Goal: Task Accomplishment & Management: Manage account settings

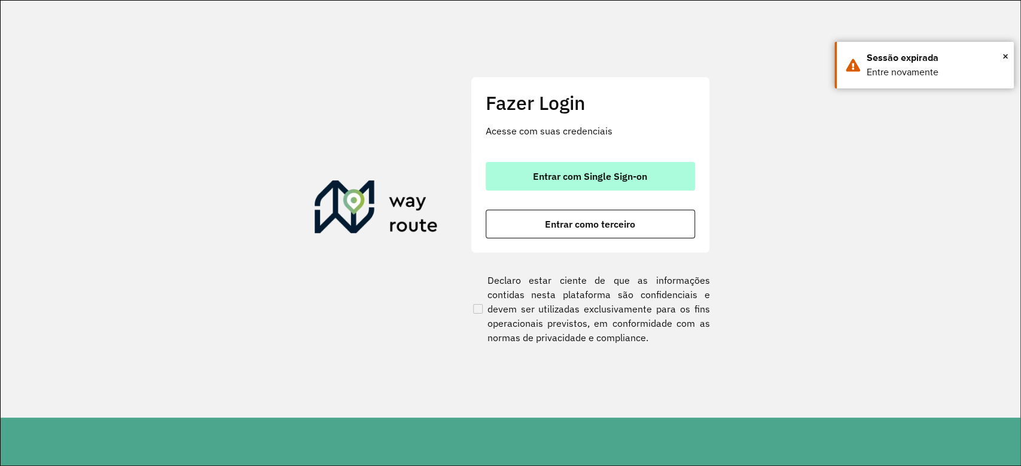
click at [613, 172] on span "Entrar com Single Sign-on" at bounding box center [590, 177] width 114 height 10
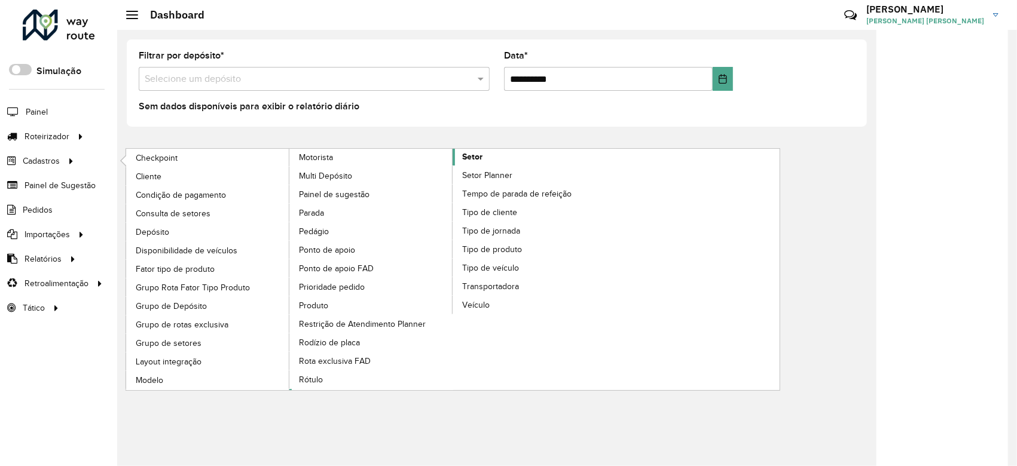
click at [487, 154] on link "Setor" at bounding box center [452, 270] width 327 height 242
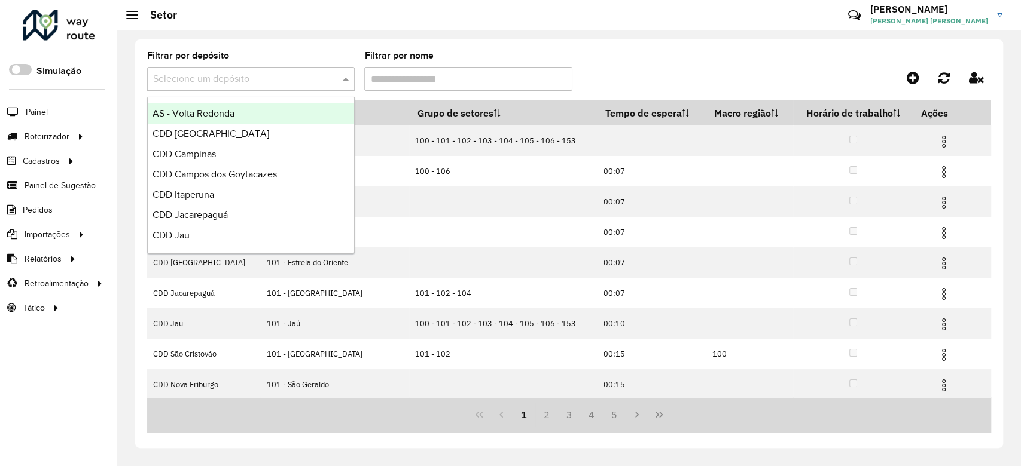
click at [298, 75] on input "text" at bounding box center [239, 79] width 172 height 14
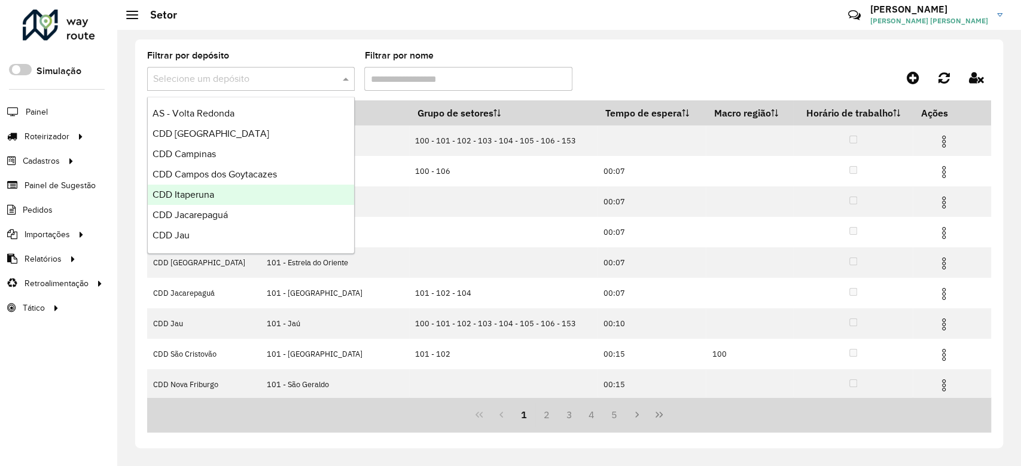
click at [215, 193] on div "CDD Itaperuna" at bounding box center [251, 195] width 206 height 20
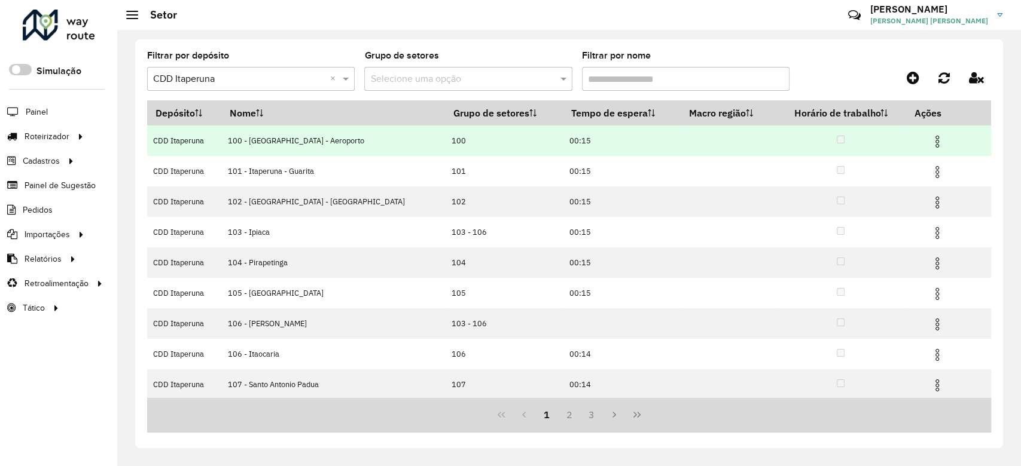
click at [930, 141] on img at bounding box center [937, 142] width 14 height 14
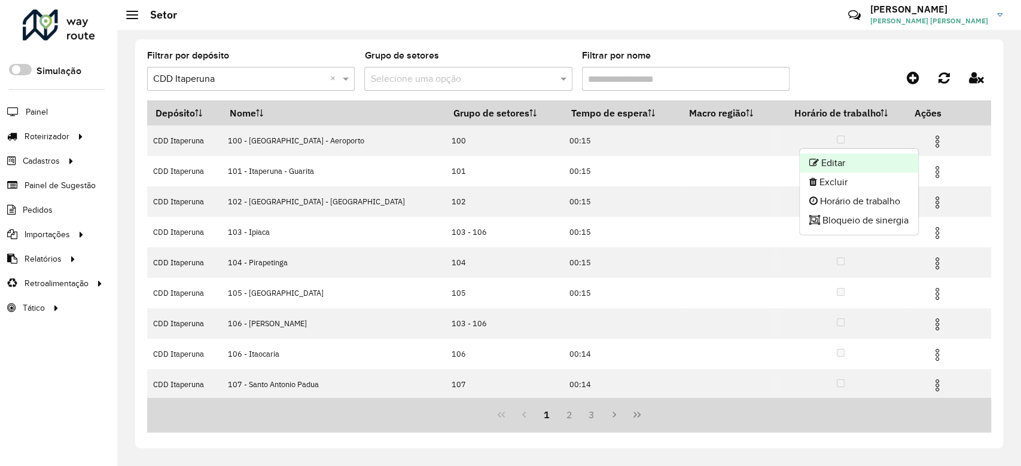
click at [887, 157] on li "Editar" at bounding box center [858, 163] width 118 height 19
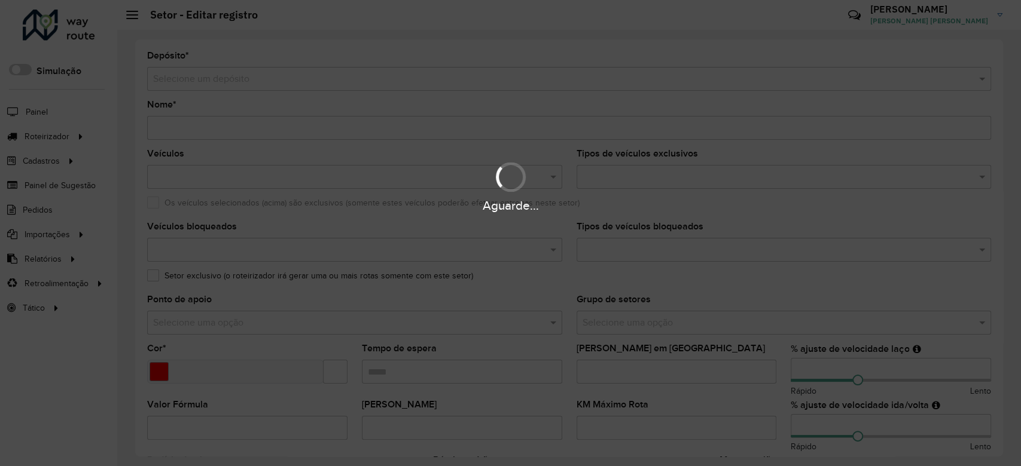
type input "**********"
type input "*******"
type input "*****"
type input "***"
type input "**"
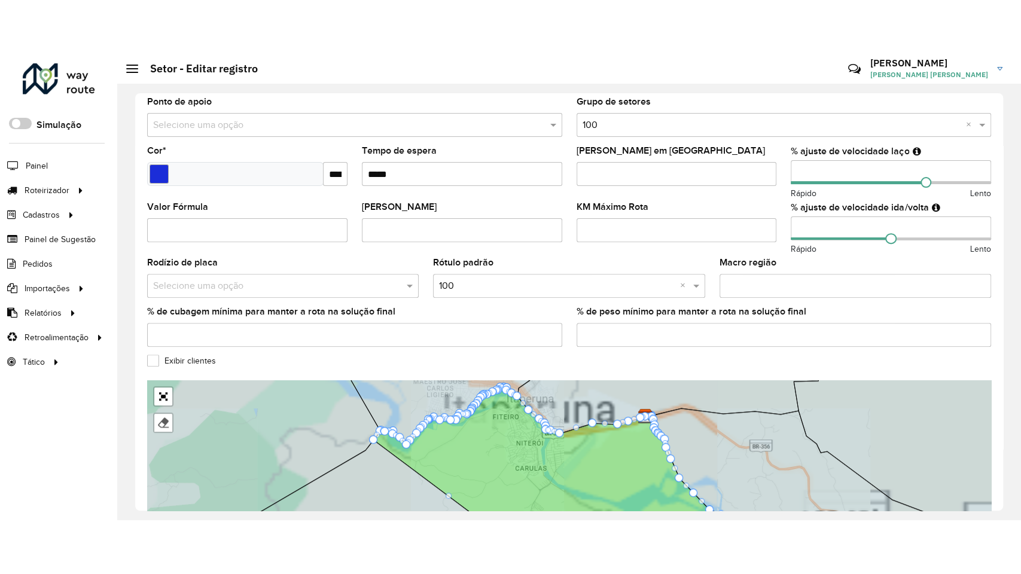
scroll to position [354, 0]
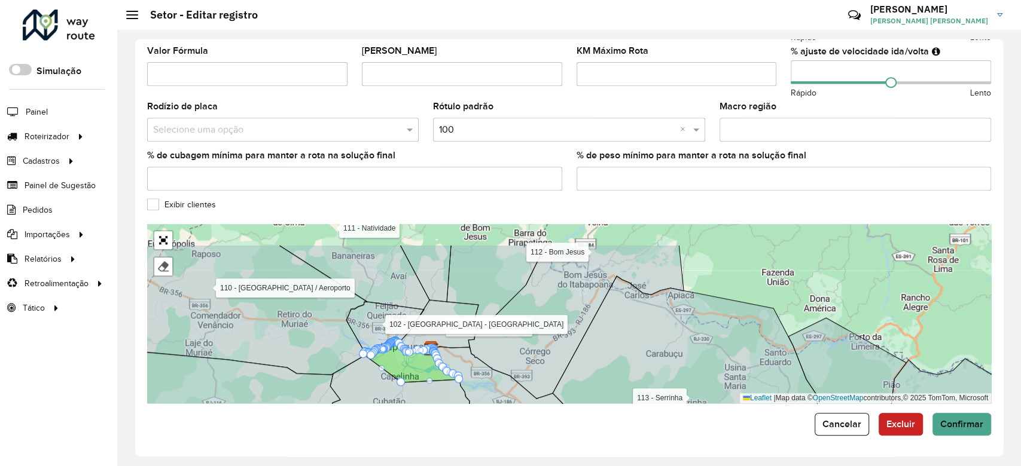
drag, startPoint x: 283, startPoint y: 326, endPoint x: 346, endPoint y: 396, distance: 93.6
click at [338, 429] on form "**********" at bounding box center [569, 66] width 844 height 739
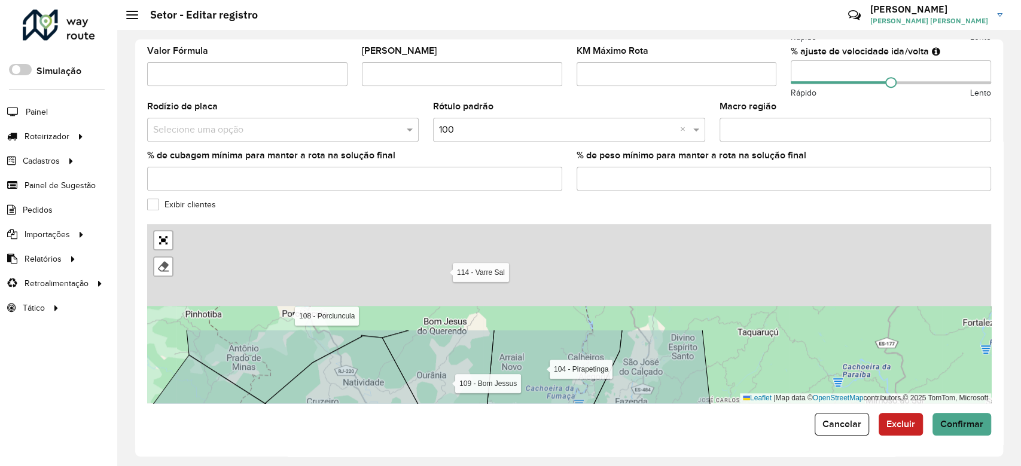
drag, startPoint x: 368, startPoint y: 351, endPoint x: 355, endPoint y: 374, distance: 27.1
click at [370, 439] on div "**********" at bounding box center [569, 247] width 868 height 417
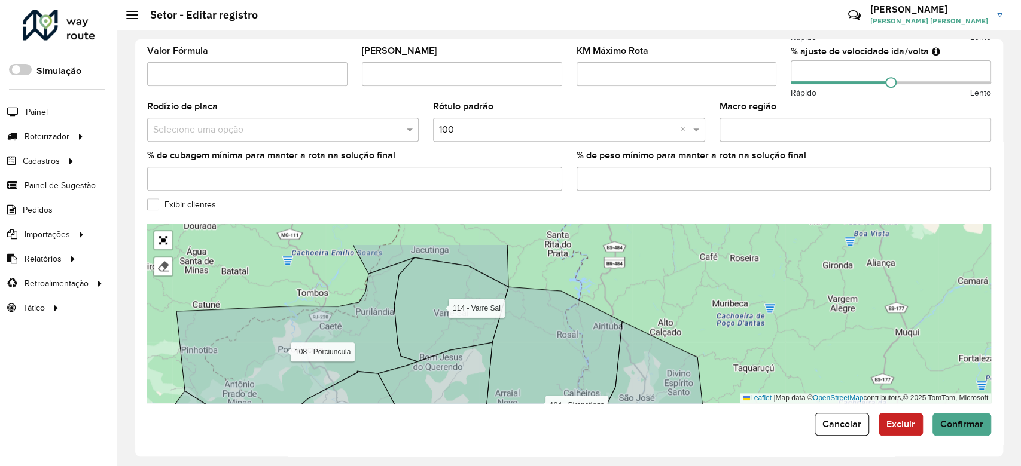
drag, startPoint x: 394, startPoint y: 282, endPoint x: 373, endPoint y: 384, distance: 104.4
click at [373, 384] on icon at bounding box center [296, 349] width 241 height 182
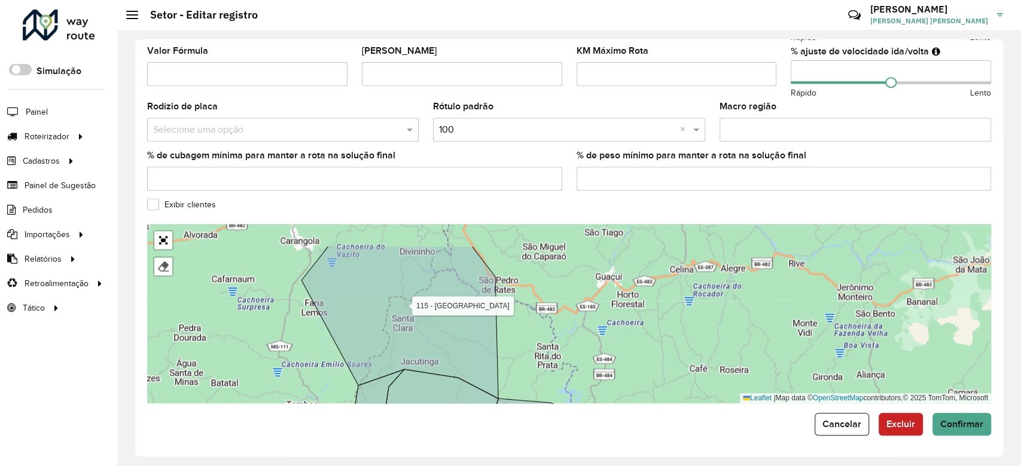
drag, startPoint x: 382, startPoint y: 282, endPoint x: 390, endPoint y: 323, distance: 41.6
click at [390, 323] on icon at bounding box center [399, 322] width 197 height 152
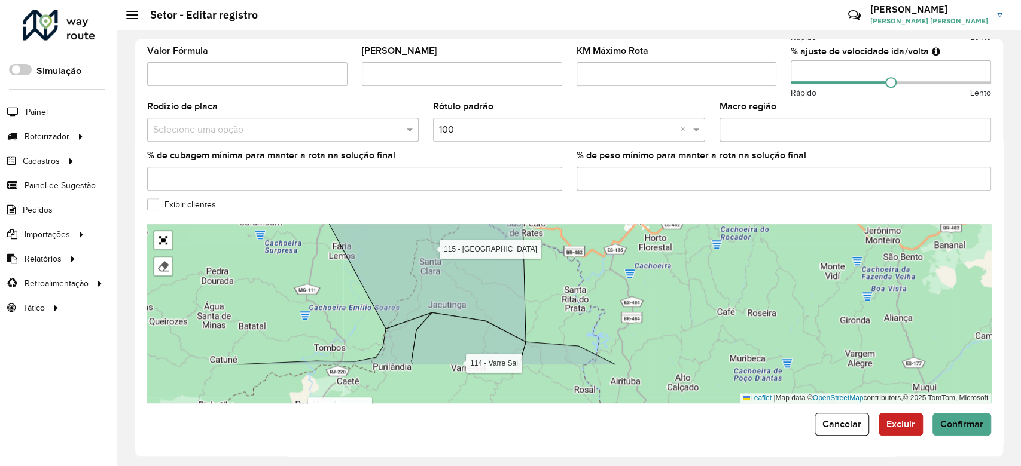
drag, startPoint x: 387, startPoint y: 355, endPoint x: 416, endPoint y: 298, distance: 63.4
click at [415, 298] on icon at bounding box center [427, 258] width 197 height 168
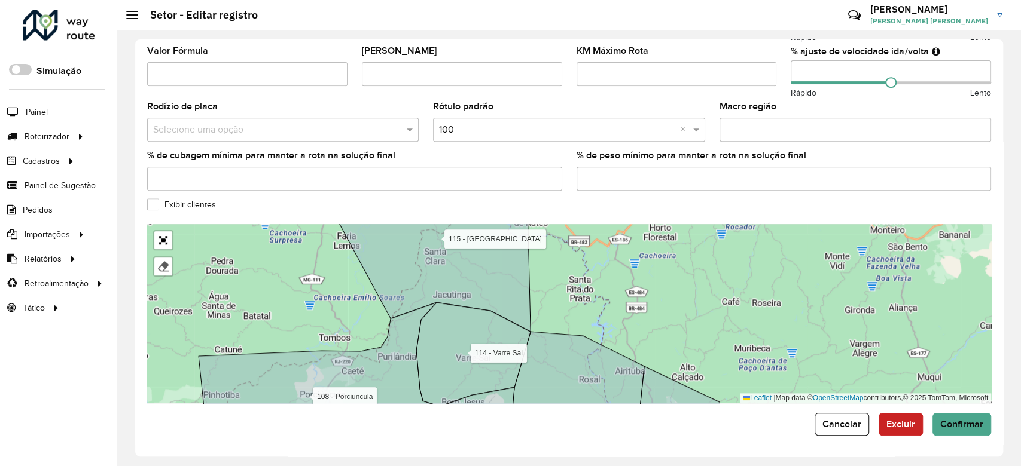
drag, startPoint x: 416, startPoint y: 298, endPoint x: 420, endPoint y: 289, distance: 10.2
click at [420, 289] on icon at bounding box center [432, 264] width 197 height 135
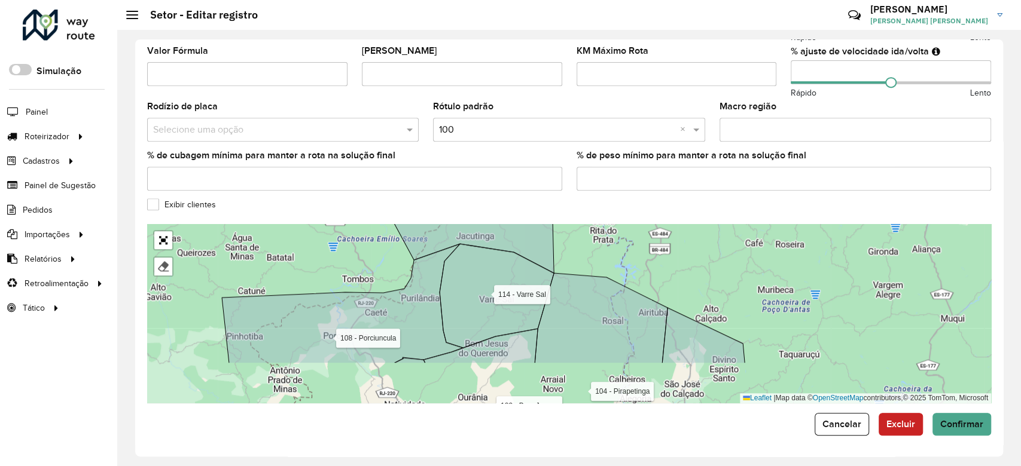
drag, startPoint x: 401, startPoint y: 361, endPoint x: 431, endPoint y: 275, distance: 91.3
click at [431, 275] on icon at bounding box center [342, 304] width 241 height 120
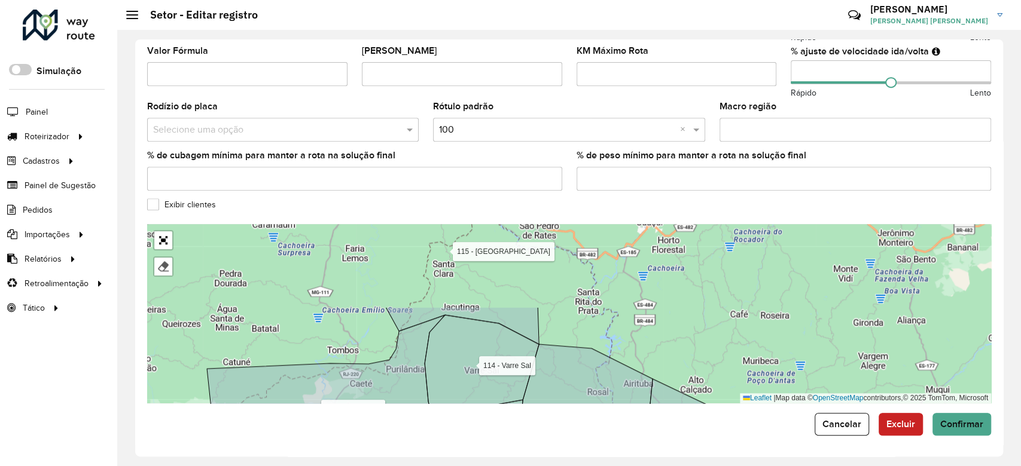
drag, startPoint x: 431, startPoint y: 270, endPoint x: 405, endPoint y: 372, distance: 105.0
click at [405, 372] on icon at bounding box center [327, 406] width 241 height 182
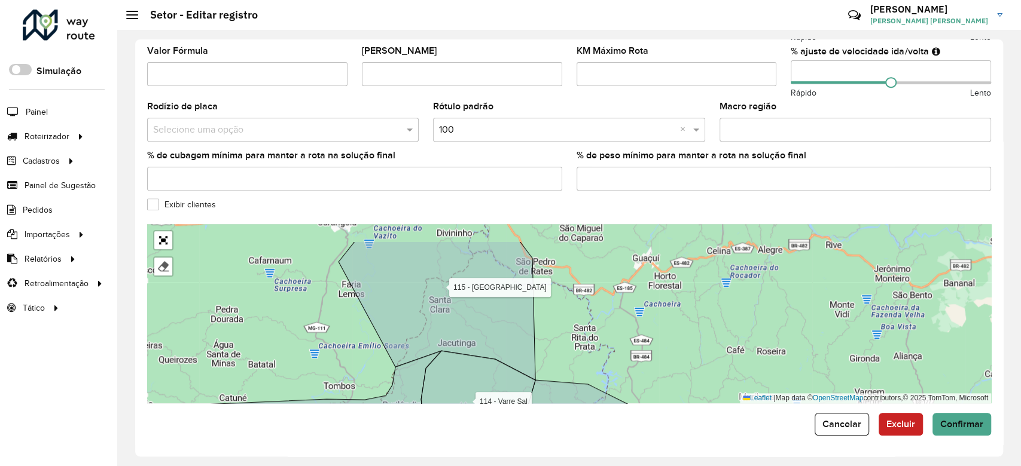
drag, startPoint x: 343, startPoint y: 328, endPoint x: 338, endPoint y: 371, distance: 43.3
click at [338, 371] on div "101 - Itaperuna - Guarita 102 - Itaperuna - Cidade Nova 103 - Ipiaca 104 - Pira…" at bounding box center [569, 313] width 844 height 179
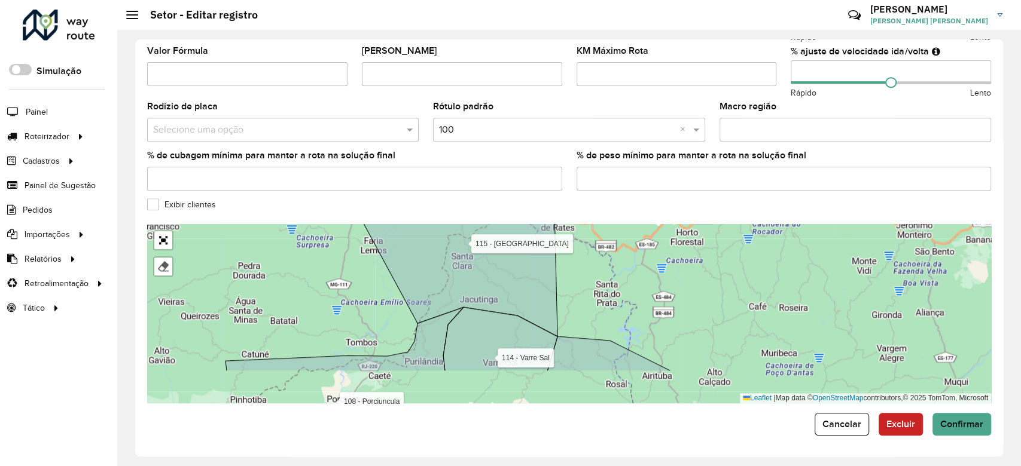
drag, startPoint x: 322, startPoint y: 361, endPoint x: 387, endPoint y: 246, distance: 132.0
click at [387, 246] on div "101 - Itaperuna - Guarita 102 - Itaperuna - Cidade Nova 103 - Ipiaca 104 - Pira…" at bounding box center [569, 313] width 844 height 179
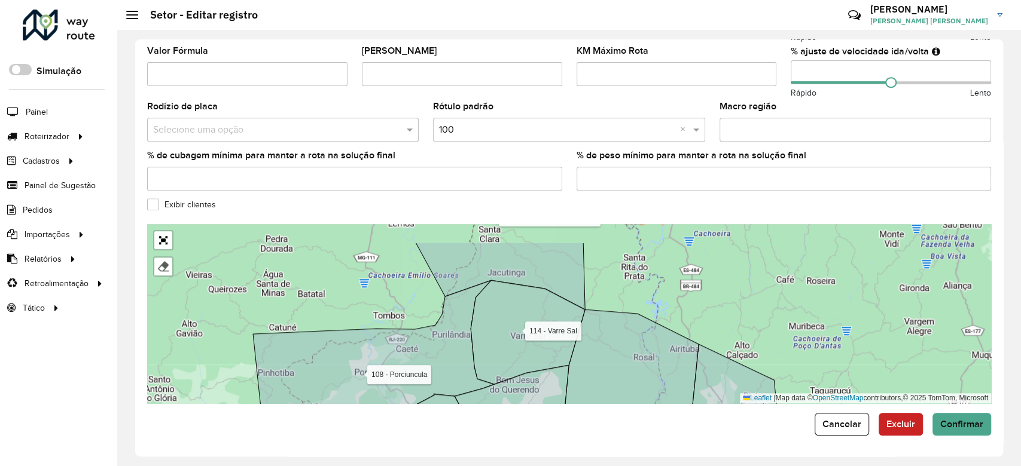
drag, startPoint x: 318, startPoint y: 361, endPoint x: 301, endPoint y: 400, distance: 42.9
click at [301, 400] on icon at bounding box center [373, 369] width 241 height 179
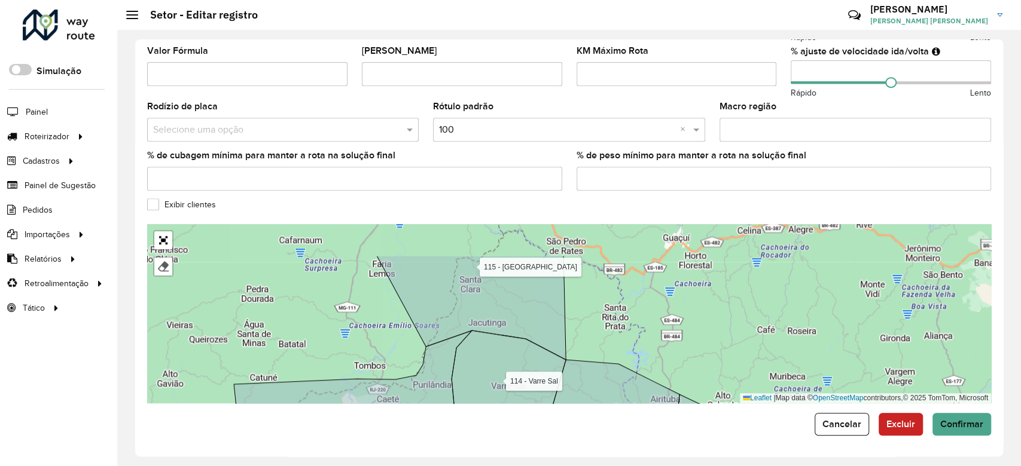
drag, startPoint x: 347, startPoint y: 349, endPoint x: 340, endPoint y: 364, distance: 16.8
click at [340, 364] on div "101 - Itaperuna - Guarita 102 - Itaperuna - Cidade Nova 103 - Ipiaca 104 - Pira…" at bounding box center [569, 313] width 844 height 179
drag, startPoint x: 353, startPoint y: 322, endPoint x: 371, endPoint y: 294, distance: 33.3
click at [368, 298] on div "101 - Itaperuna - Guarita 102 - Itaperuna - Cidade Nova 103 - Ipiaca 104 - Pira…" at bounding box center [569, 313] width 844 height 179
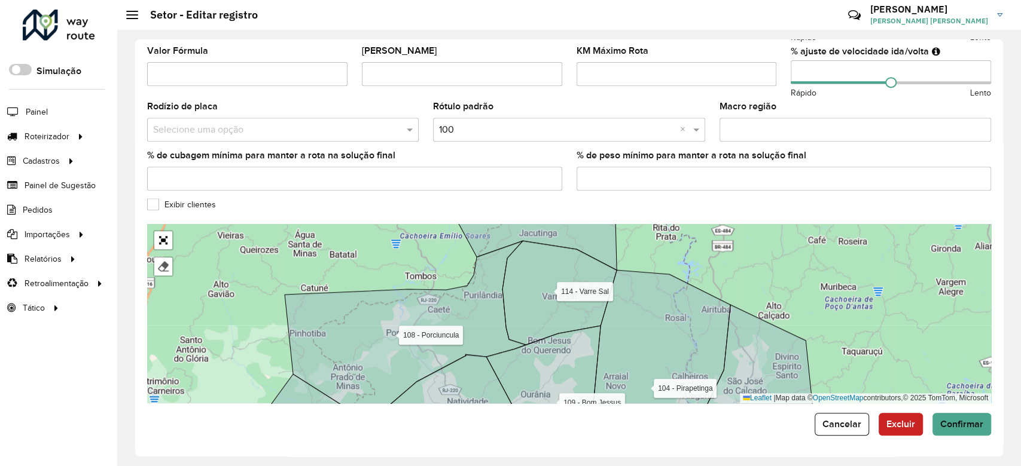
drag, startPoint x: 337, startPoint y: 359, endPoint x: 367, endPoint y: 280, distance: 83.8
click at [365, 282] on icon at bounding box center [405, 328] width 241 height 175
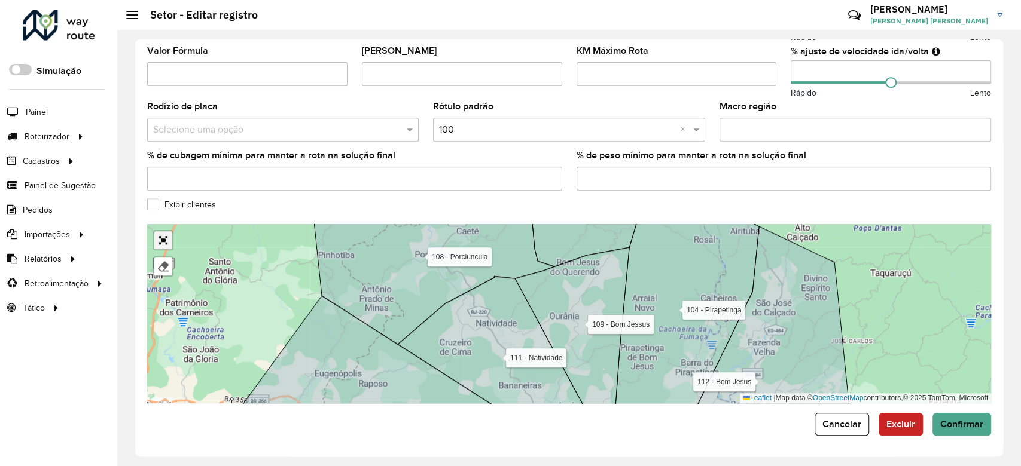
click at [165, 241] on link "Abrir mapa em tela cheia" at bounding box center [163, 240] width 18 height 18
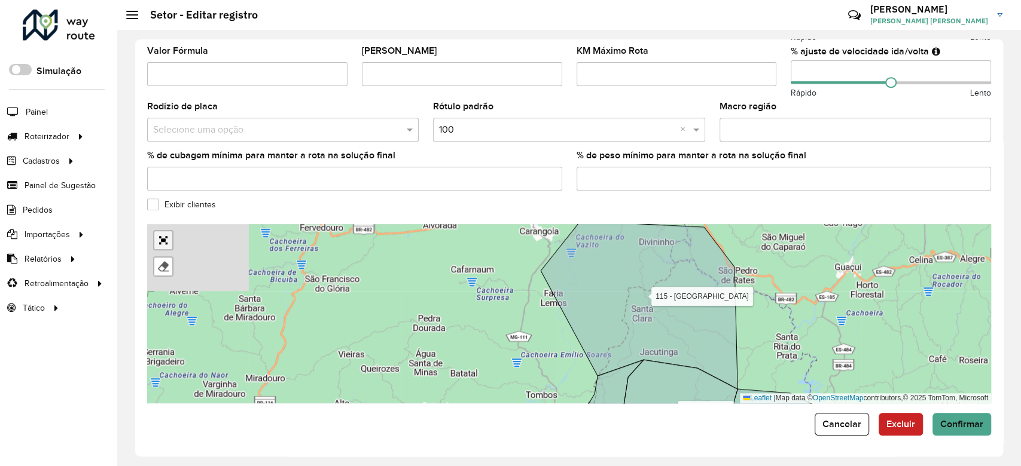
scroll to position [58, 0]
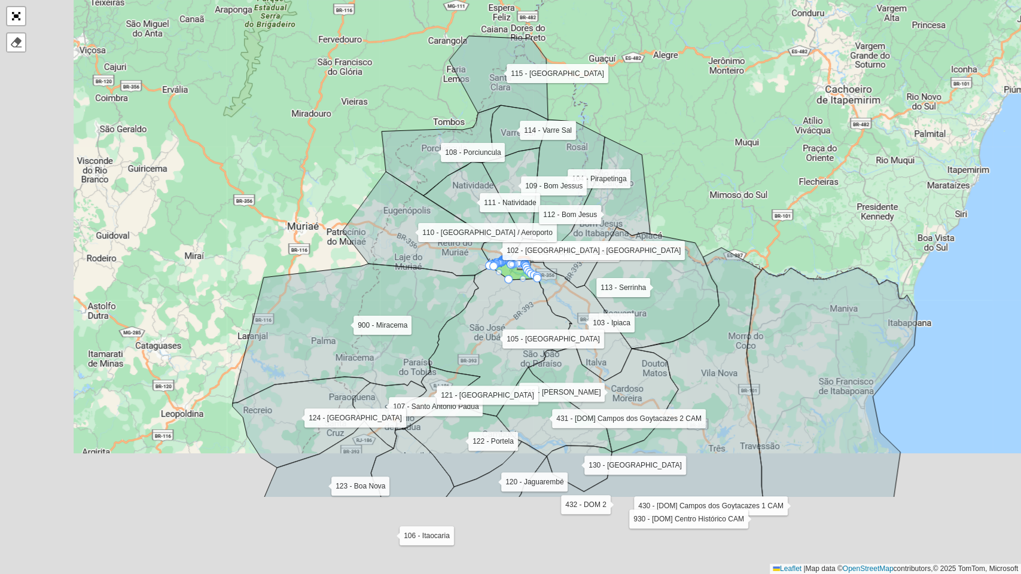
drag, startPoint x: 234, startPoint y: 356, endPoint x: 322, endPoint y: 206, distance: 173.1
click at [322, 206] on div "101 - Itaperuna - Guarita 102 - Itaperuna - Cidade Nova 103 - Ipiaca 104 - Pira…" at bounding box center [510, 287] width 1021 height 574
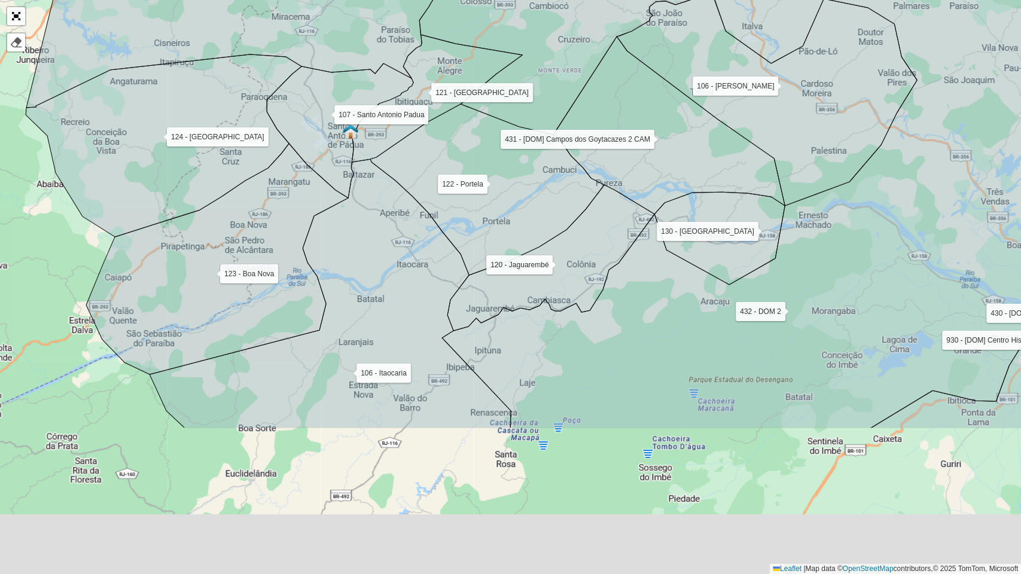
drag, startPoint x: 415, startPoint y: 467, endPoint x: 389, endPoint y: 254, distance: 214.4
click at [389, 254] on icon at bounding box center [329, 293] width 361 height 269
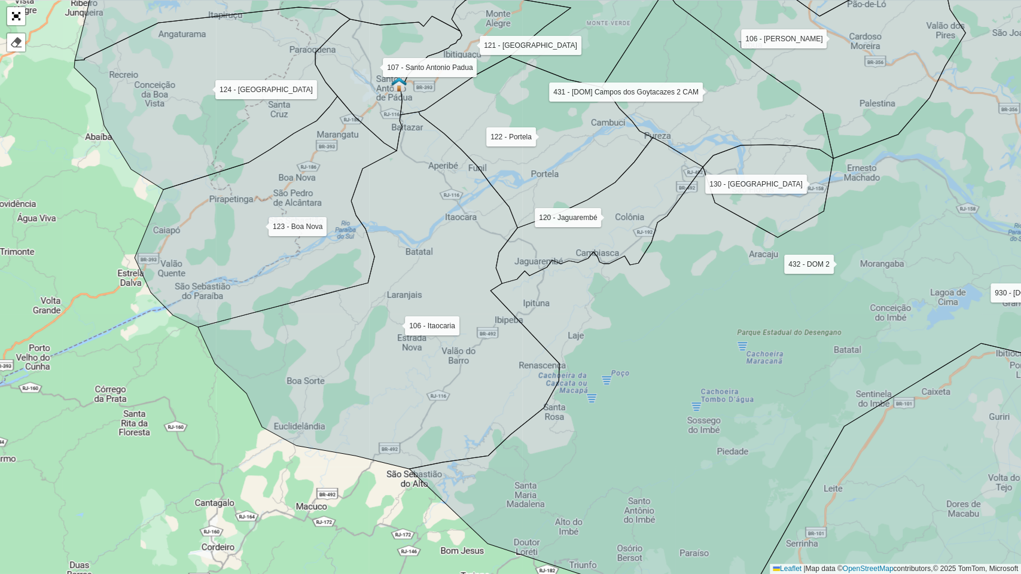
drag, startPoint x: 313, startPoint y: 424, endPoint x: 383, endPoint y: 353, distance: 99.4
click at [383, 353] on icon at bounding box center [378, 290] width 361 height 357
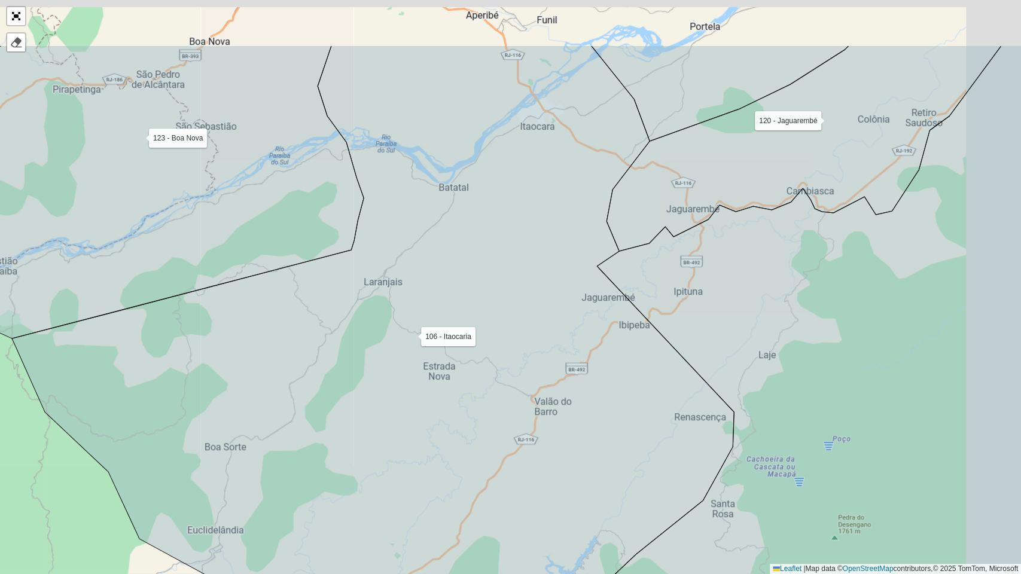
drag, startPoint x: 395, startPoint y: 322, endPoint x: 316, endPoint y: 413, distance: 120.4
click at [303, 451] on icon at bounding box center [373, 333] width 722 height 577
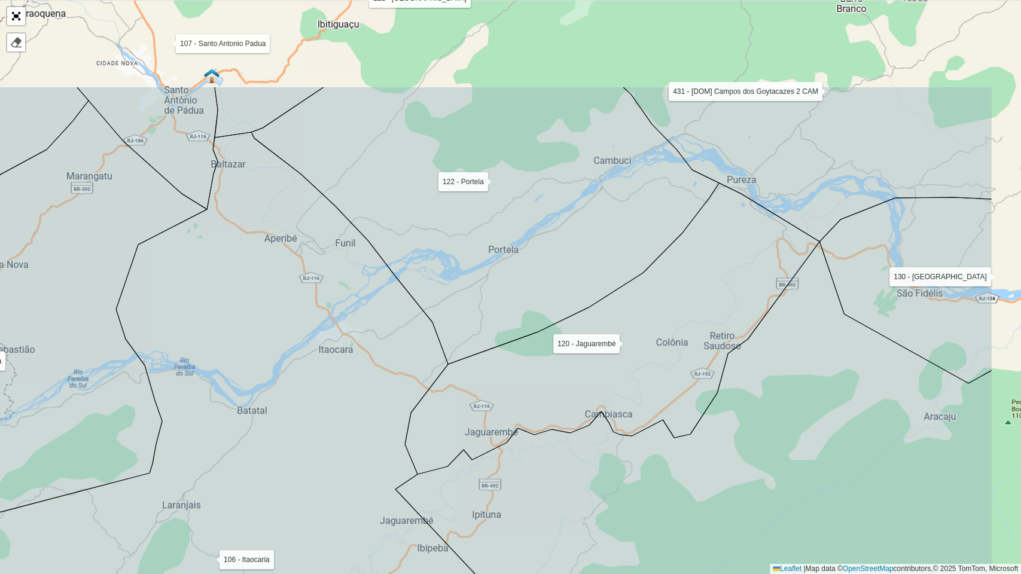
drag, startPoint x: 453, startPoint y: 260, endPoint x: 321, endPoint y: 405, distance: 195.6
click at [321, 405] on icon at bounding box center [171, 454] width 722 height 645
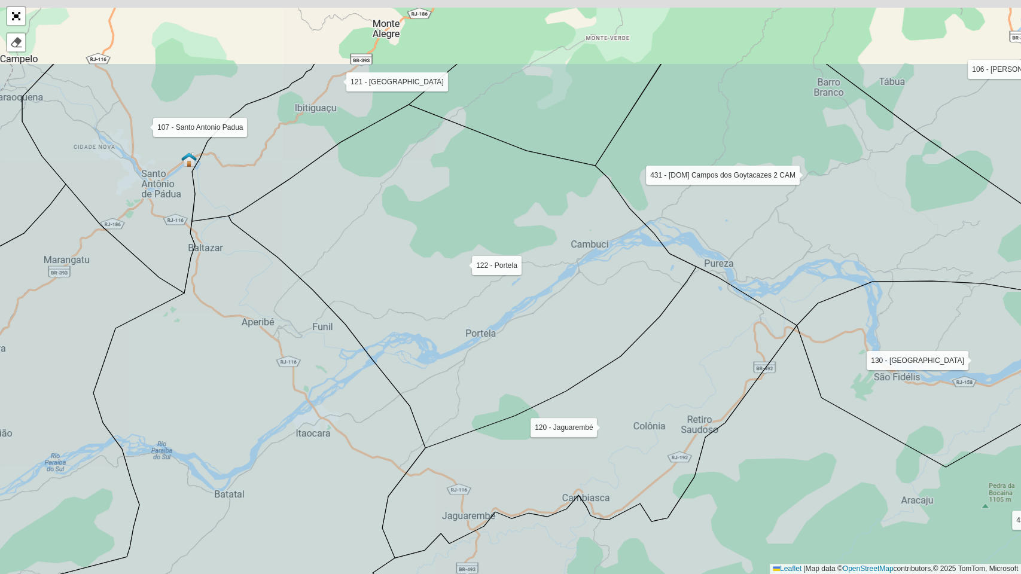
drag, startPoint x: 384, startPoint y: 195, endPoint x: 392, endPoint y: 402, distance: 207.1
click at [392, 402] on icon at bounding box center [462, 276] width 468 height 343
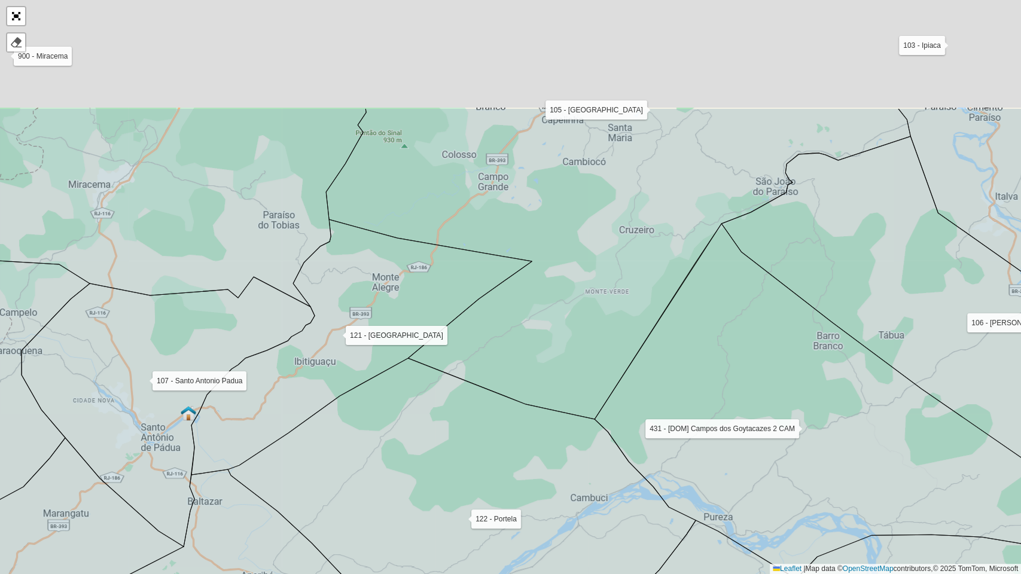
drag, startPoint x: 397, startPoint y: 262, endPoint x: 398, endPoint y: 467, distance: 205.1
click at [398, 466] on icon at bounding box center [462, 529] width 468 height 343
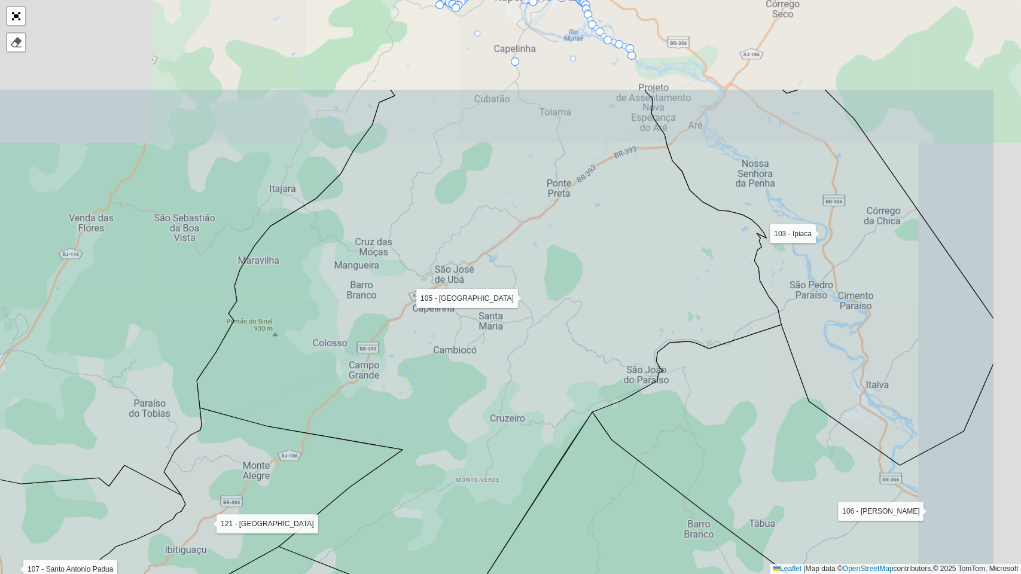
drag, startPoint x: 466, startPoint y: 206, endPoint x: 349, endPoint y: 340, distance: 178.0
click at [349, 340] on icon at bounding box center [489, 348] width 584 height 518
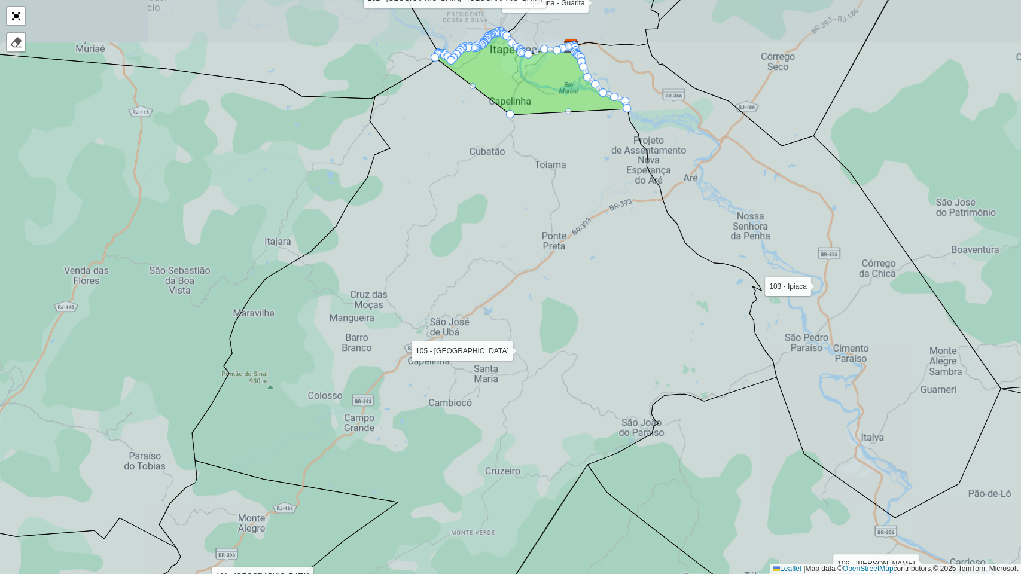
drag, startPoint x: 407, startPoint y: 184, endPoint x: 453, endPoint y: 57, distance: 135.4
click at [452, 58] on icon at bounding box center [484, 357] width 584 height 606
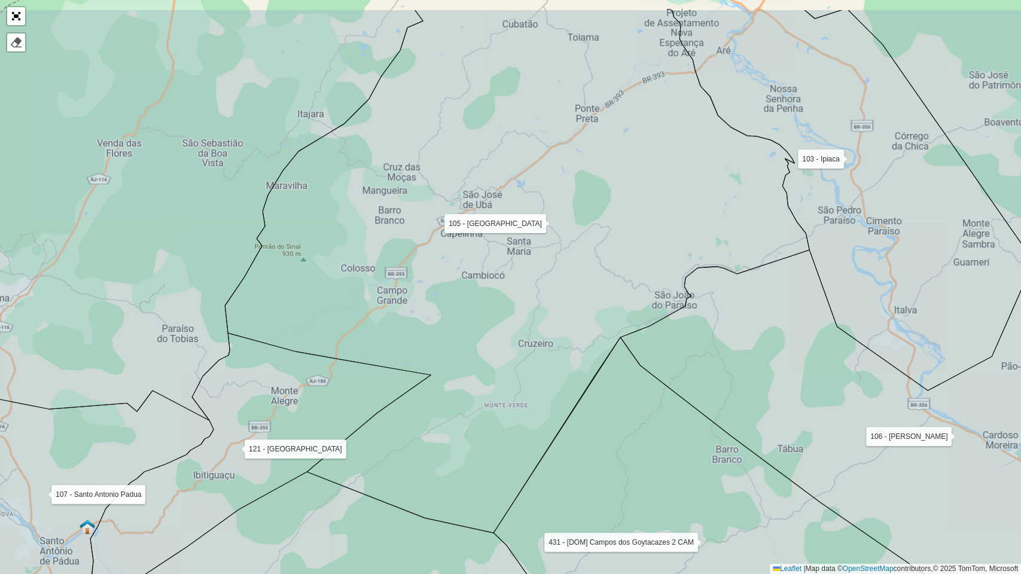
drag, startPoint x: 431, startPoint y: 127, endPoint x: 410, endPoint y: 182, distance: 58.3
click at [416, 169] on icon at bounding box center [517, 271] width 584 height 523
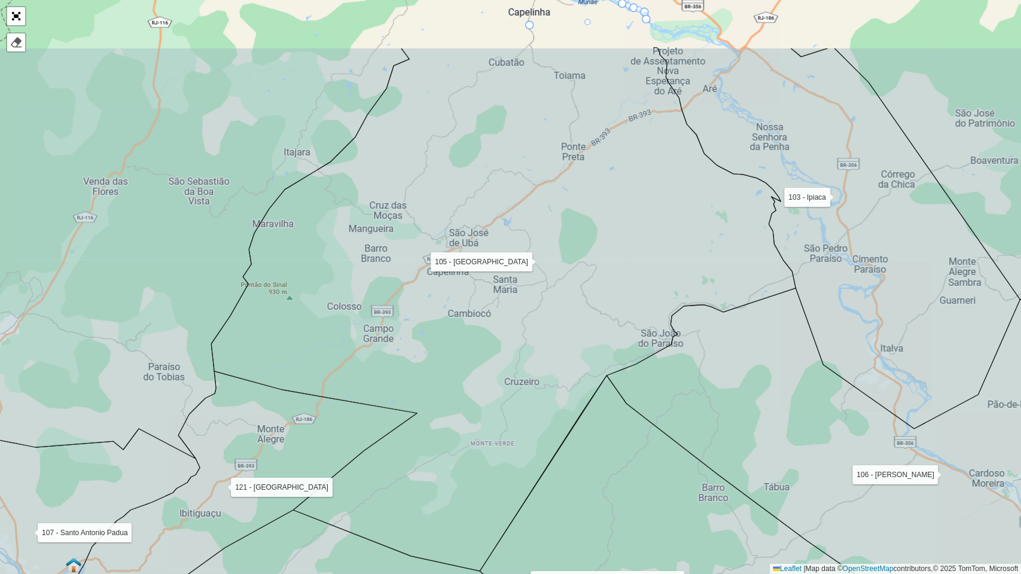
drag, startPoint x: 384, startPoint y: 242, endPoint x: 325, endPoint y: 367, distance: 138.8
click at [328, 364] on icon at bounding box center [503, 309] width 584 height 523
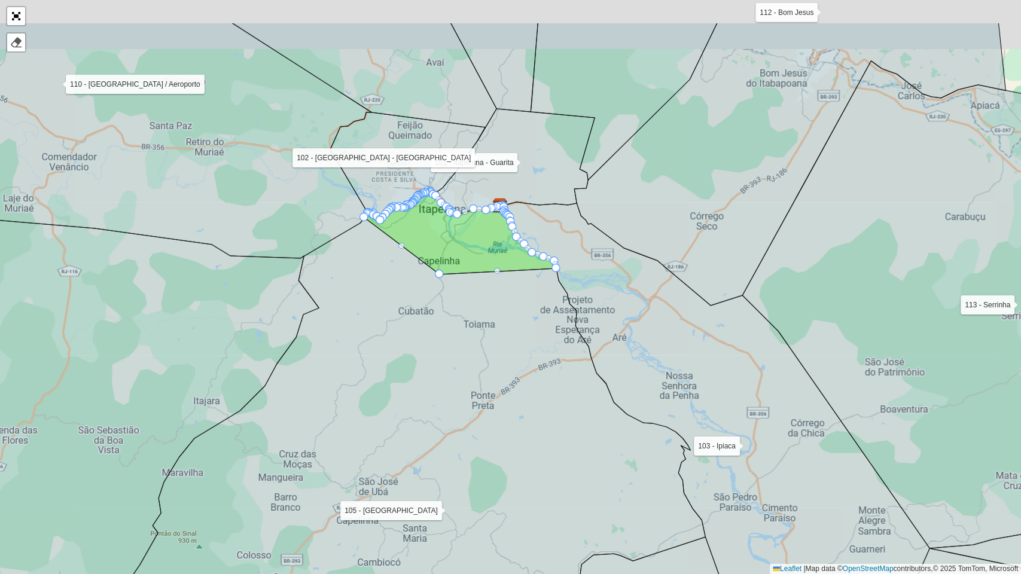
drag, startPoint x: 384, startPoint y: 280, endPoint x: 373, endPoint y: 346, distance: 66.1
click at [373, 346] on icon at bounding box center [413, 462] width 584 height 499
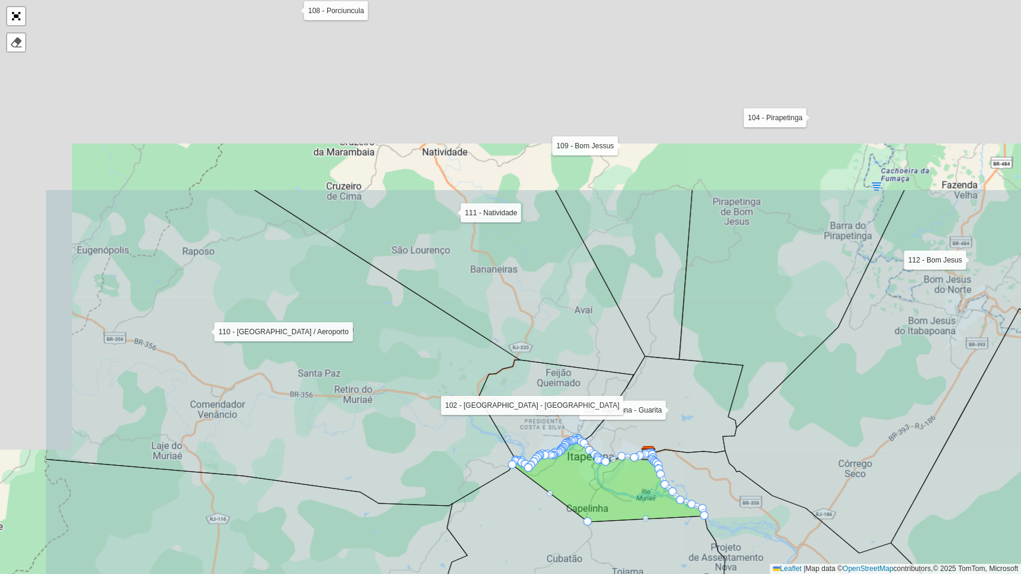
drag, startPoint x: 397, startPoint y: 389, endPoint x: 501, endPoint y: 521, distance: 168.7
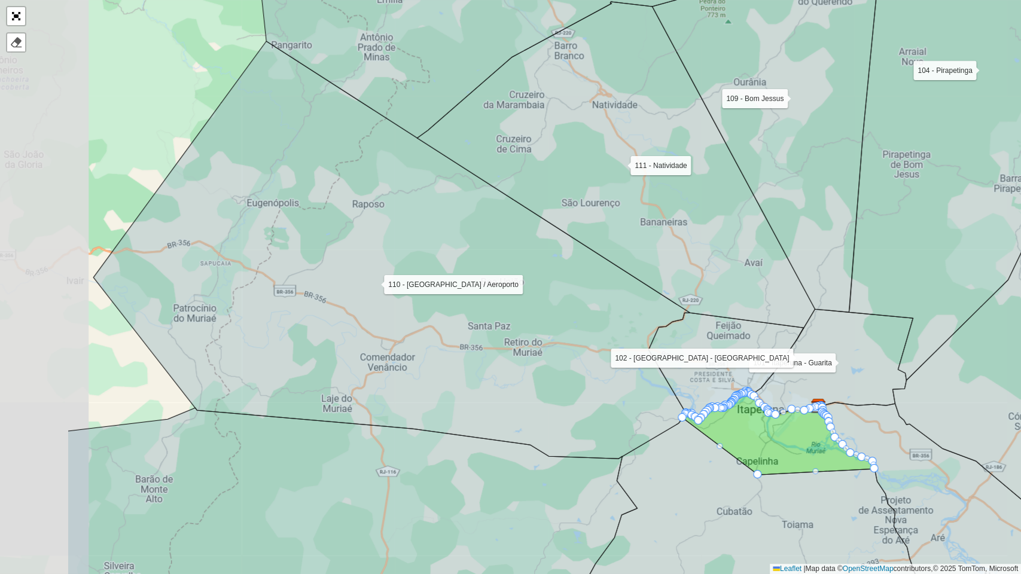
drag, startPoint x: 390, startPoint y: 368, endPoint x: 572, endPoint y: 318, distance: 188.6
click at [572, 318] on icon at bounding box center [391, 249] width 596 height 417
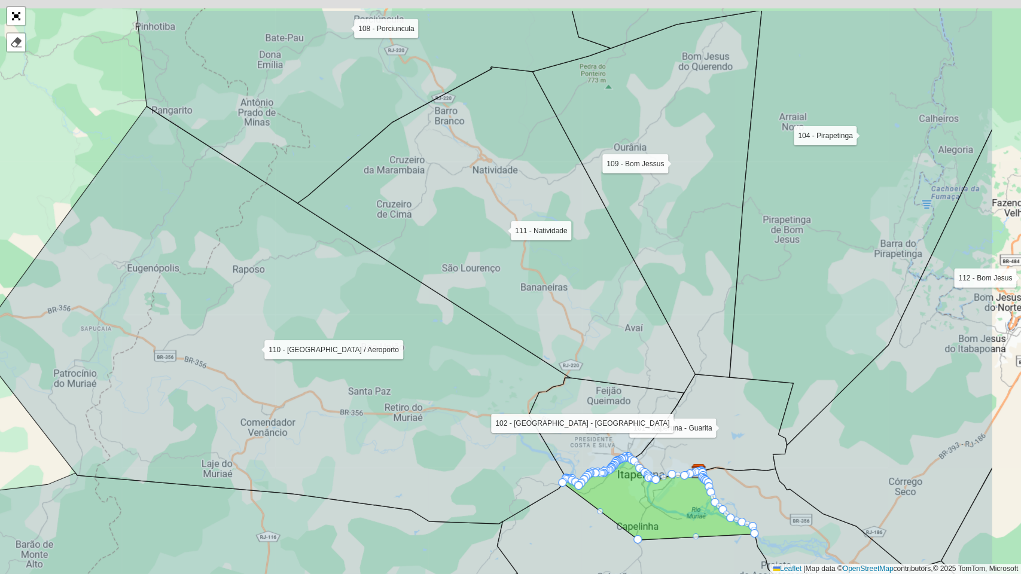
drag, startPoint x: 624, startPoint y: 219, endPoint x: 493, endPoint y: 287, distance: 148.2
click at [493, 287] on icon at bounding box center [496, 236] width 398 height 338
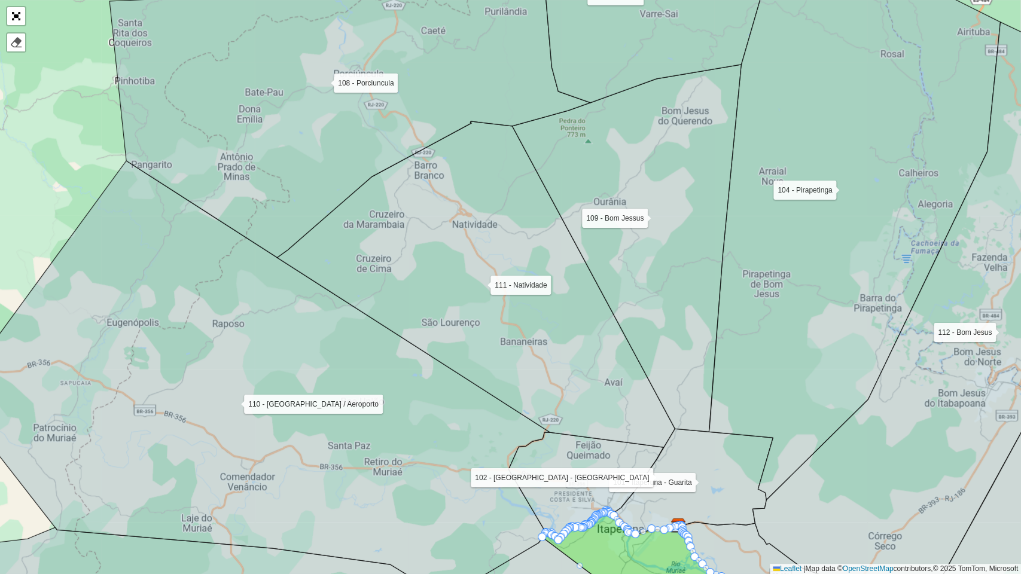
drag, startPoint x: 508, startPoint y: 189, endPoint x: 448, endPoint y: 394, distance: 213.6
click at [448, 394] on icon at bounding box center [476, 290] width 398 height 338
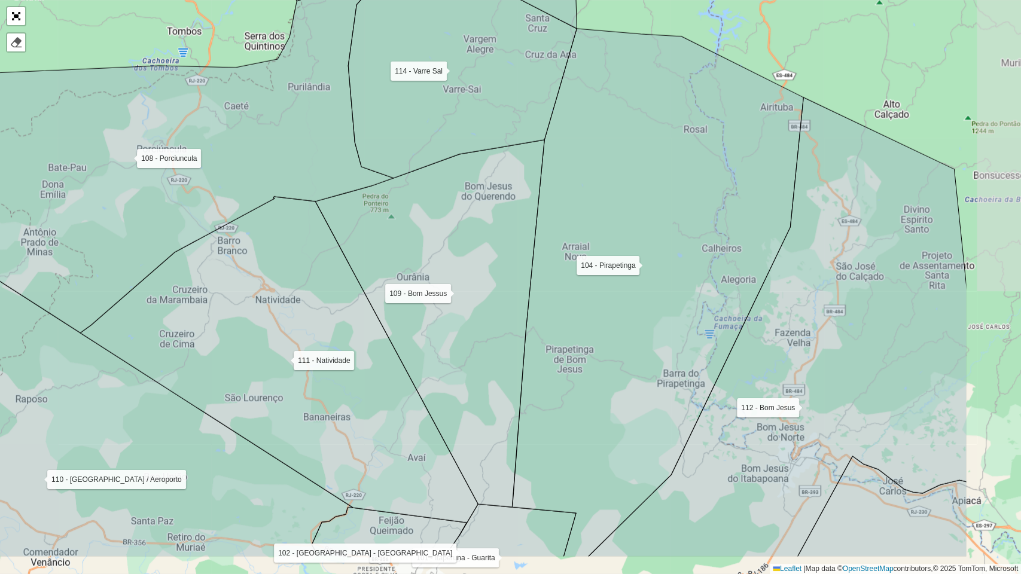
drag, startPoint x: 419, startPoint y: 388, endPoint x: 262, endPoint y: 313, distance: 173.8
click at [262, 313] on icon at bounding box center [279, 366] width 398 height 338
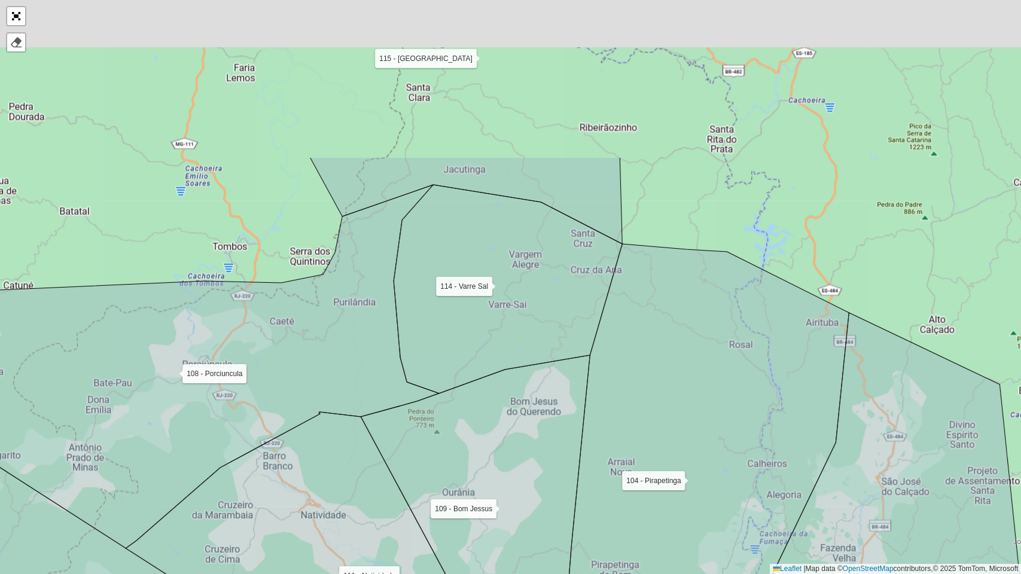
drag, startPoint x: 462, startPoint y: 262, endPoint x: 502, endPoint y: 472, distance: 214.3
click at [507, 466] on icon at bounding box center [475, 538] width 229 height 367
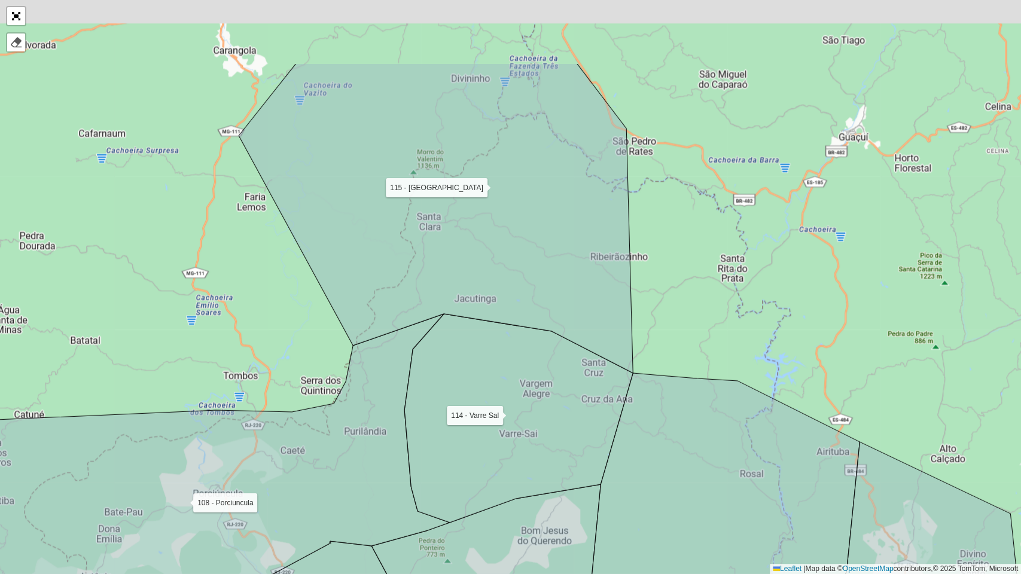
drag, startPoint x: 464, startPoint y: 248, endPoint x: 475, endPoint y: 370, distance: 121.9
click at [475, 370] on icon at bounding box center [518, 418] width 228 height 209
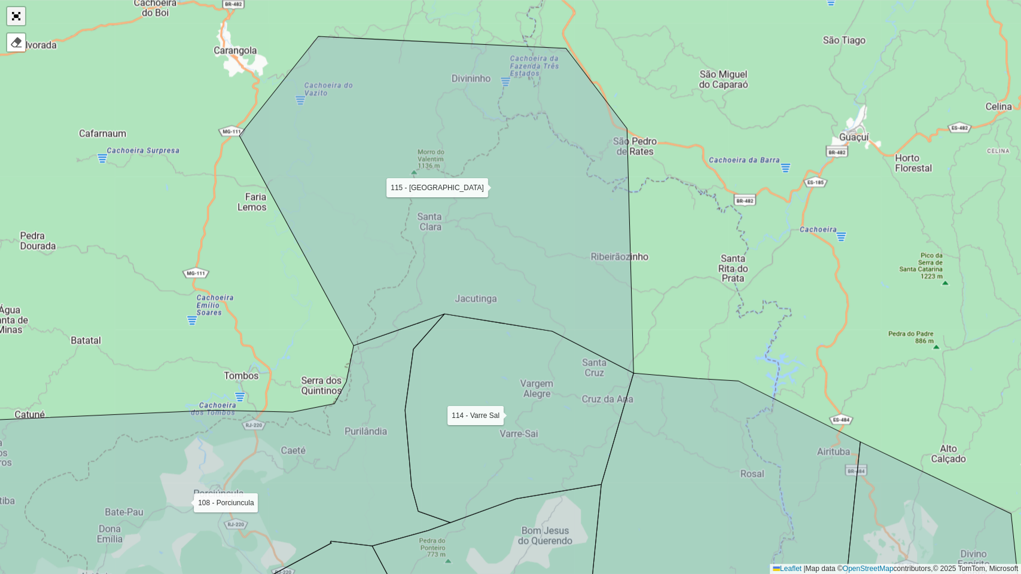
click at [14, 17] on link "Abrir mapa em tela cheia" at bounding box center [16, 16] width 18 height 18
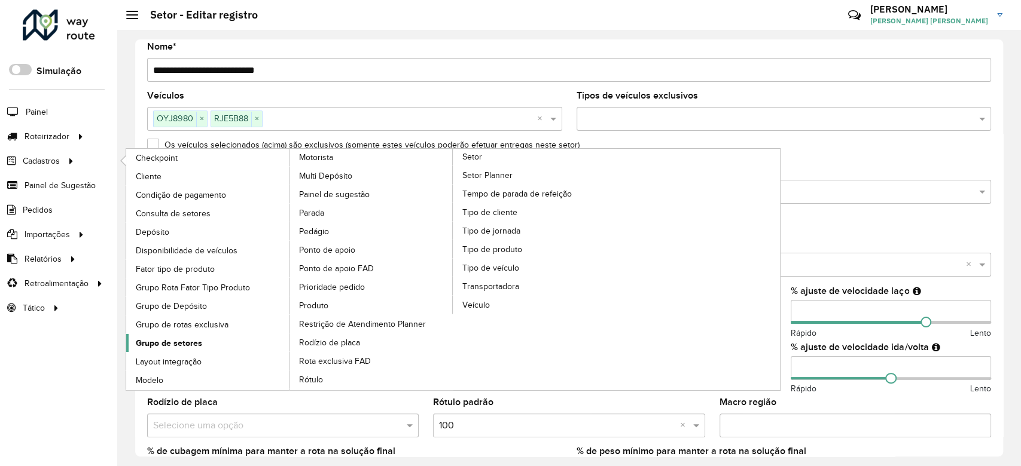
click at [169, 347] on span "Grupo de setores" at bounding box center [169, 343] width 66 height 13
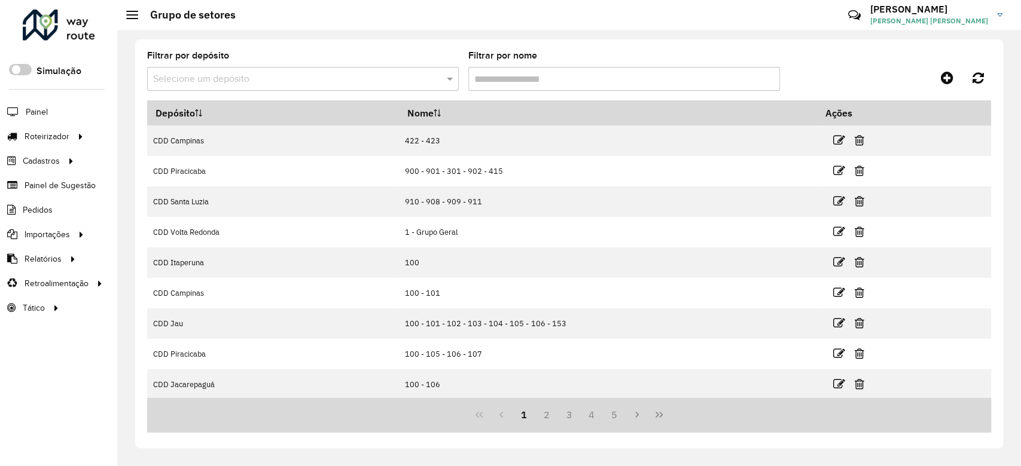
click at [364, 78] on input "text" at bounding box center [291, 79] width 276 height 14
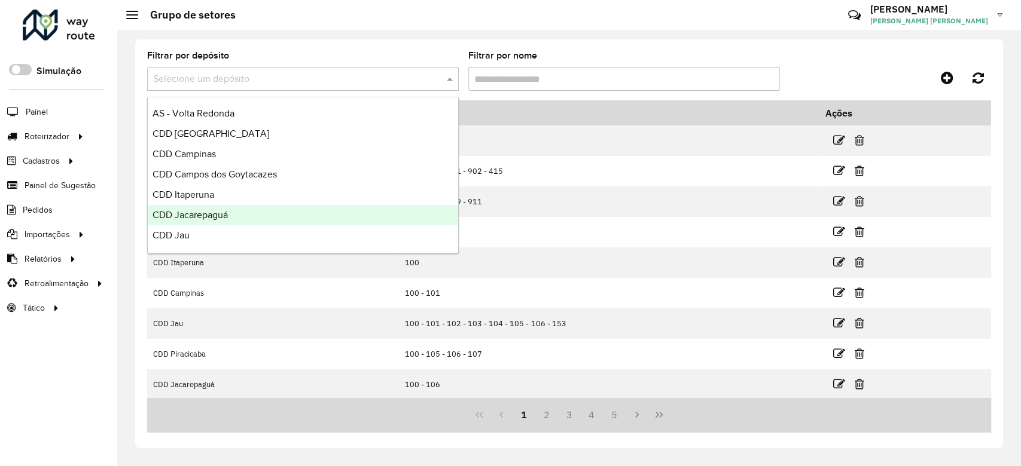
click at [261, 215] on div "CDD Jacarepaguá" at bounding box center [303, 215] width 310 height 20
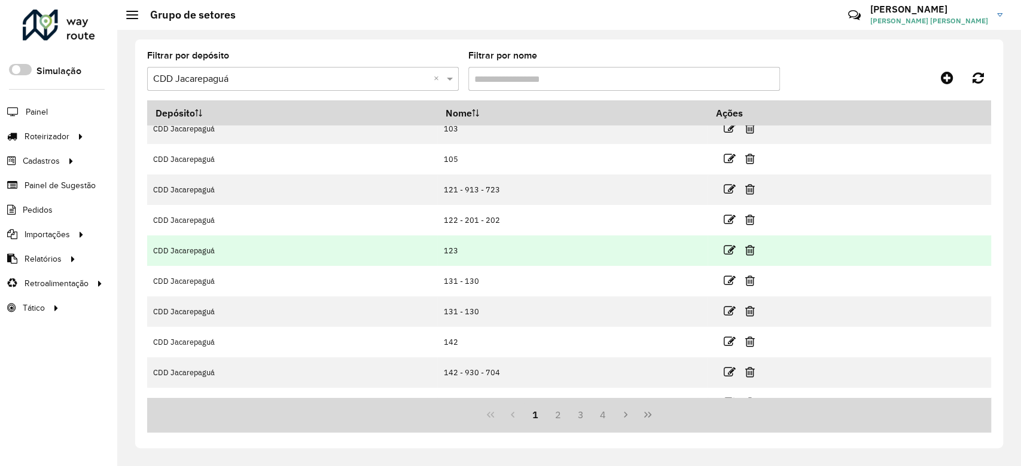
scroll to position [93, 0]
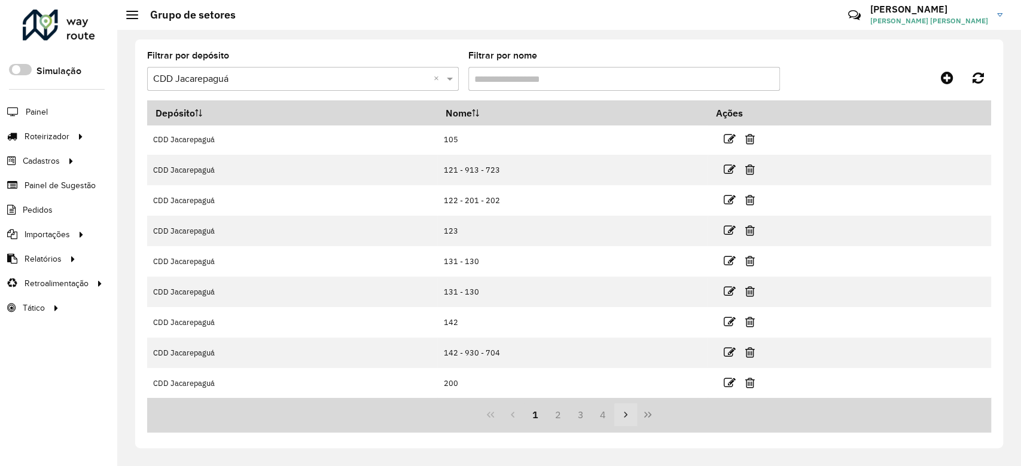
click at [634, 416] on button "Next Page" at bounding box center [625, 415] width 23 height 23
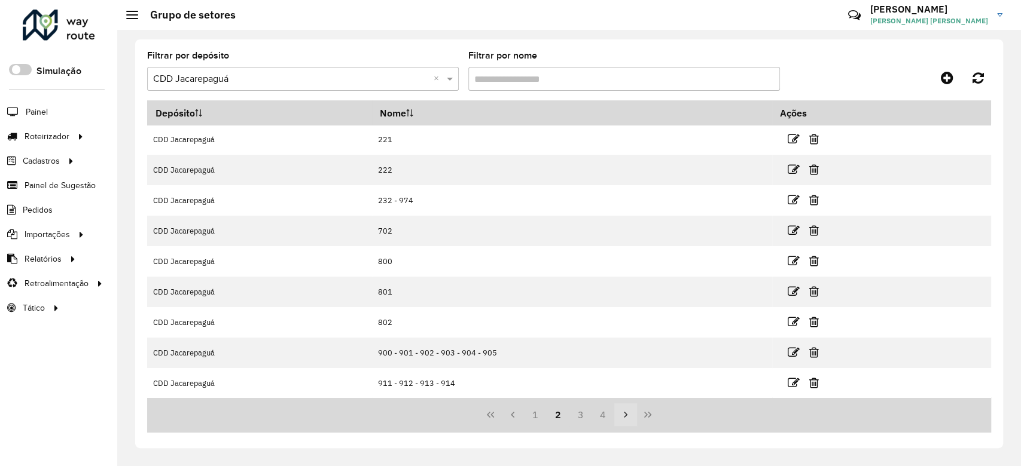
scroll to position [0, 0]
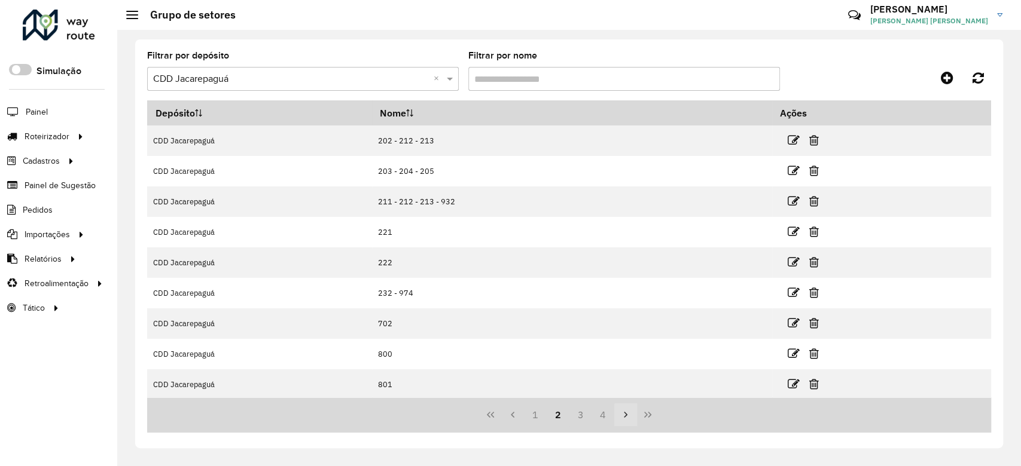
click at [630, 416] on icon "Next Page" at bounding box center [626, 415] width 10 height 10
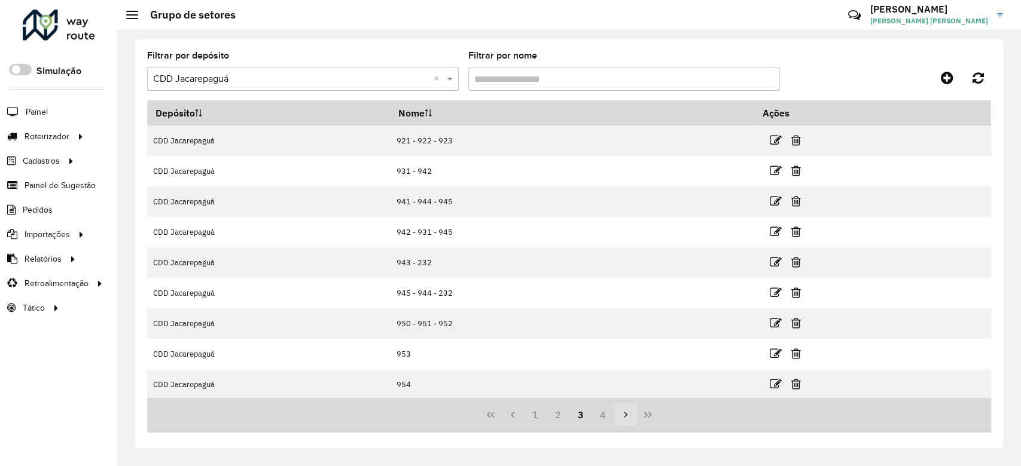
click at [630, 416] on icon "Next Page" at bounding box center [626, 415] width 10 height 10
click at [630, 416] on div "1 2 3 4" at bounding box center [569, 415] width 844 height 35
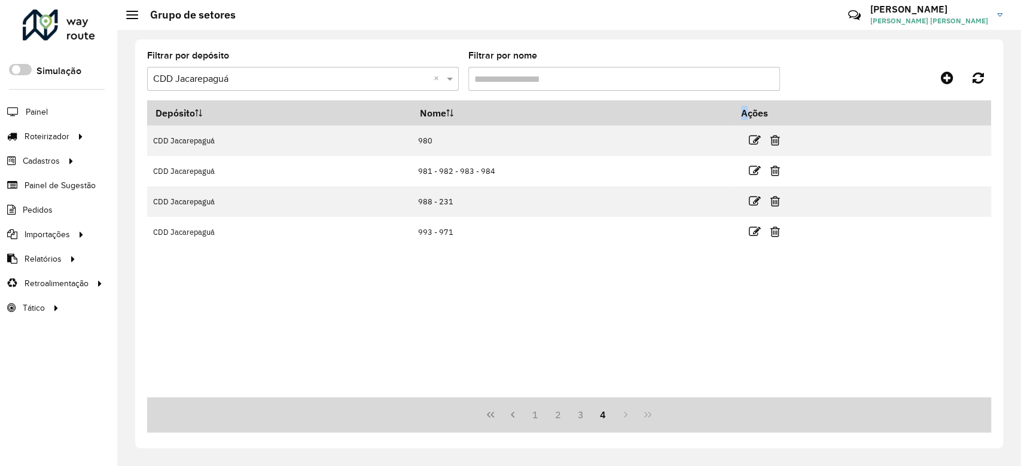
click at [630, 416] on div "1 2 3 4" at bounding box center [569, 415] width 844 height 35
click at [577, 325] on div "Depósito Nome Ações CDD Jacarepaguá 980 CDD Jacarepaguá 981 - 982 - 983 - 984 C…" at bounding box center [569, 248] width 844 height 297
click at [568, 271] on div "Depósito Nome Ações CDD Jacarepaguá 980 CDD Jacarepaguá 981 - 982 - 983 - 984 C…" at bounding box center [569, 248] width 844 height 297
click at [81, 143] on icon at bounding box center [81, 136] width 10 height 18
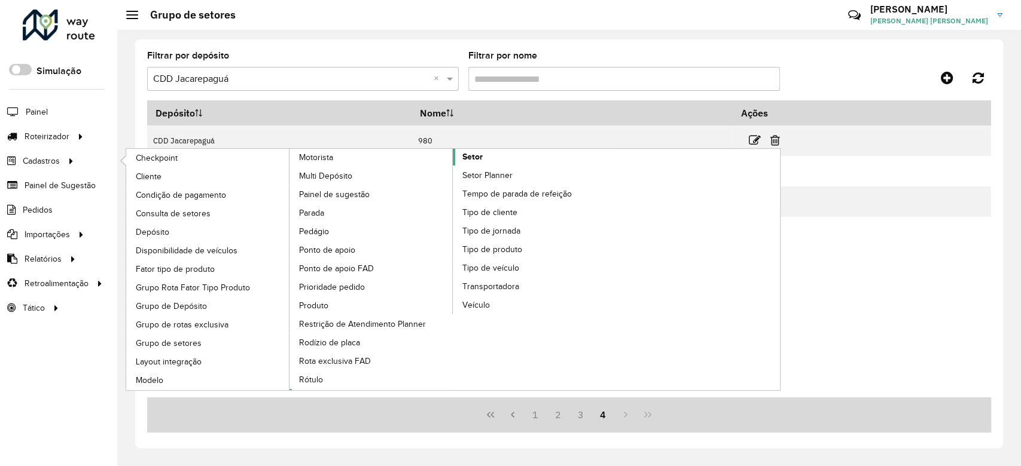
click at [480, 157] on span "Setor" at bounding box center [472, 157] width 20 height 13
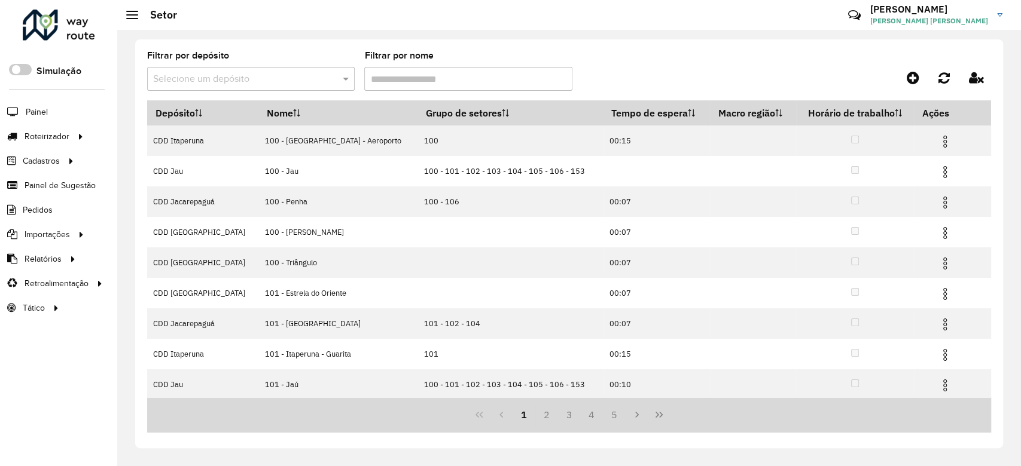
click at [301, 87] on div "Selecione um depósito" at bounding box center [250, 79] width 207 height 24
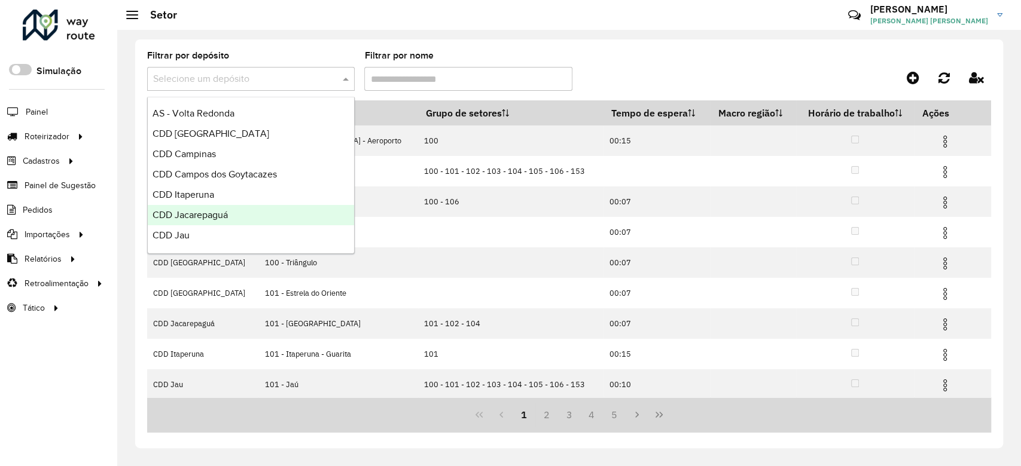
click at [264, 209] on div "CDD Jacarepaguá" at bounding box center [251, 215] width 206 height 20
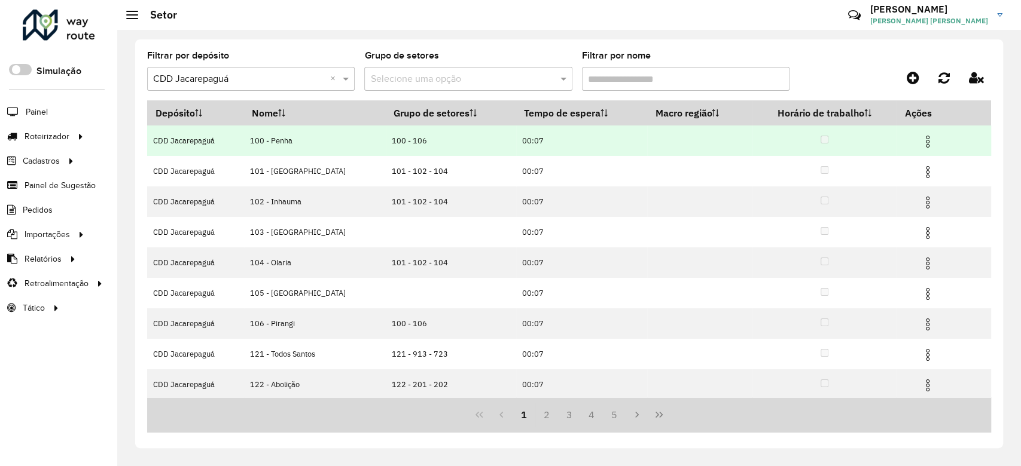
click at [924, 139] on img at bounding box center [927, 142] width 14 height 14
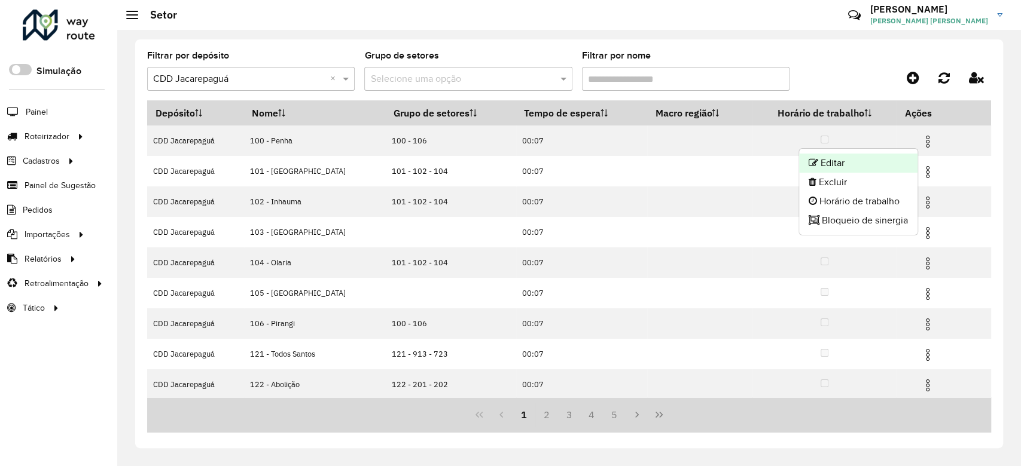
click at [894, 165] on li "Editar" at bounding box center [858, 163] width 118 height 19
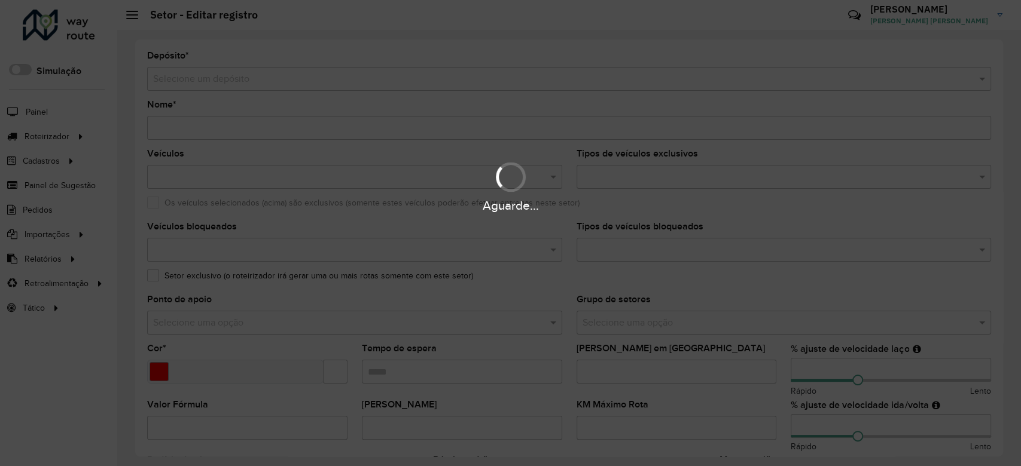
type input "**********"
type input "*******"
type input "*****"
type input "***"
type input "**"
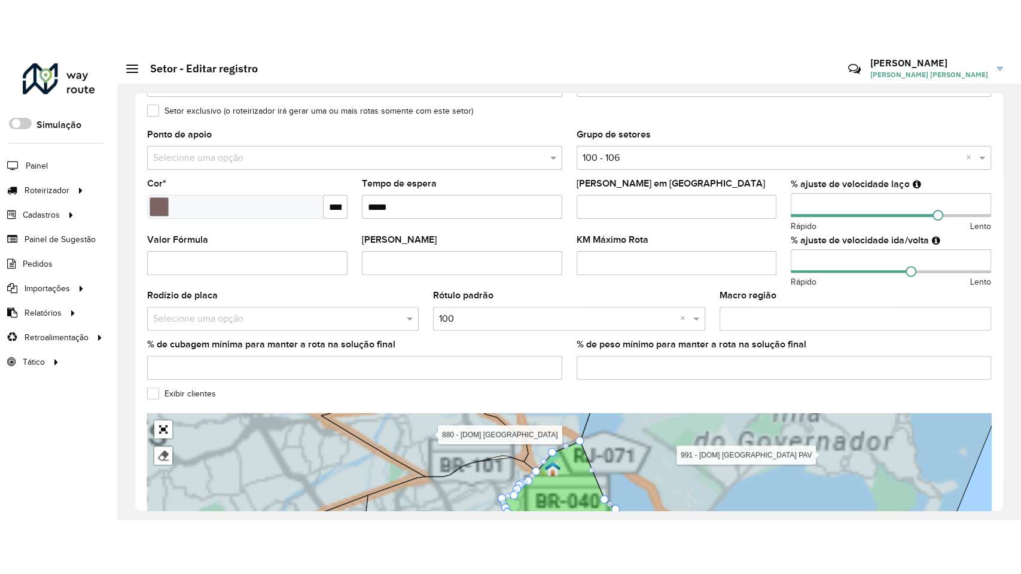
scroll to position [354, 0]
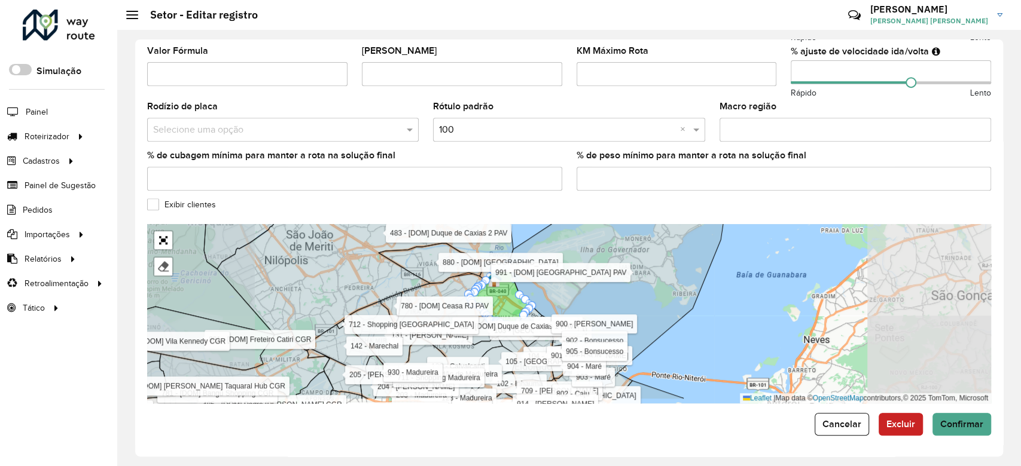
drag, startPoint x: 329, startPoint y: 329, endPoint x: 375, endPoint y: 191, distance: 146.0
click at [373, 194] on formly-group "**********" at bounding box center [569, 50] width 844 height 706
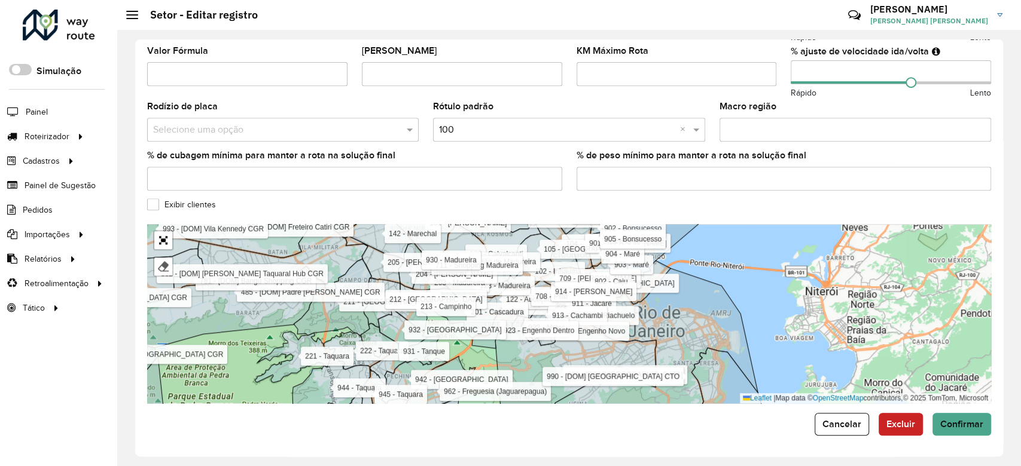
drag, startPoint x: 294, startPoint y: 371, endPoint x: 330, endPoint y: 319, distance: 62.7
click at [331, 319] on icon at bounding box center [330, 297] width 83 height 77
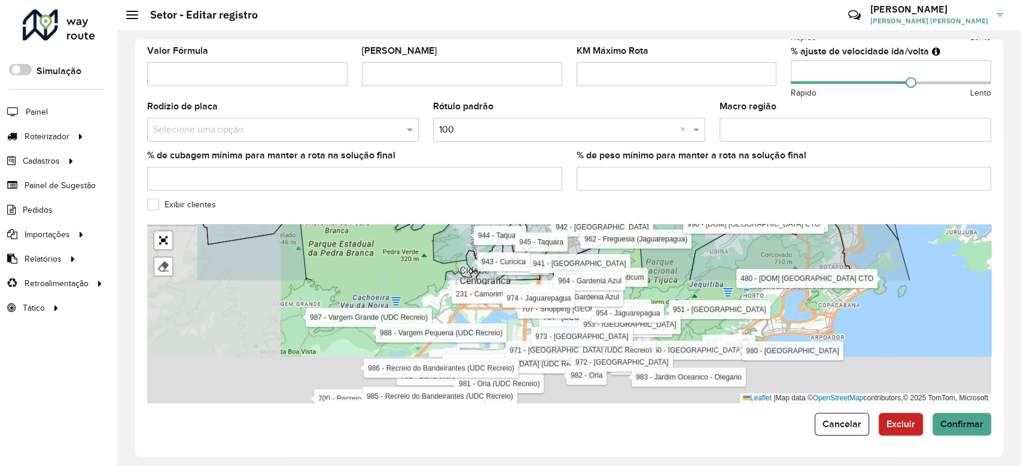
drag, startPoint x: 263, startPoint y: 371, endPoint x: 420, endPoint y: 203, distance: 229.7
click at [420, 203] on formly-group "**********" at bounding box center [569, 50] width 844 height 706
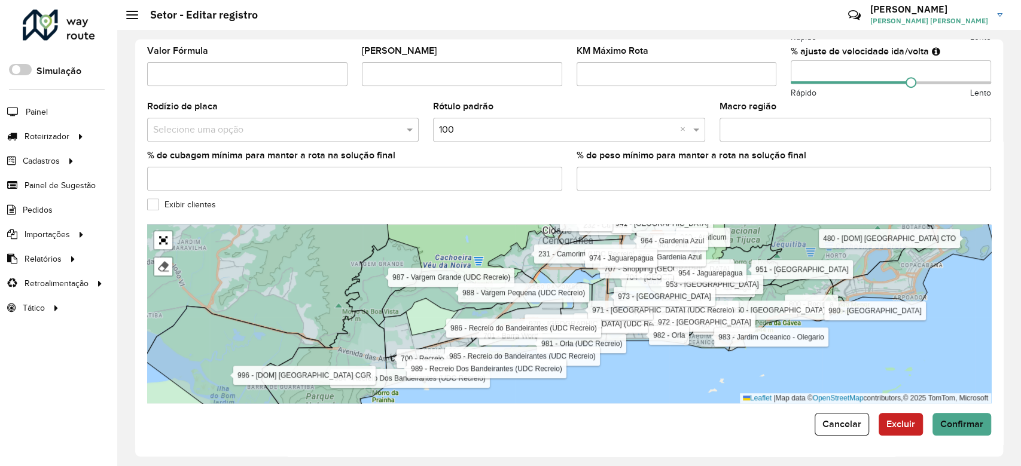
drag, startPoint x: 299, startPoint y: 349, endPoint x: 356, endPoint y: 347, distance: 56.8
click at [357, 347] on icon at bounding box center [324, 359] width 126 height 98
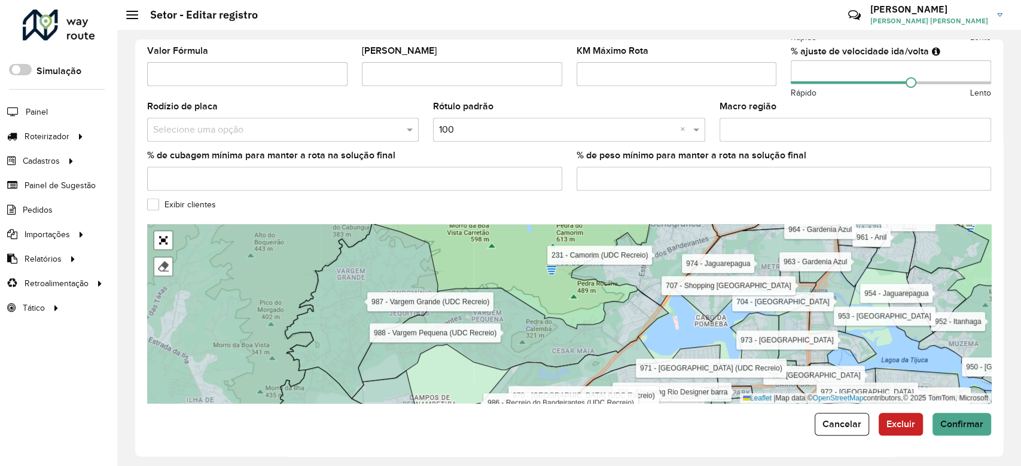
drag, startPoint x: 383, startPoint y: 316, endPoint x: 318, endPoint y: 328, distance: 65.7
click at [319, 328] on icon at bounding box center [361, 311] width 152 height 175
click at [163, 237] on link "Abrir mapa em tela cheia" at bounding box center [163, 240] width 18 height 18
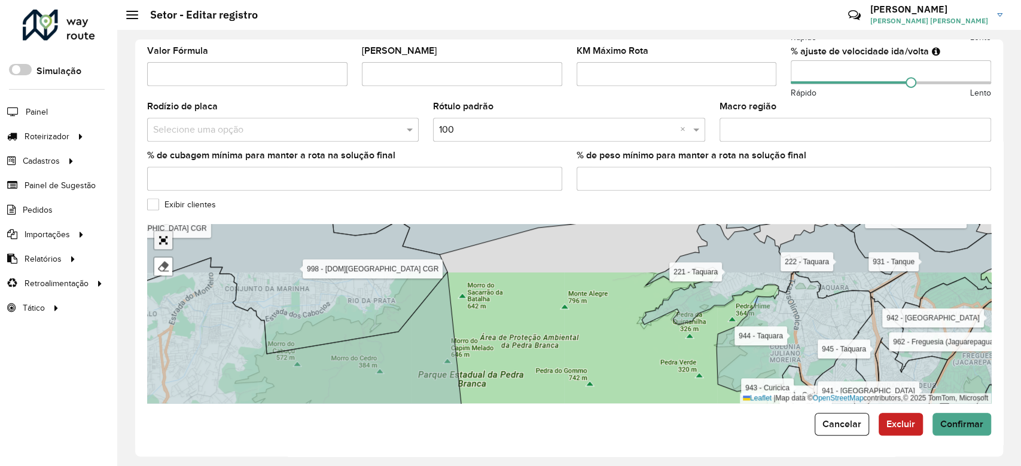
scroll to position [58, 0]
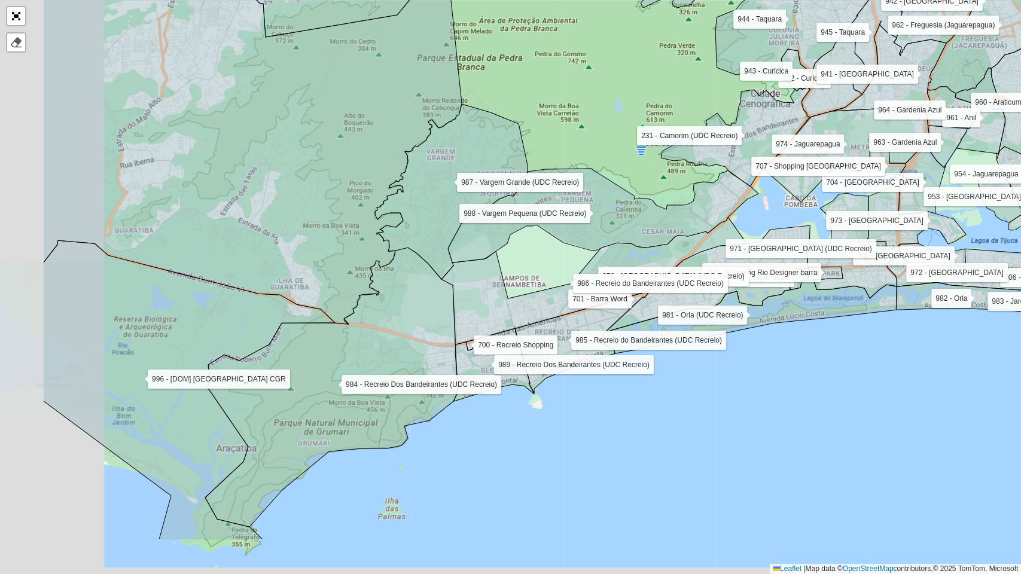
drag, startPoint x: 221, startPoint y: 365, endPoint x: 367, endPoint y: 273, distance: 172.5
click at [367, 273] on icon at bounding box center [252, 119] width 419 height 410
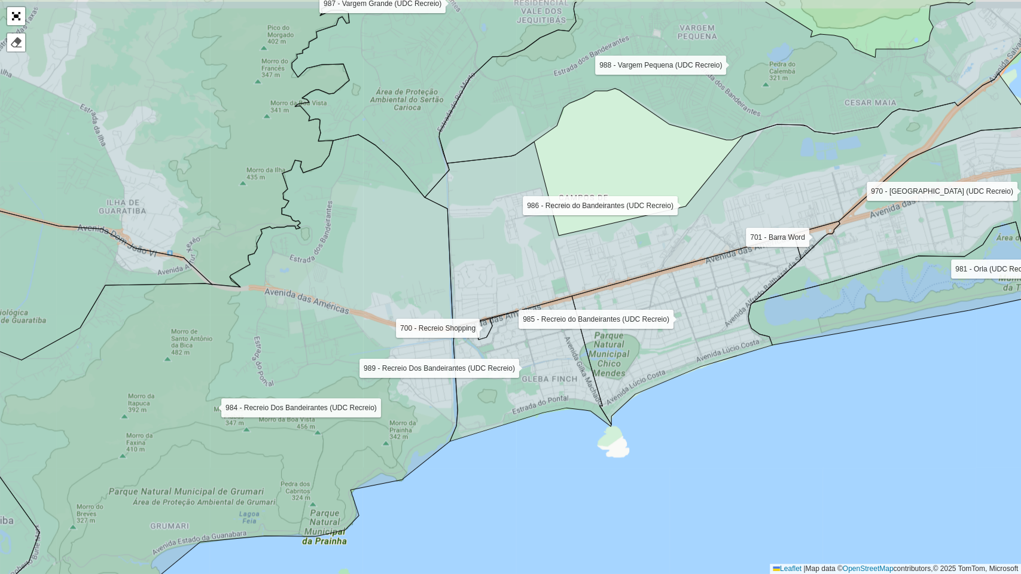
drag, startPoint x: 479, startPoint y: 387, endPoint x: 406, endPoint y: 447, distance: 94.0
click at [406, 447] on icon at bounding box center [205, 413] width 505 height 557
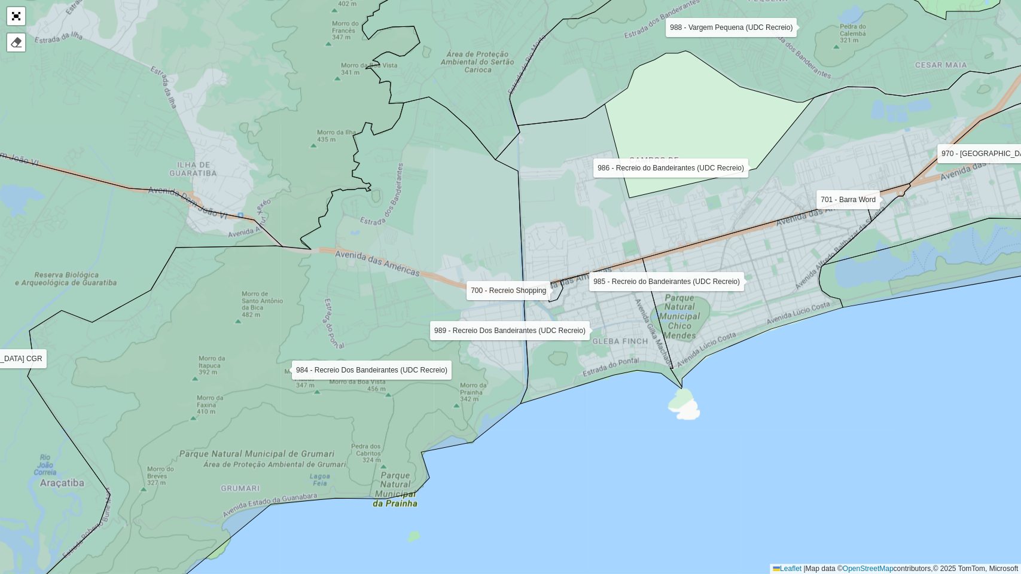
drag, startPoint x: 378, startPoint y: 463, endPoint x: 444, endPoint y: 427, distance: 75.7
click at [444, 427] on icon at bounding box center [276, 346] width 503 height 498
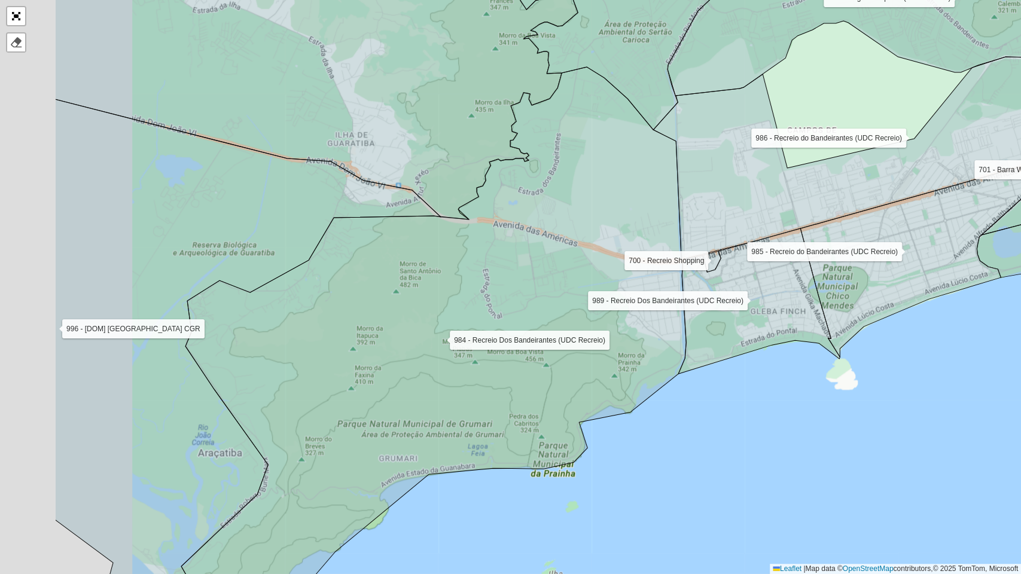
drag, startPoint x: 379, startPoint y: 447, endPoint x: 548, endPoint y: 416, distance: 172.2
click at [548, 416] on icon at bounding box center [433, 334] width 505 height 535
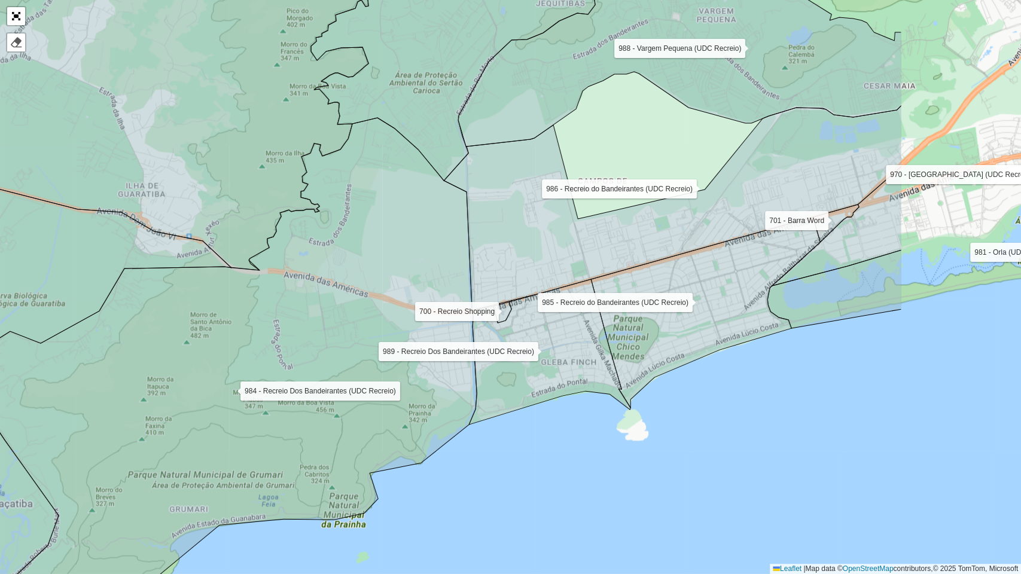
drag, startPoint x: 598, startPoint y: 385, endPoint x: 417, endPoint y: 416, distance: 183.1
click at [417, 416] on icon at bounding box center [224, 397] width 505 height 558
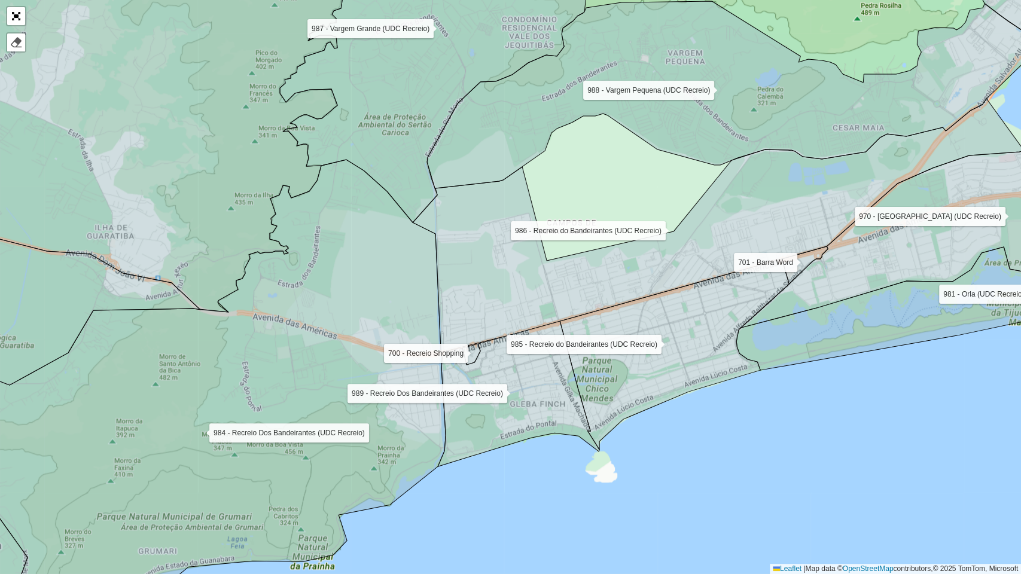
drag, startPoint x: 395, startPoint y: 236, endPoint x: 270, endPoint y: 402, distance: 207.6
click at [271, 402] on icon at bounding box center [193, 417] width 505 height 514
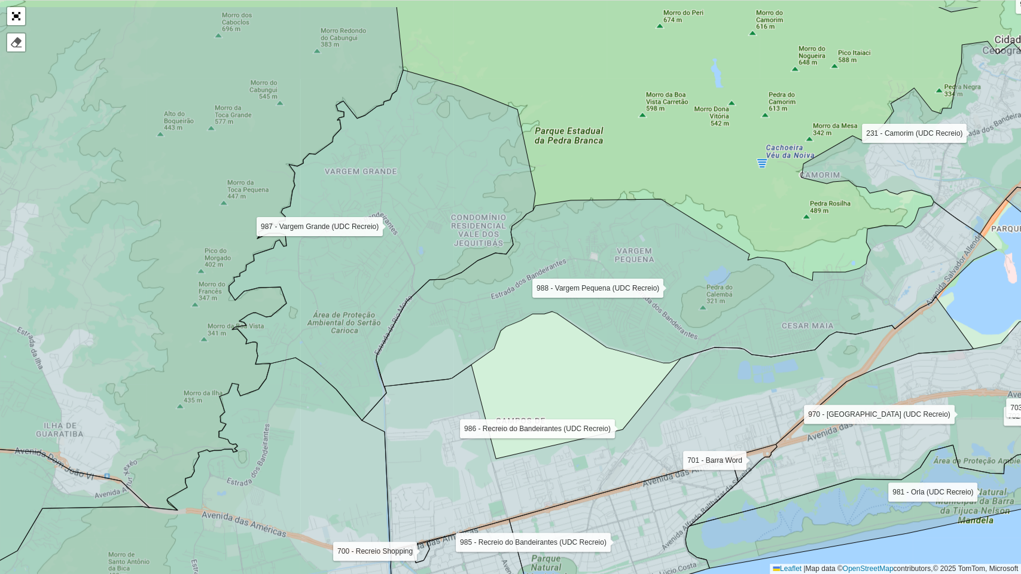
drag, startPoint x: 325, startPoint y: 281, endPoint x: 365, endPoint y: 336, distance: 68.1
click at [365, 336] on icon at bounding box center [382, 245] width 306 height 350
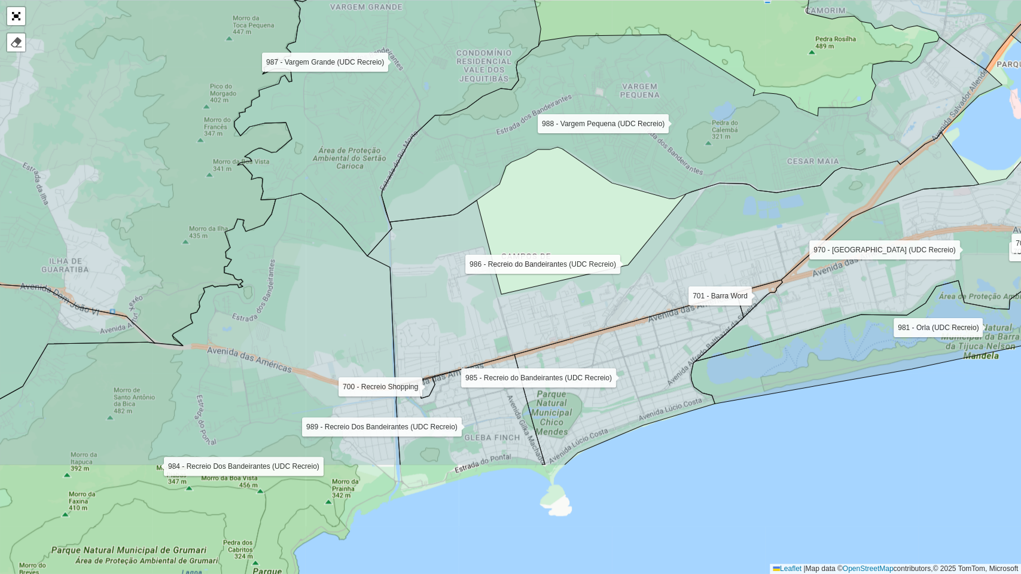
drag, startPoint x: 767, startPoint y: 337, endPoint x: 775, endPoint y: 130, distance: 207.0
click at [775, 130] on icon at bounding box center [692, 128] width 620 height 187
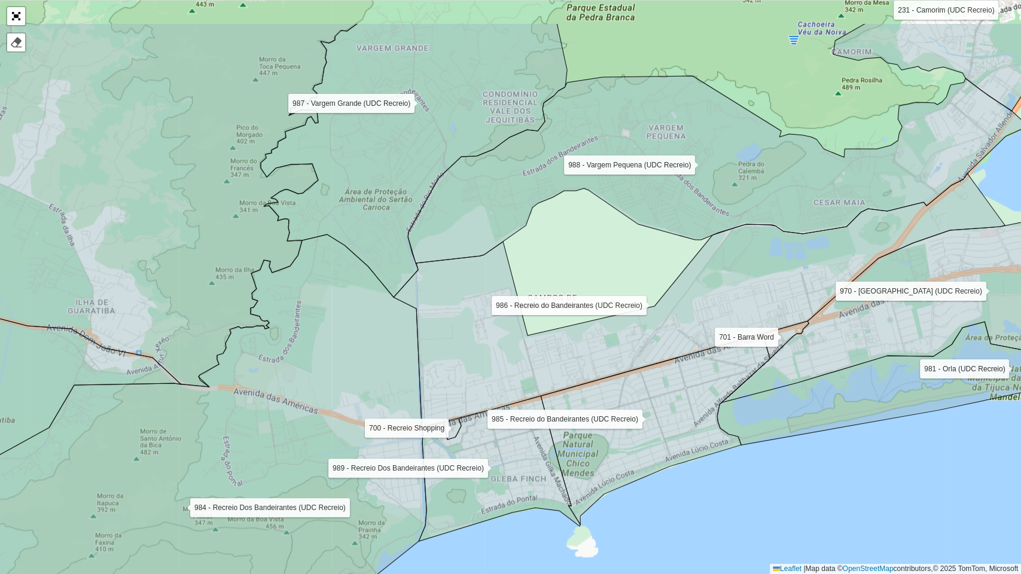
drag, startPoint x: 465, startPoint y: 267, endPoint x: 477, endPoint y: 346, distance: 80.5
click at [477, 346] on icon at bounding box center [698, 300] width 611 height 254
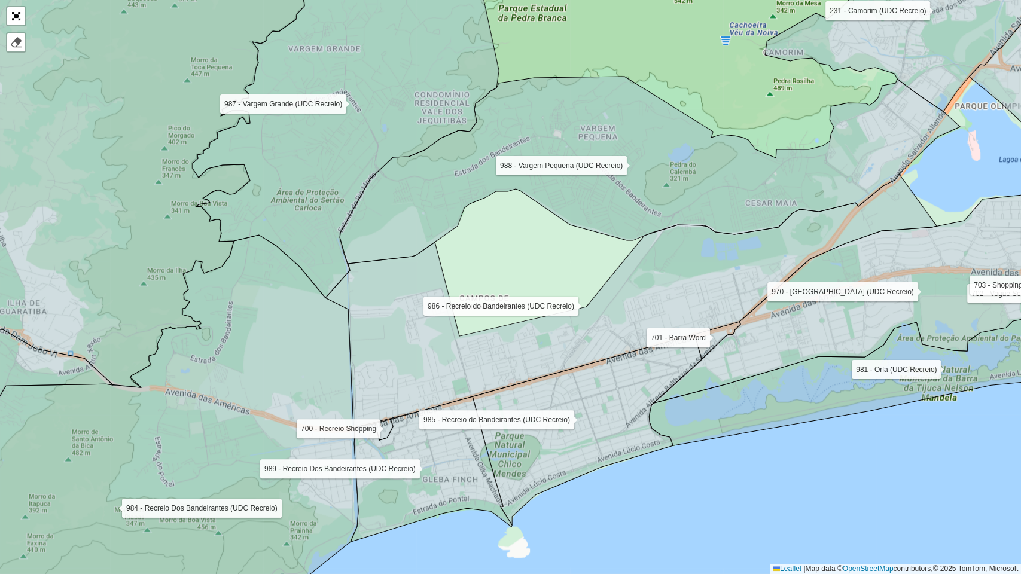
drag, startPoint x: 642, startPoint y: 361, endPoint x: 507, endPoint y: 361, distance: 134.5
click at [507, 361] on icon at bounding box center [630, 301] width 611 height 254
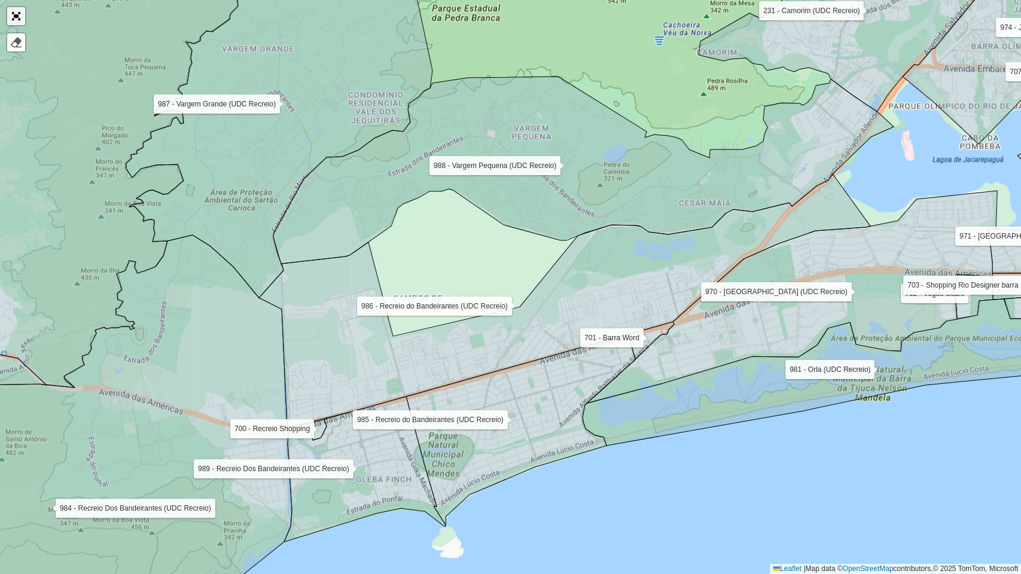
click at [19, 8] on link "Abrir mapa em tela cheia" at bounding box center [16, 16] width 18 height 18
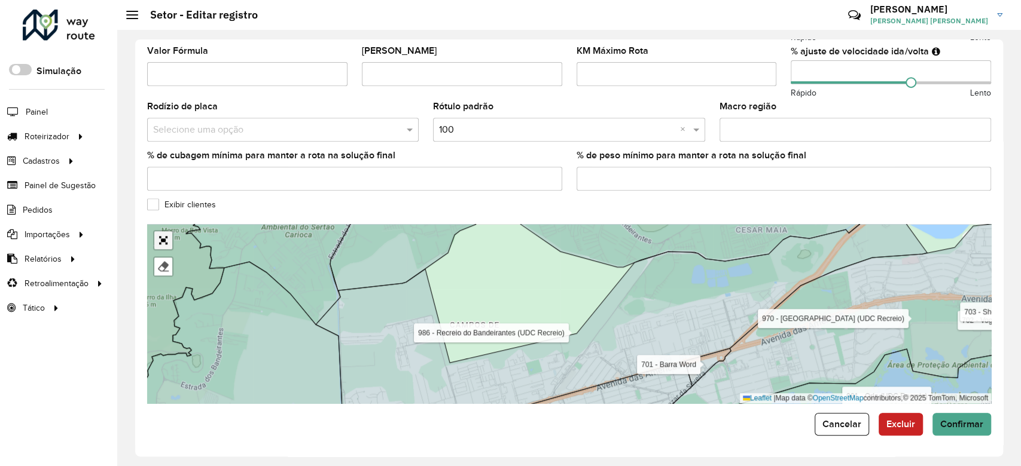
click at [163, 237] on link "Abrir mapa em tela cheia" at bounding box center [163, 240] width 18 height 18
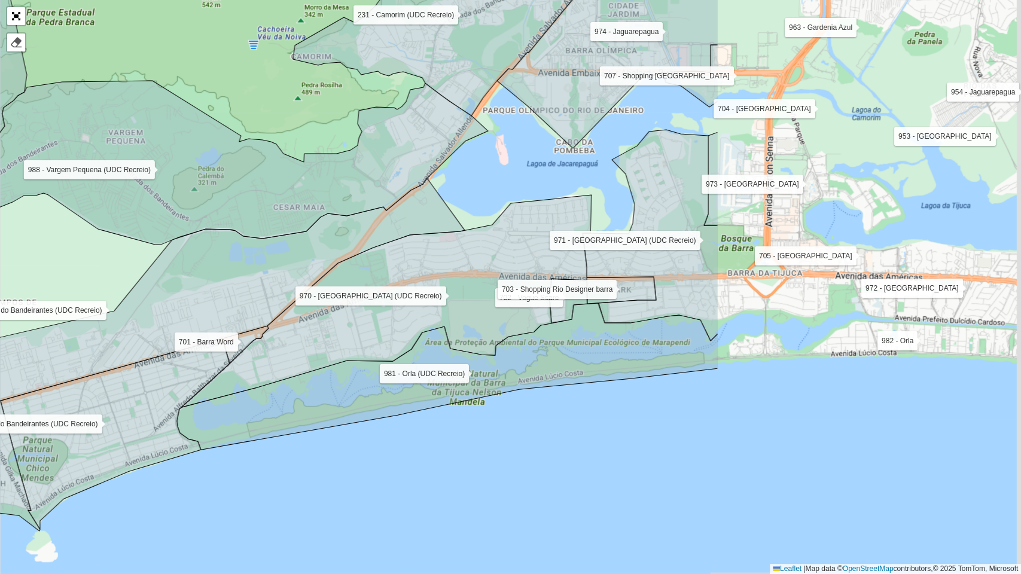
drag, startPoint x: 612, startPoint y: 279, endPoint x: 207, endPoint y: 283, distance: 405.5
click at [207, 283] on icon at bounding box center [158, 305] width 611 height 254
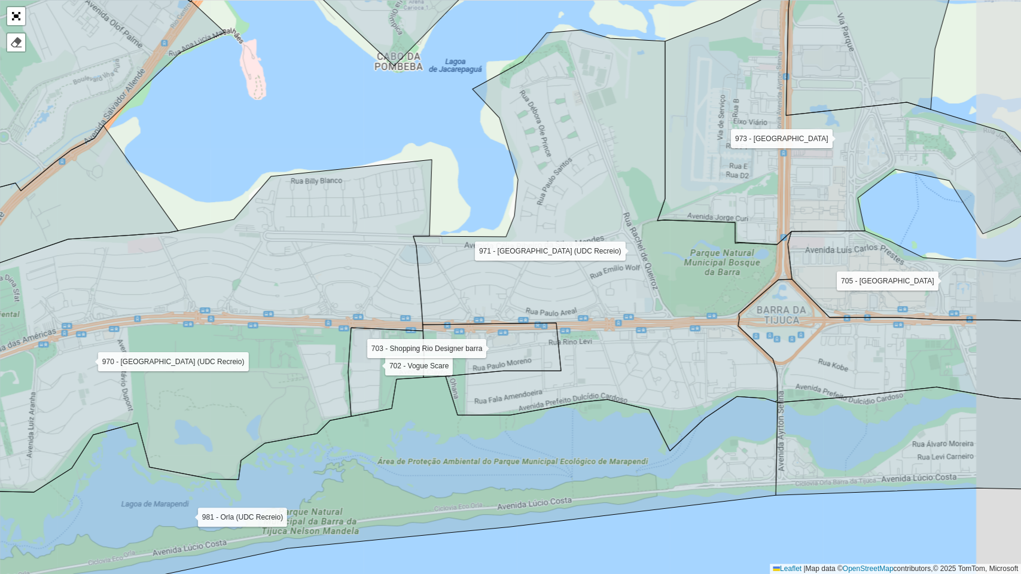
drag, startPoint x: 690, startPoint y: 280, endPoint x: 624, endPoint y: 283, distance: 66.5
click at [624, 283] on icon at bounding box center [602, 240] width 379 height 421
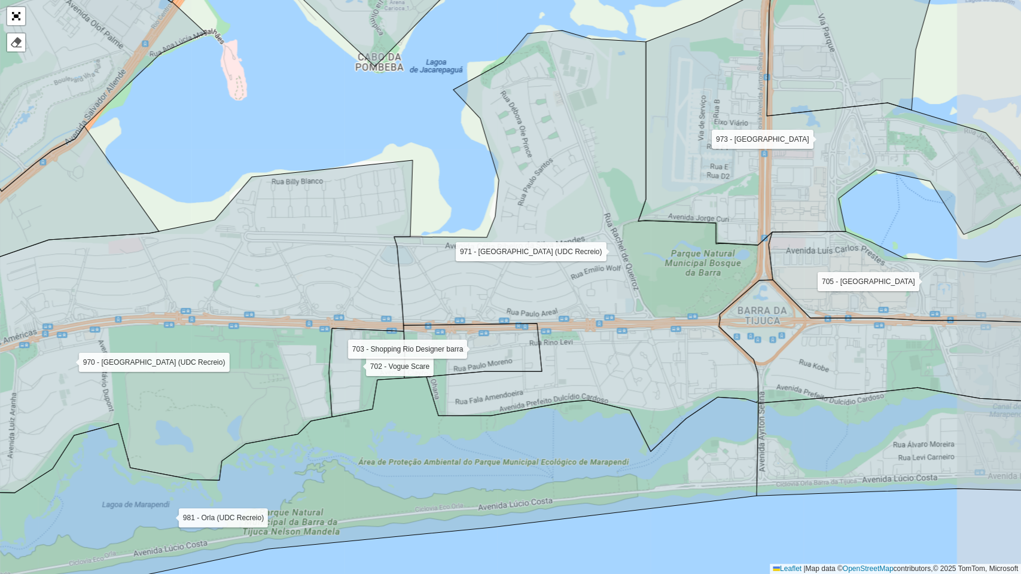
drag, startPoint x: 599, startPoint y: 272, endPoint x: 544, endPoint y: 286, distance: 57.4
click at [544, 286] on icon at bounding box center [583, 240] width 379 height 421
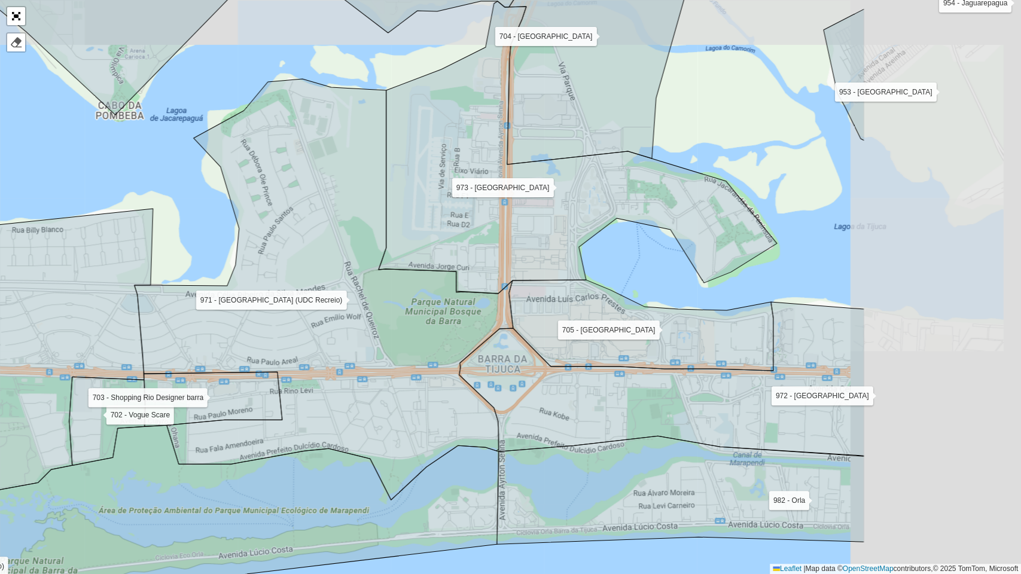
drag, startPoint x: 627, startPoint y: 289, endPoint x: 359, endPoint y: 395, distance: 287.7
click at [359, 395] on icon at bounding box center [324, 289] width 379 height 421
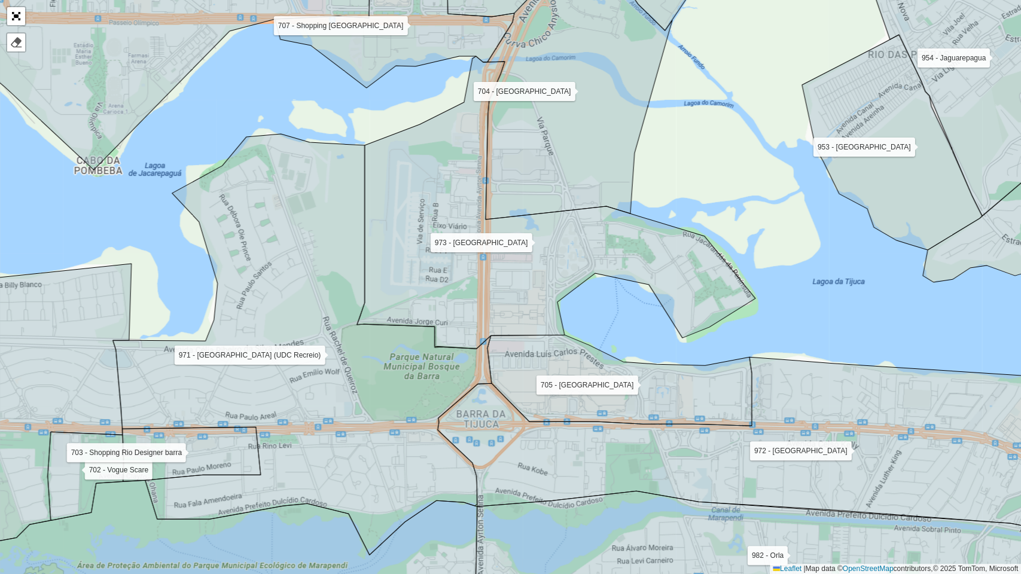
drag, startPoint x: 392, startPoint y: 399, endPoint x: 382, endPoint y: 397, distance: 10.4
click at [382, 397] on icon at bounding box center [302, 344] width 379 height 421
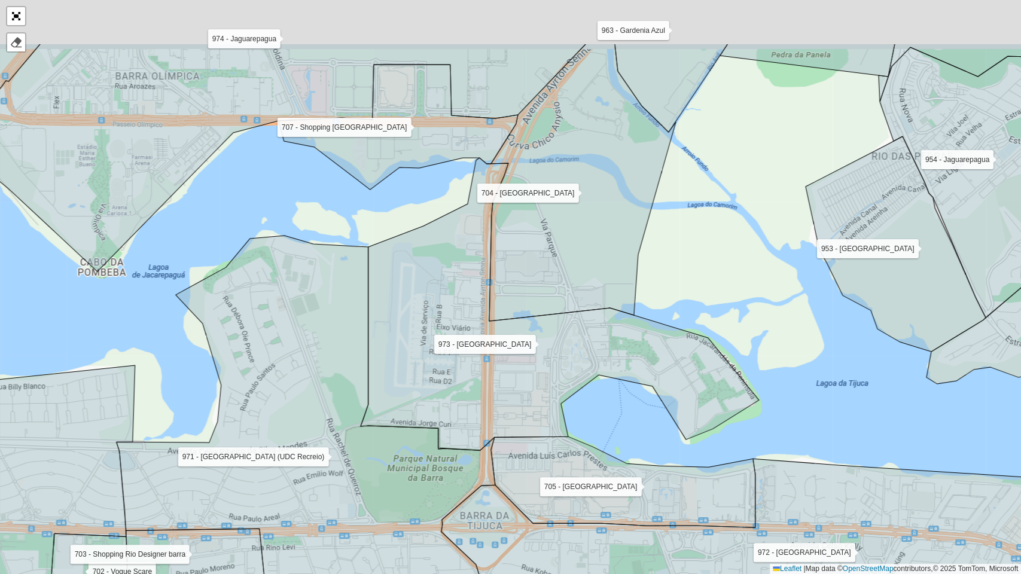
drag, startPoint x: 425, startPoint y: 309, endPoint x: 428, endPoint y: 411, distance: 102.9
click at [428, 411] on icon at bounding box center [560, 304] width 398 height 292
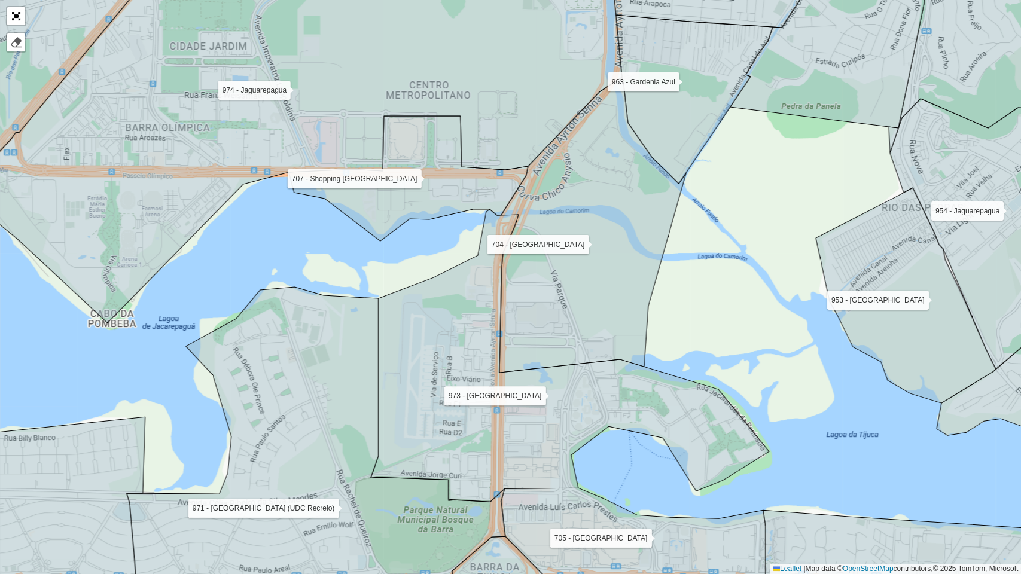
drag, startPoint x: 420, startPoint y: 387, endPoint x: 431, endPoint y: 438, distance: 51.8
click at [431, 438] on icon at bounding box center [570, 355] width 398 height 292
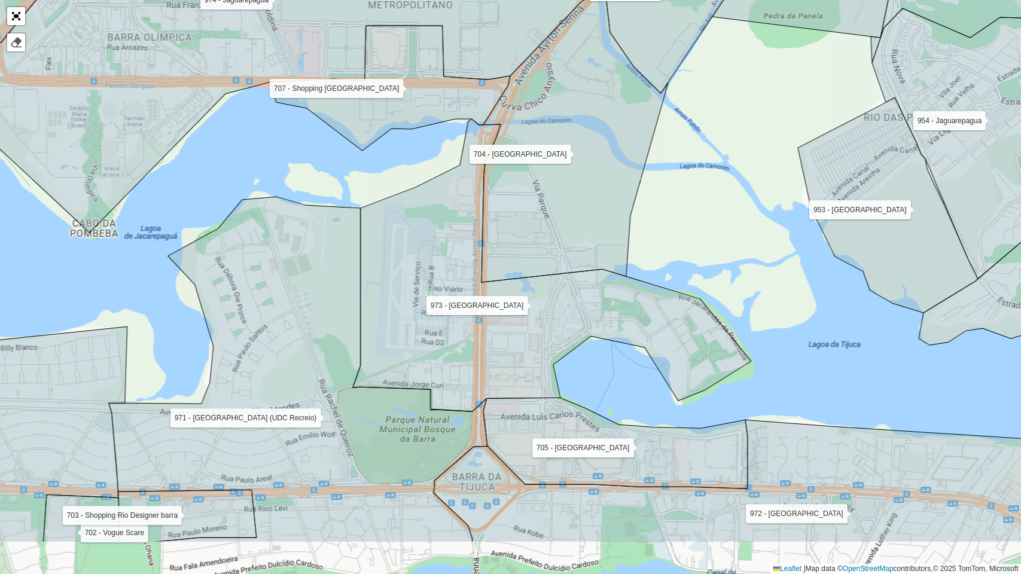
drag, startPoint x: 431, startPoint y: 437, endPoint x: 412, endPoint y: 343, distance: 95.7
click at [412, 343] on icon at bounding box center [552, 265] width 398 height 292
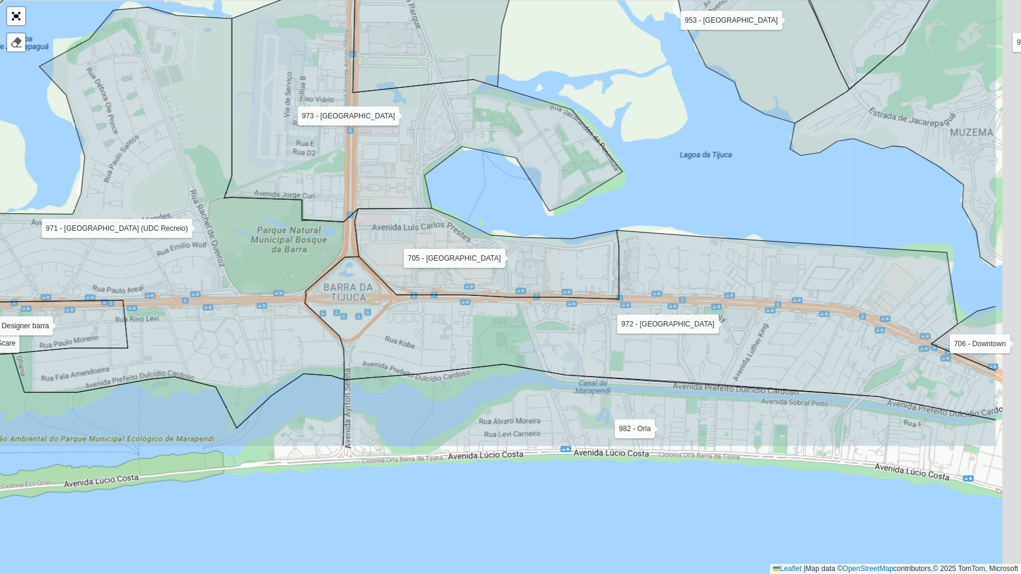
drag, startPoint x: 343, startPoint y: 359, endPoint x: 267, endPoint y: 251, distance: 132.6
click at [267, 251] on icon at bounding box center [169, 217] width 379 height 421
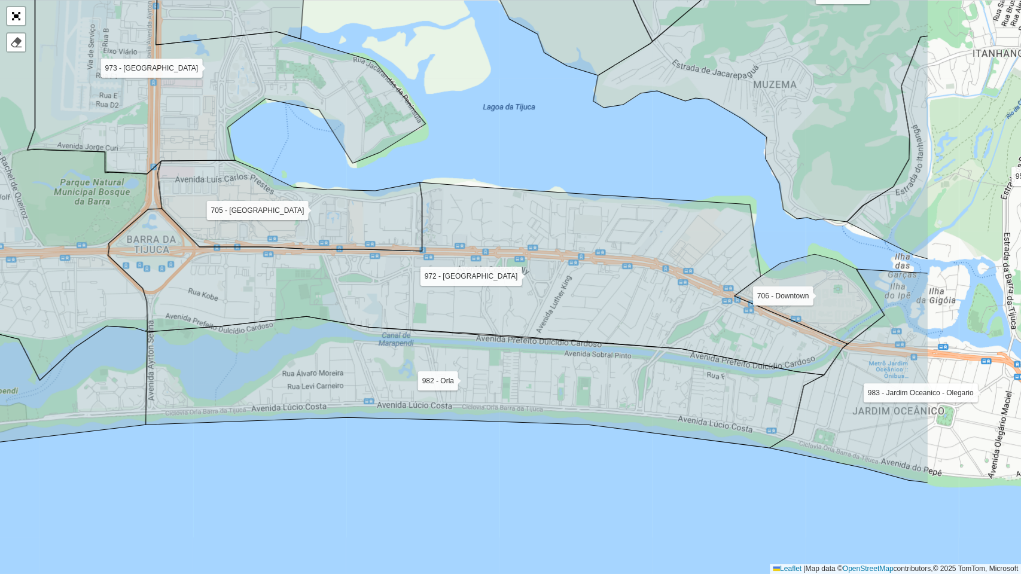
drag, startPoint x: 825, startPoint y: 416, endPoint x: 630, endPoint y: 368, distance: 201.3
click at [630, 368] on icon at bounding box center [485, 382] width 678 height 132
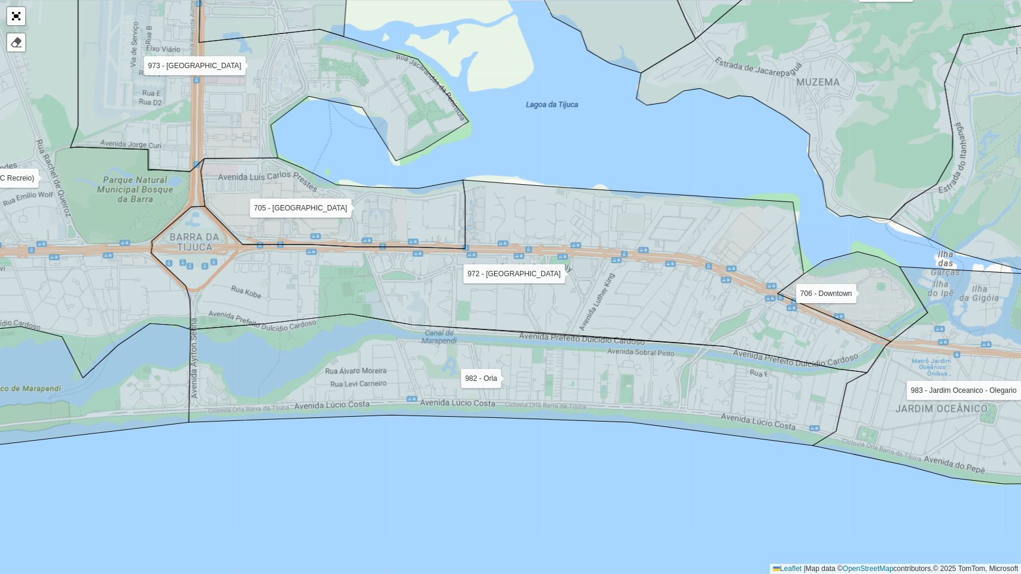
drag, startPoint x: 761, startPoint y: 417, endPoint x: 958, endPoint y: 406, distance: 197.0
click at [867, 406] on icon at bounding box center [528, 380] width 678 height 132
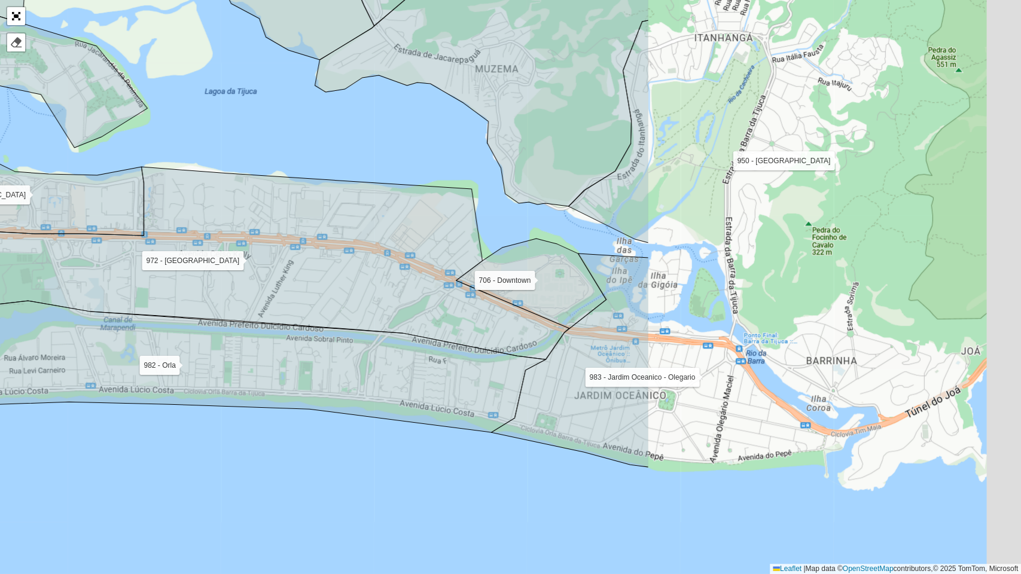
drag, startPoint x: 911, startPoint y: 405, endPoint x: 428, endPoint y: 400, distance: 482.6
click at [428, 400] on icon at bounding box center [206, 367] width 678 height 132
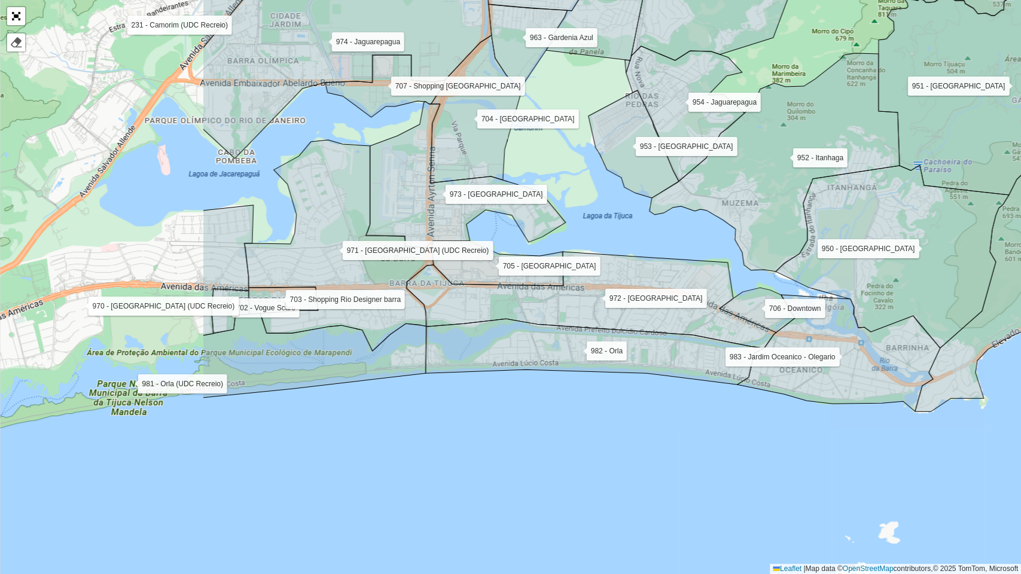
drag, startPoint x: 316, startPoint y: 413, endPoint x: 621, endPoint y: 393, distance: 305.6
click at [621, 393] on div "101 - Higienópolis 102 - Inhauma 103 - Largo da Penha 104 - Olaria 105 - Comple…" at bounding box center [510, 287] width 1021 height 574
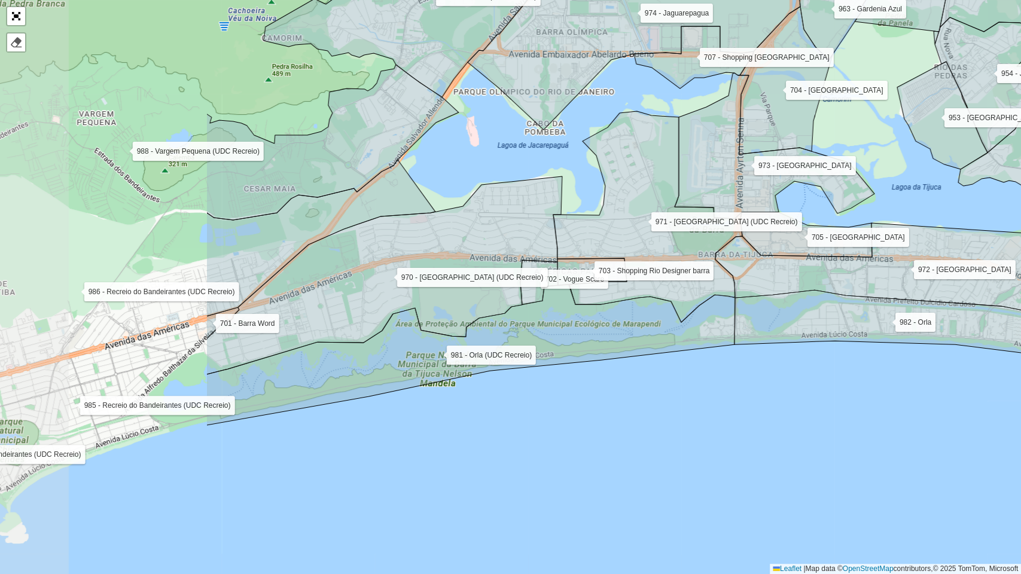
drag, startPoint x: 330, startPoint y: 402, endPoint x: 641, endPoint y: 373, distance: 312.3
click at [641, 373] on div "101 - Higienópolis 102 - Inhauma 103 - Largo da Penha 104 - Olaria 105 - Comple…" at bounding box center [510, 287] width 1021 height 574
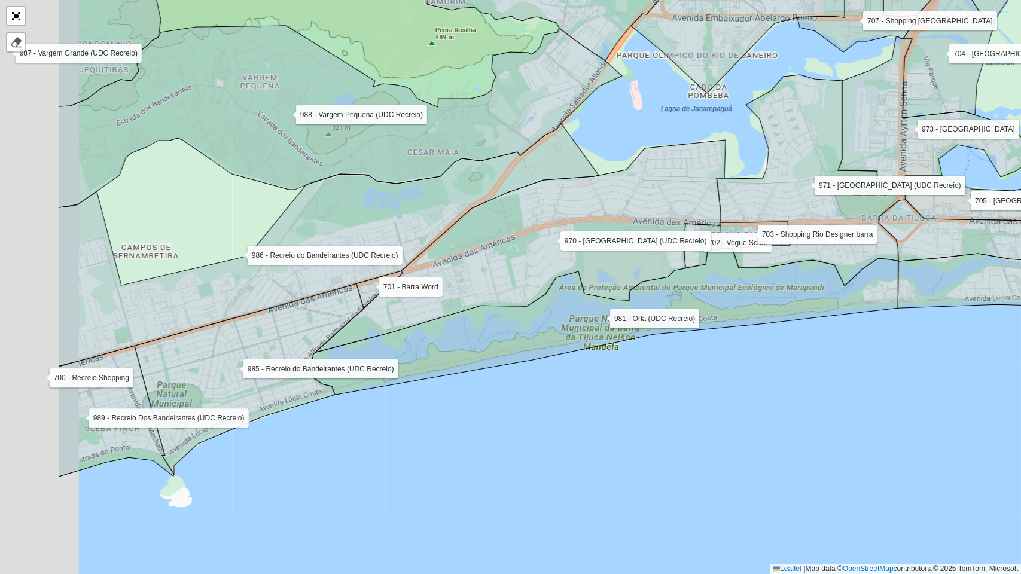
drag, startPoint x: 284, startPoint y: 444, endPoint x: 506, endPoint y: 396, distance: 227.7
click at [506, 396] on div "101 - Higienópolis 102 - Inhauma 103 - Largo da Penha 104 - Olaria 105 - Comple…" at bounding box center [510, 287] width 1021 height 574
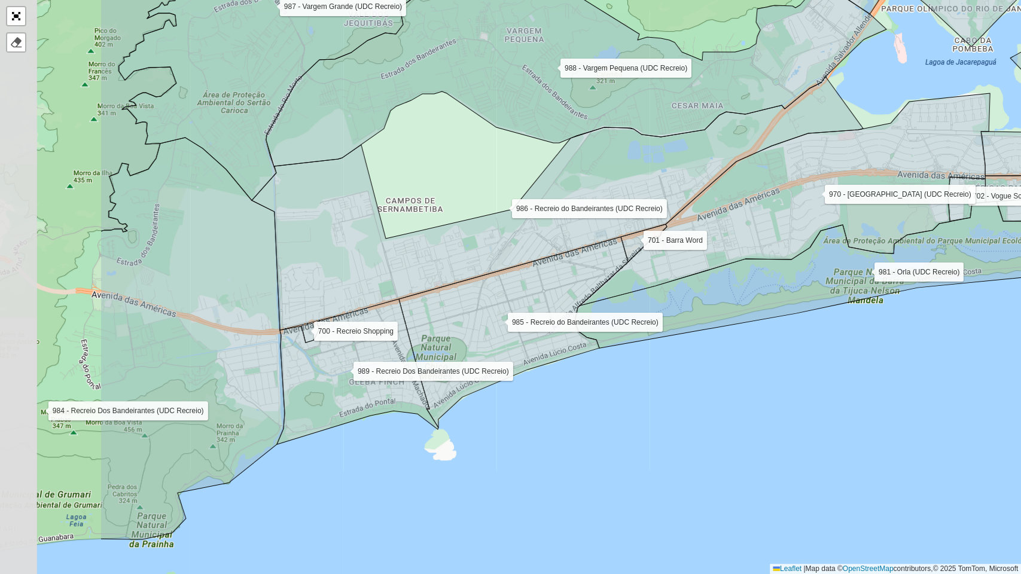
drag, startPoint x: 389, startPoint y: 428, endPoint x: 593, endPoint y: 394, distance: 206.7
click at [593, 394] on div "101 - Higienópolis 102 - Inhauma 103 - Largo da Penha 104 - Olaria 105 - Comple…" at bounding box center [510, 287] width 1021 height 574
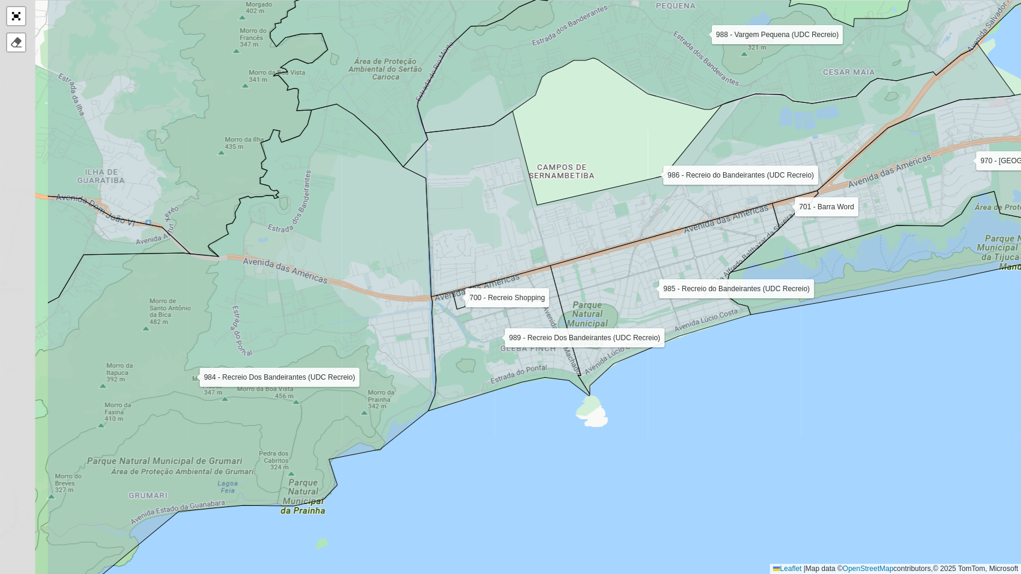
drag, startPoint x: 415, startPoint y: 456, endPoint x: 551, endPoint y: 426, distance: 139.7
click at [551, 426] on div "101 - Higienópolis 102 - Inhauma 103 - Largo da Penha 104 - Olaria 105 - Comple…" at bounding box center [510, 287] width 1021 height 574
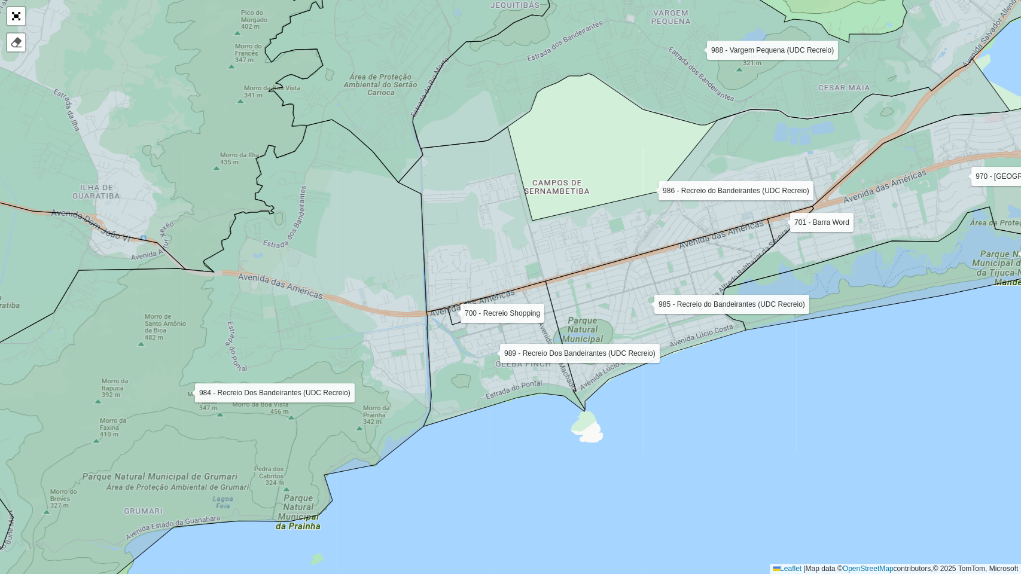
drag, startPoint x: 498, startPoint y: 214, endPoint x: 493, endPoint y: 230, distance: 16.3
click at [493, 230] on icon at bounding box center [703, 186] width 611 height 254
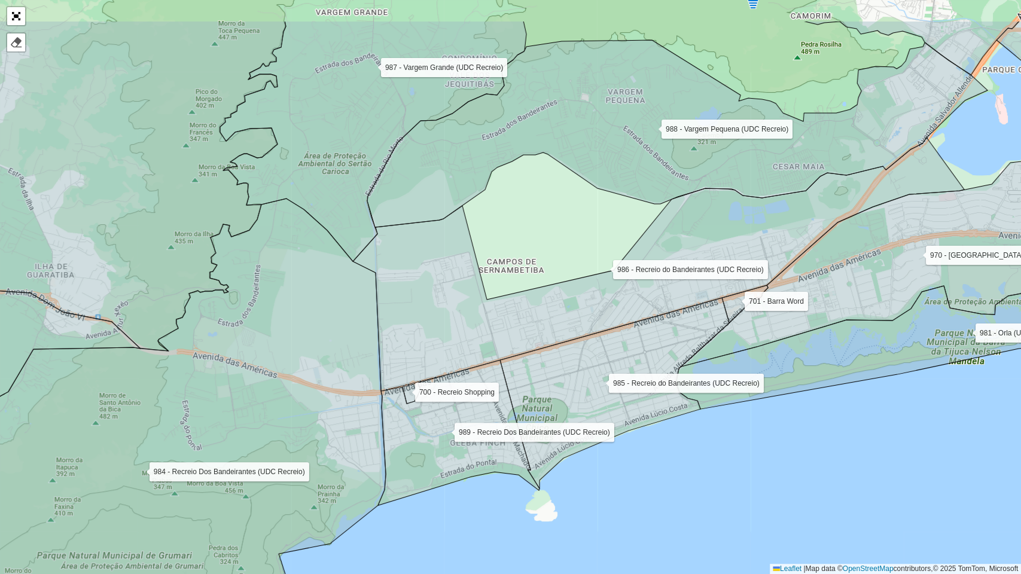
drag, startPoint x: 486, startPoint y: 264, endPoint x: 407, endPoint y: 364, distance: 127.8
click at [407, 364] on icon at bounding box center [658, 265] width 611 height 254
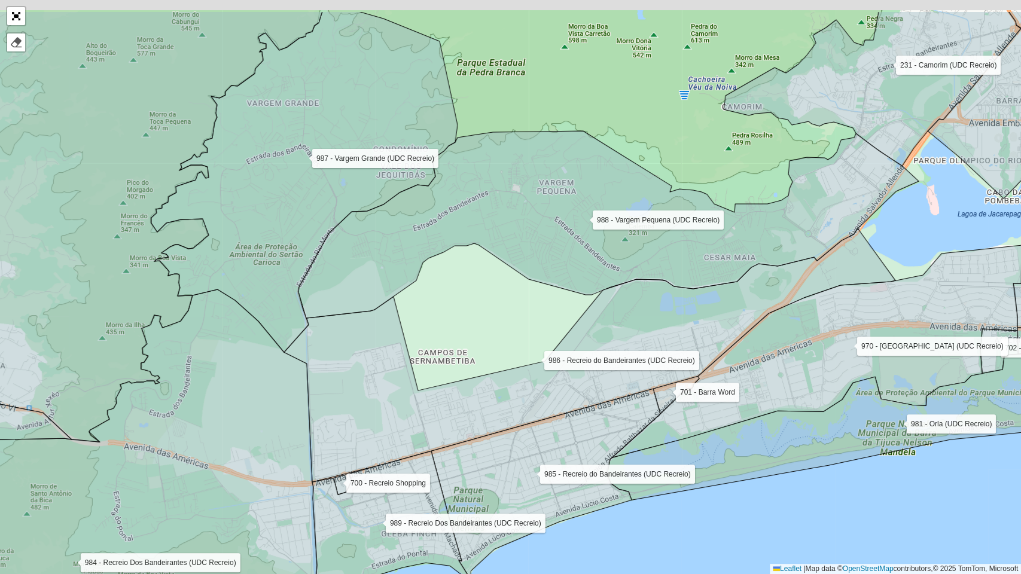
drag, startPoint x: 411, startPoint y: 291, endPoint x: 373, endPoint y: 362, distance: 80.5
click at [373, 362] on icon at bounding box center [589, 355] width 611 height 254
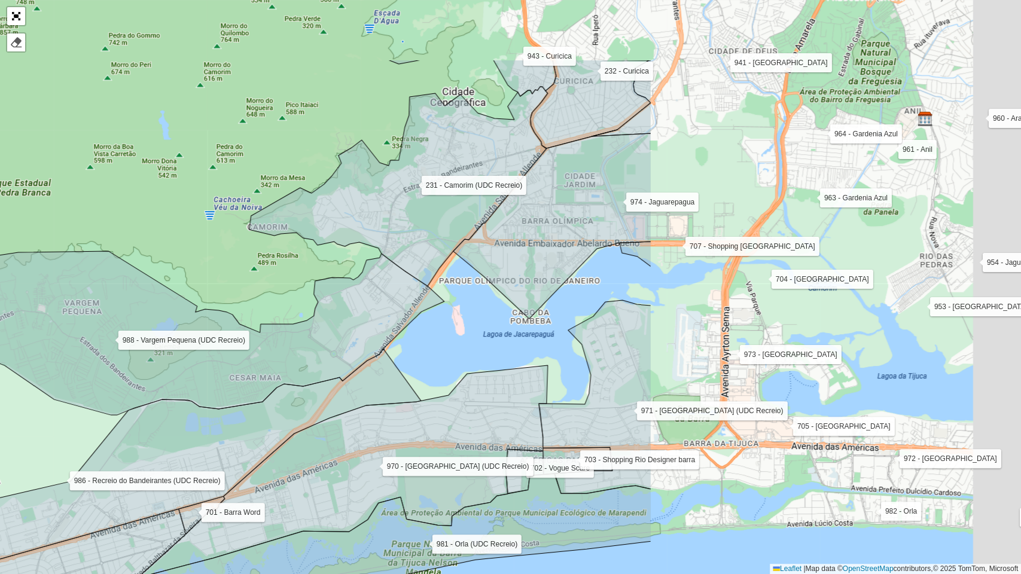
drag, startPoint x: 648, startPoint y: 279, endPoint x: 193, endPoint y: 387, distance: 467.3
click at [193, 387] on icon at bounding box center [134, 344] width 620 height 187
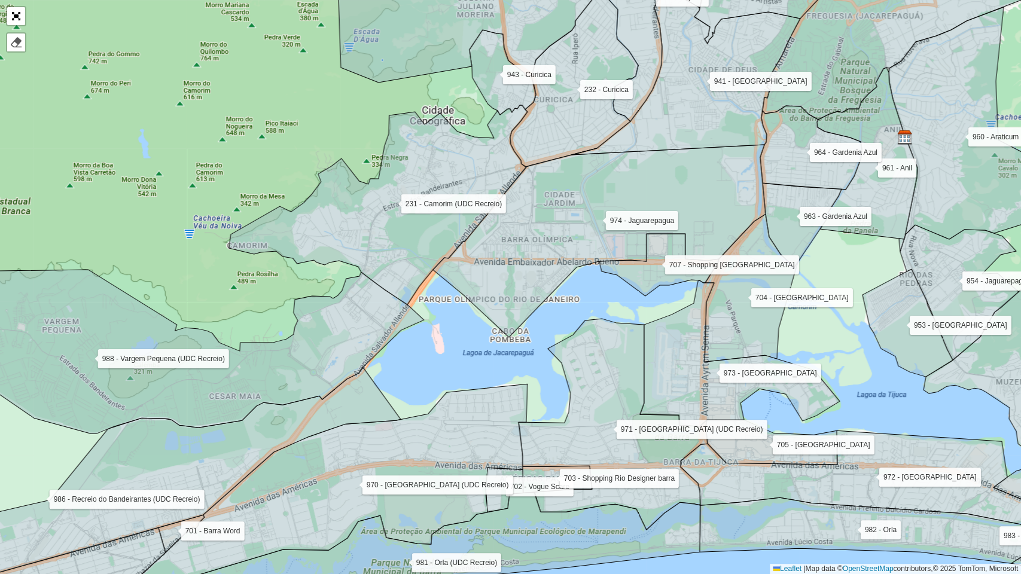
drag, startPoint x: 325, startPoint y: 303, endPoint x: 307, endPoint y: 322, distance: 25.8
click at [307, 322] on icon at bounding box center [151, 359] width 546 height 179
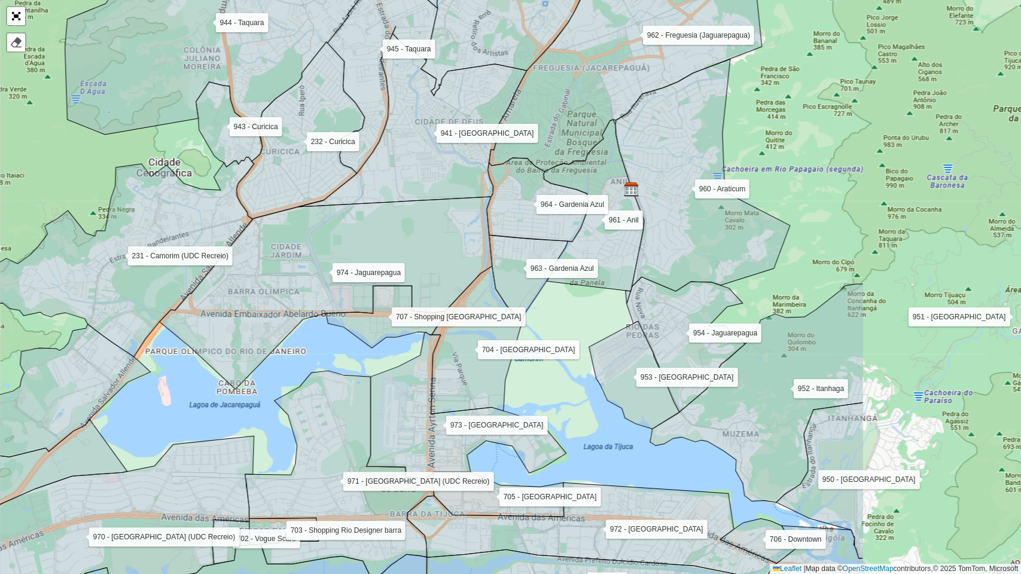
drag, startPoint x: 576, startPoint y: 353, endPoint x: 320, endPoint y: 390, distance: 258.7
click at [320, 390] on icon at bounding box center [339, 476] width 189 height 211
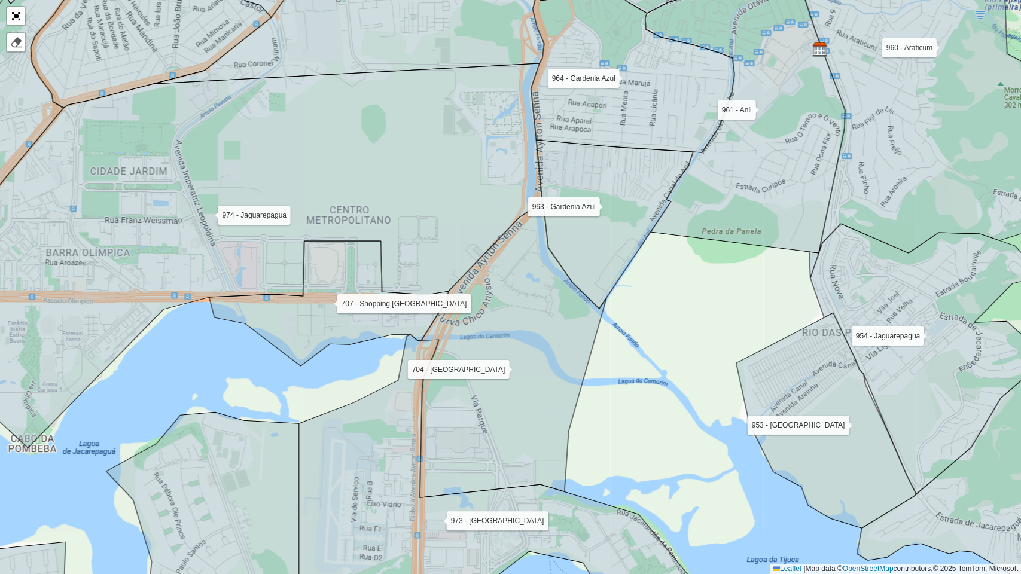
drag, startPoint x: 544, startPoint y: 285, endPoint x: 502, endPoint y: 264, distance: 46.3
click at [502, 264] on icon at bounding box center [511, 349] width 189 height 295
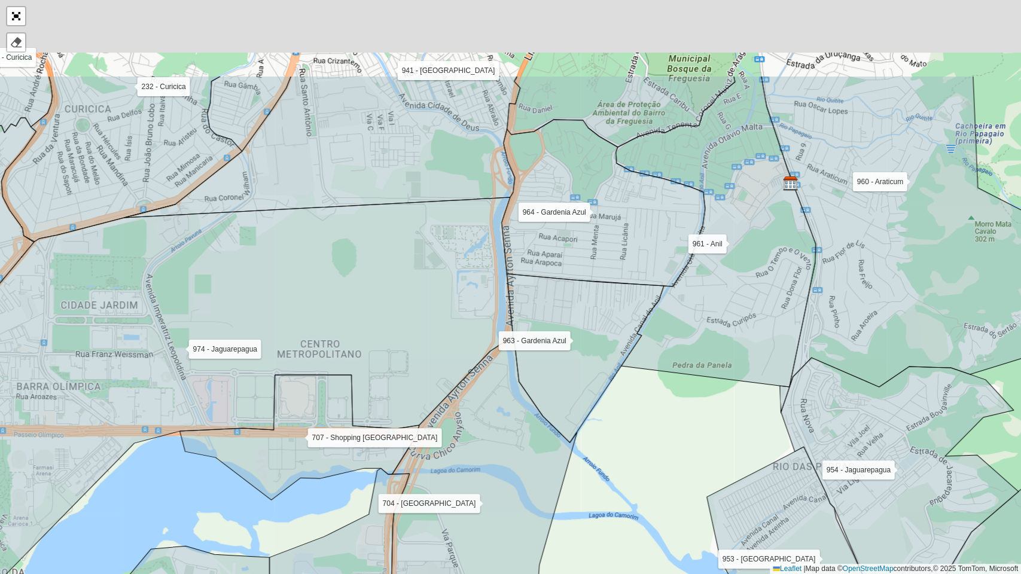
drag, startPoint x: 587, startPoint y: 321, endPoint x: 475, endPoint y: 405, distance: 140.5
click at [557, 454] on icon at bounding box center [482, 483] width 189 height 295
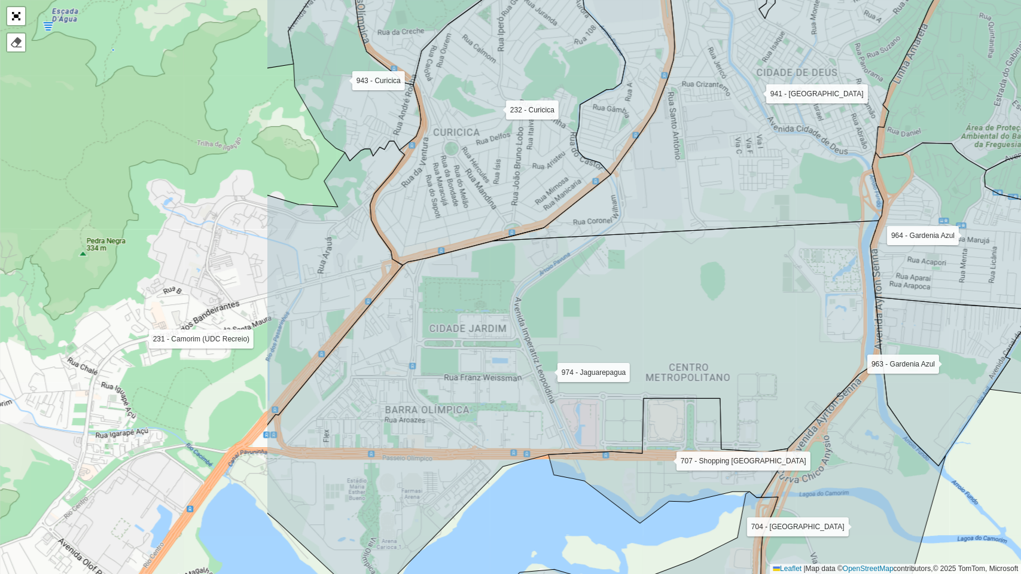
drag, startPoint x: 399, startPoint y: 331, endPoint x: 766, endPoint y: 354, distance: 367.9
click at [766, 354] on icon at bounding box center [574, 413] width 615 height 384
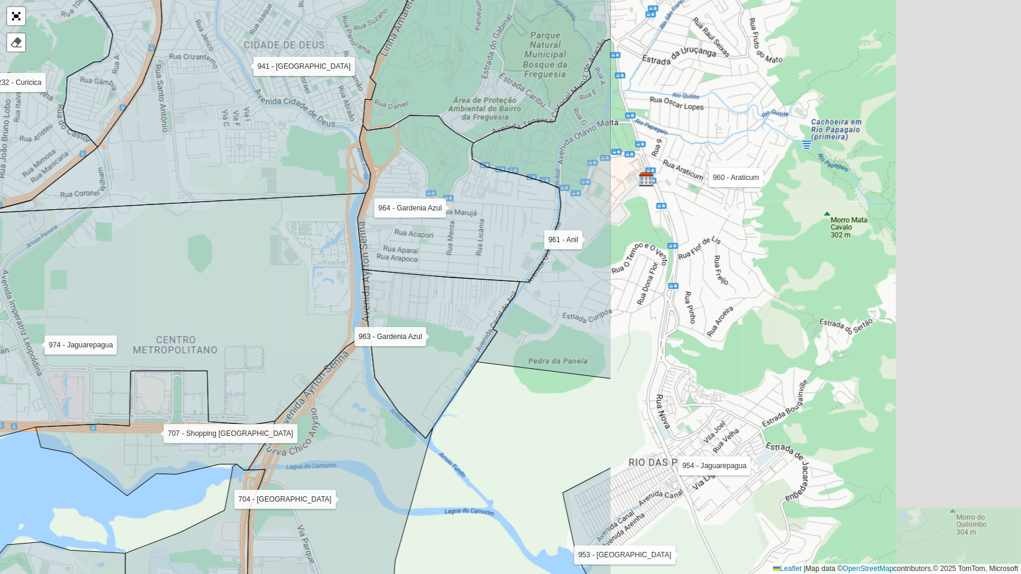
drag, startPoint x: 765, startPoint y: 346, endPoint x: 258, endPoint y: 317, distance: 507.9
click at [258, 317] on icon at bounding box center [35, 385] width 665 height 384
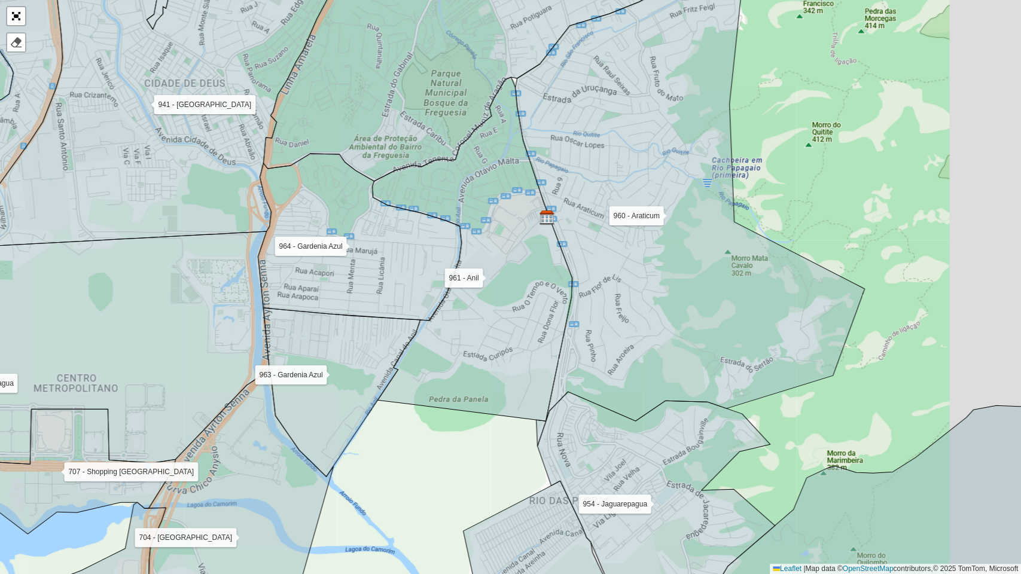
drag, startPoint x: 564, startPoint y: 370, endPoint x: 402, endPoint y: 419, distance: 169.7
click at [402, 419] on icon at bounding box center [472, 249] width 200 height 344
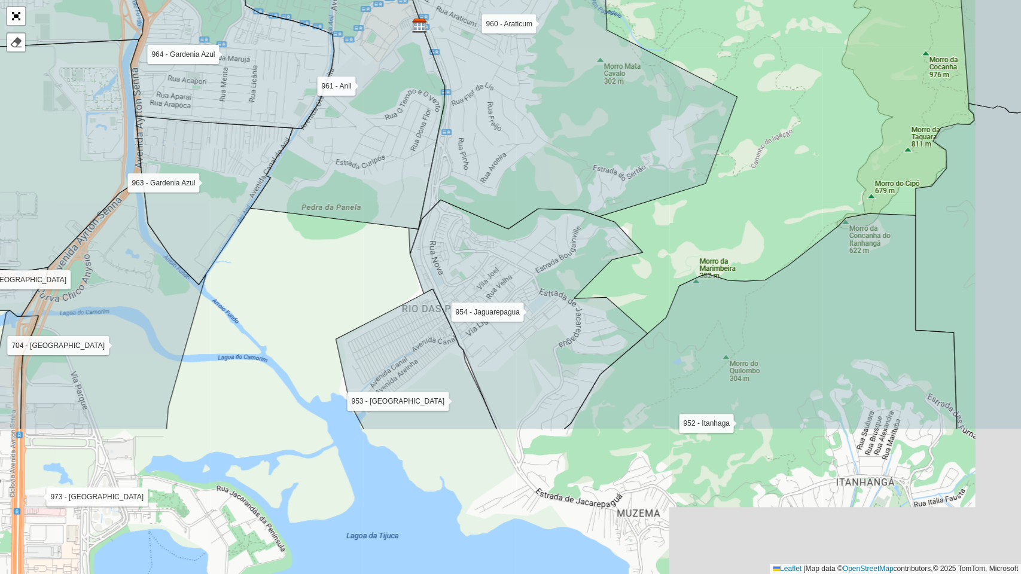
drag, startPoint x: 468, startPoint y: 358, endPoint x: 396, endPoint y: 100, distance: 267.5
click at [396, 100] on icon at bounding box center [345, 57] width 200 height 344
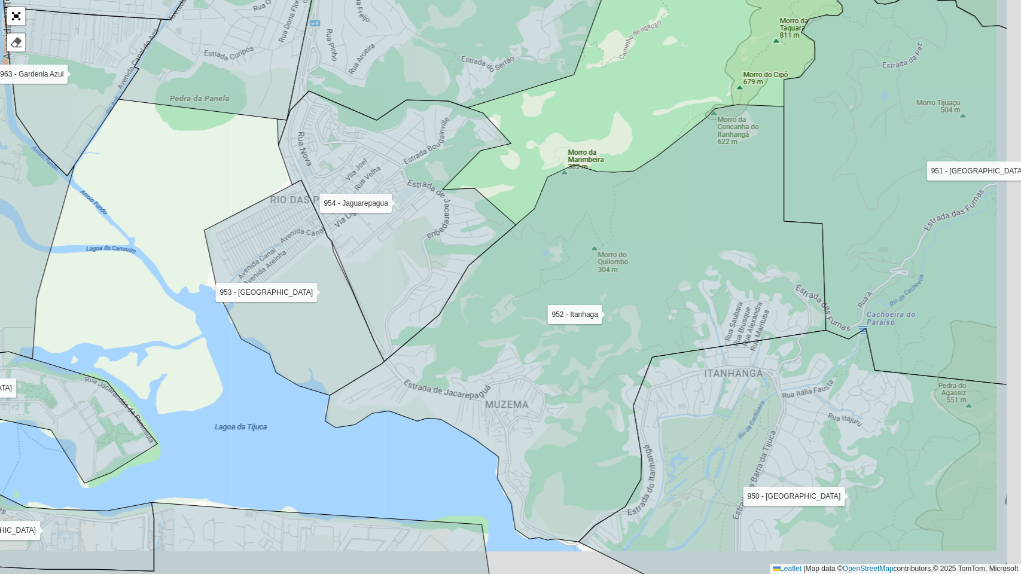
drag, startPoint x: 545, startPoint y: 371, endPoint x: 403, endPoint y: 324, distance: 150.0
click at [403, 324] on icon at bounding box center [575, 323] width 501 height 437
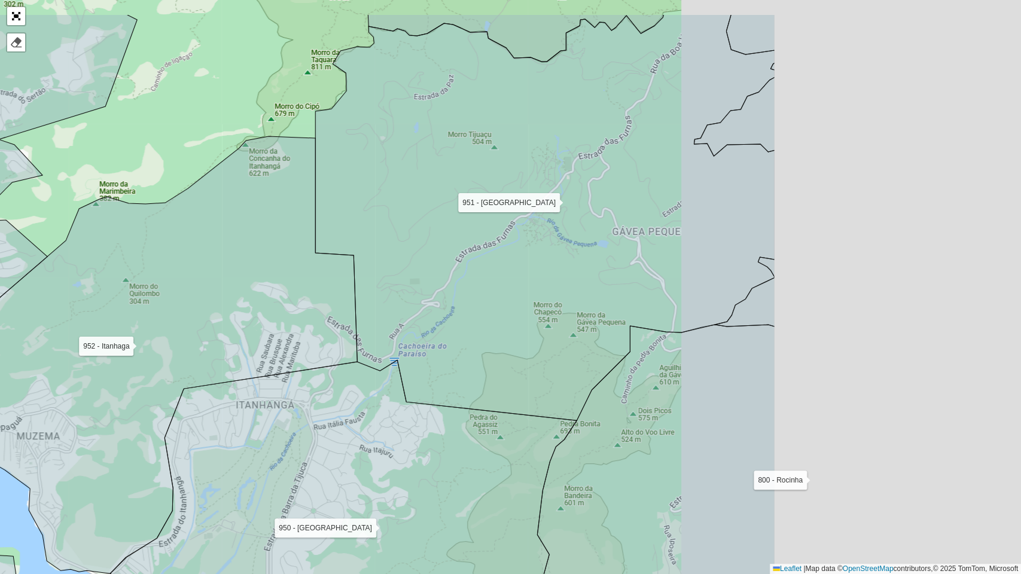
drag, startPoint x: 734, startPoint y: 335, endPoint x: 366, endPoint y: 407, distance: 375.3
click at [366, 407] on icon at bounding box center [343, 532] width 466 height 344
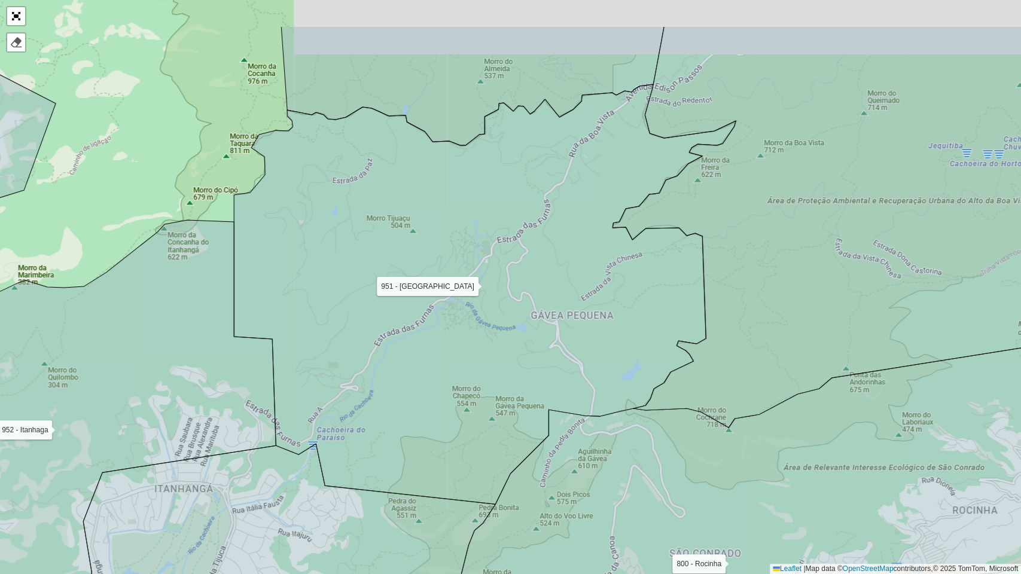
drag, startPoint x: 339, startPoint y: 403, endPoint x: 306, endPoint y: 445, distance: 54.1
click at [306, 445] on icon at bounding box center [485, 294] width 502 height 420
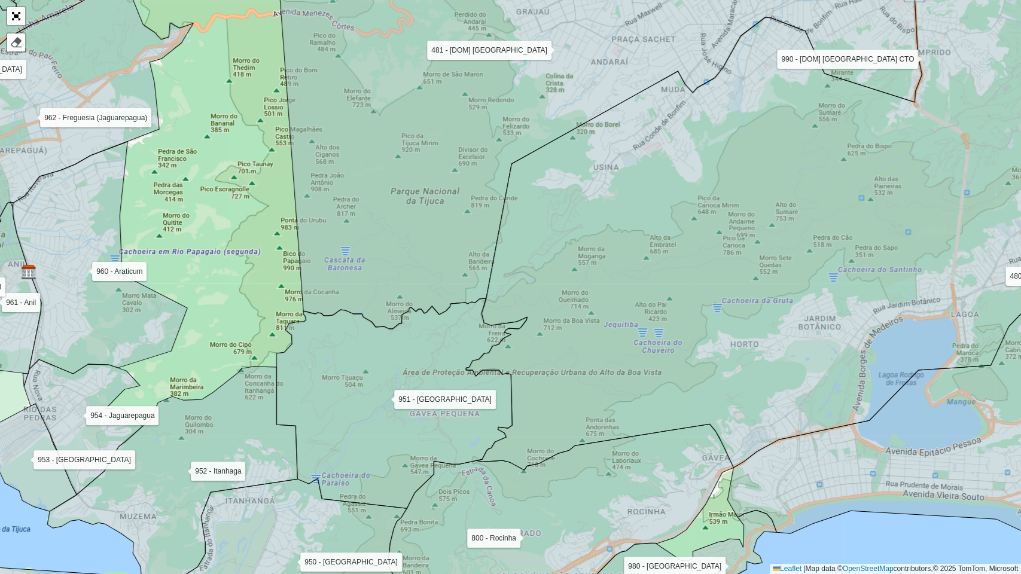
drag, startPoint x: 280, startPoint y: 370, endPoint x: 311, endPoint y: 365, distance: 31.0
click at [272, 445] on icon at bounding box center [172, 476] width 250 height 218
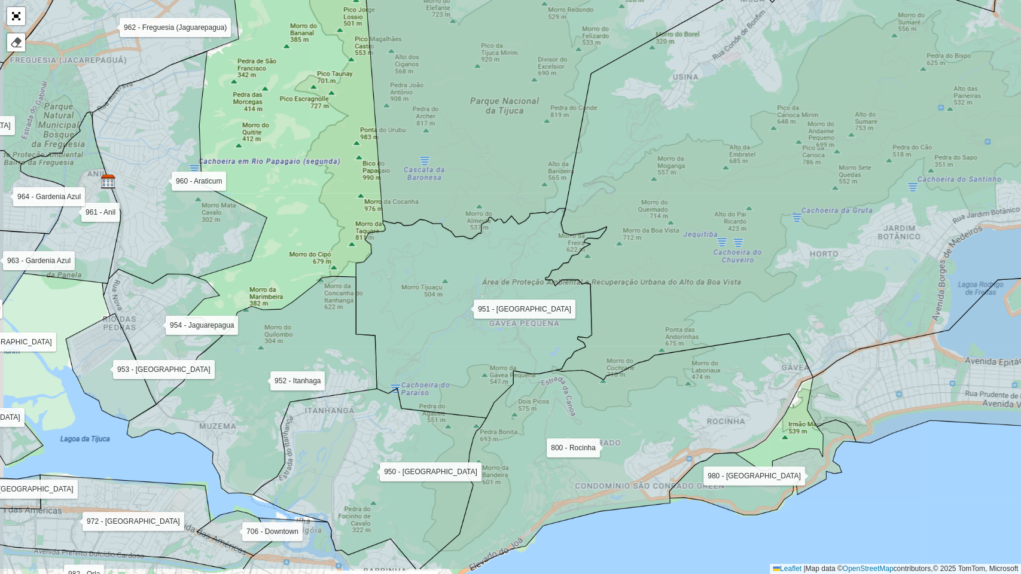
drag, startPoint x: 316, startPoint y: 383, endPoint x: 396, endPoint y: 315, distance: 104.4
click at [396, 315] on icon at bounding box center [481, 313] width 251 height 210
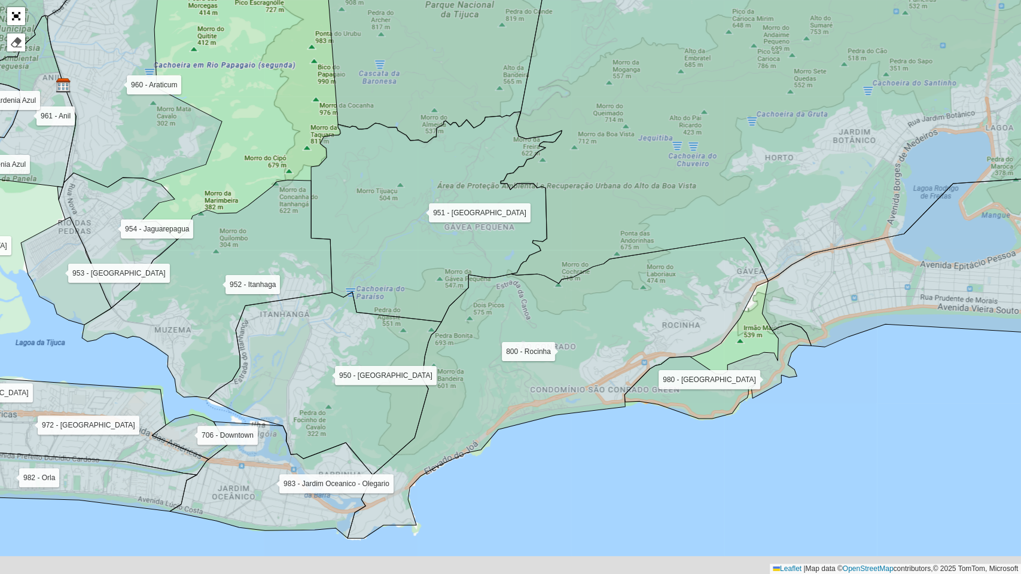
drag, startPoint x: 396, startPoint y: 315, endPoint x: 343, endPoint y: 219, distance: 109.5
click at [343, 219] on icon at bounding box center [436, 217] width 251 height 210
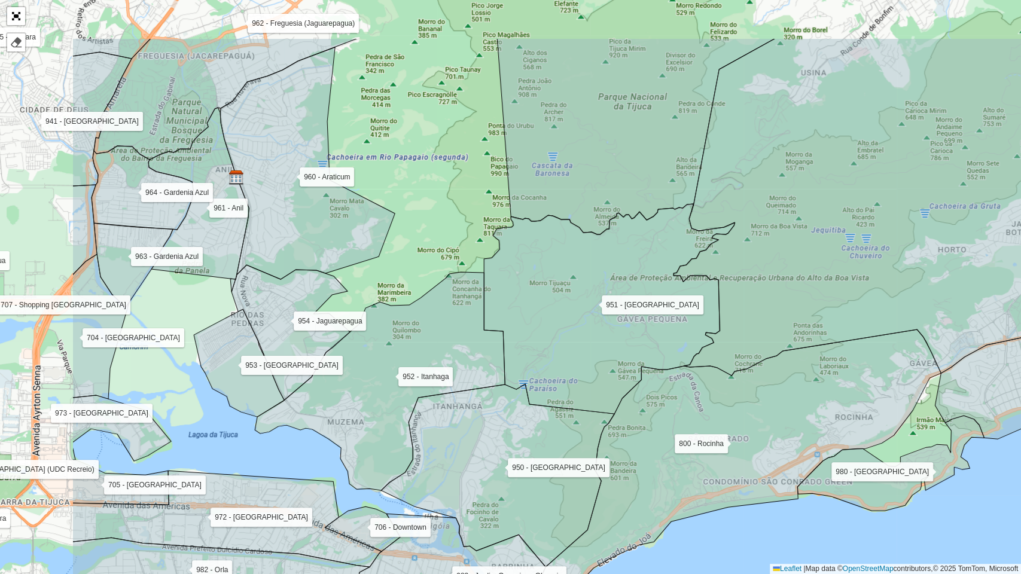
drag, startPoint x: 511, startPoint y: 307, endPoint x: 741, endPoint y: 416, distance: 254.6
click at [734, 414] on icon at bounding box center [609, 309] width 251 height 210
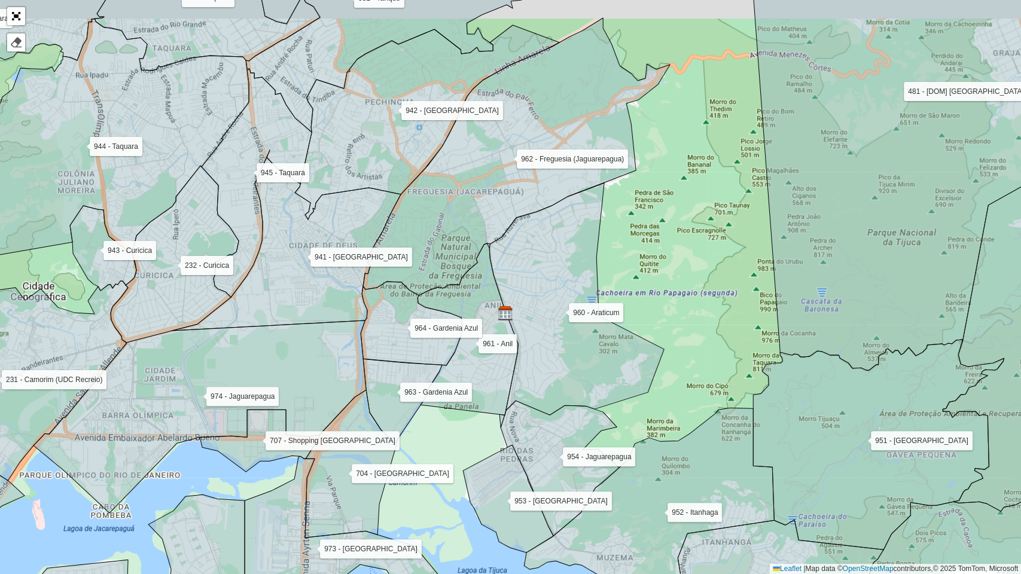
drag, startPoint x: 620, startPoint y: 176, endPoint x: 691, endPoint y: 221, distance: 84.3
click at [691, 221] on div "101 - Higienópolis 102 - Inhauma 103 - Largo da Penha 104 - Olaria 105 - Comple…" at bounding box center [510, 287] width 1021 height 574
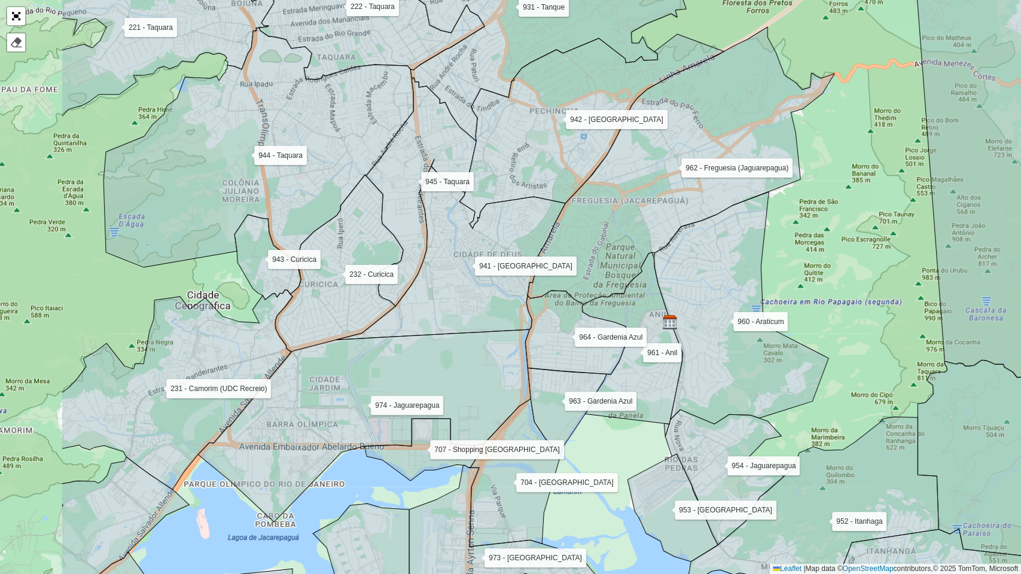
drag, startPoint x: 562, startPoint y: 257, endPoint x: 727, endPoint y: 266, distance: 165.3
click at [727, 266] on icon at bounding box center [741, 314] width 175 height 245
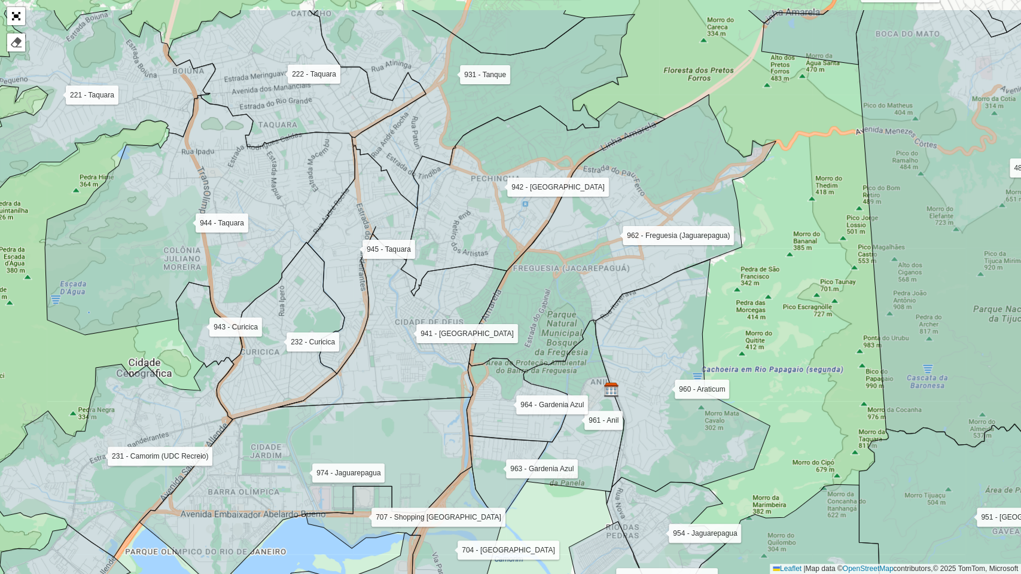
drag, startPoint x: 469, startPoint y: 305, endPoint x: 410, endPoint y: 373, distance: 89.8
click at [410, 373] on icon at bounding box center [391, 317] width 229 height 181
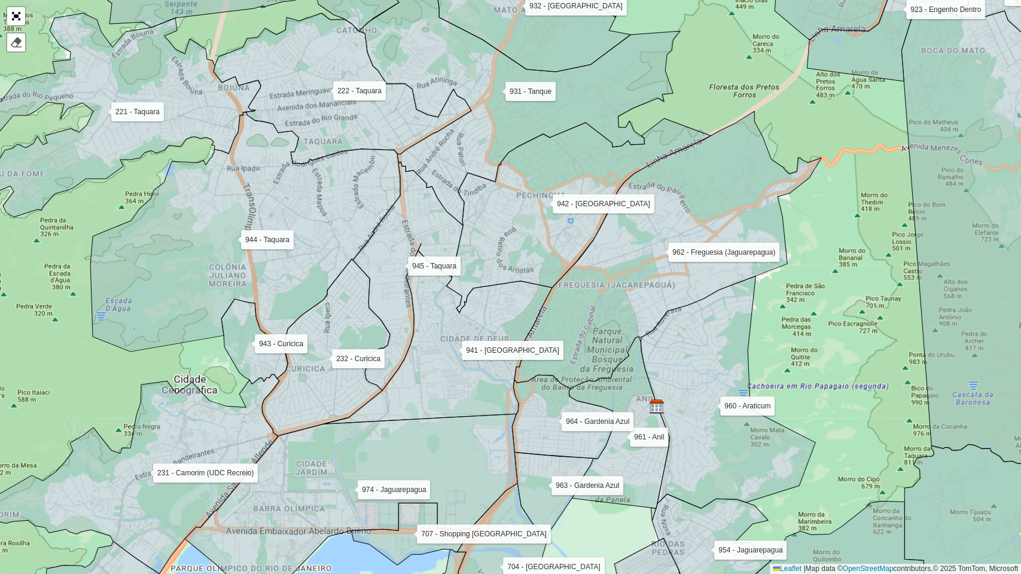
drag, startPoint x: 386, startPoint y: 348, endPoint x: 432, endPoint y: 364, distance: 48.8
click at [432, 364] on icon at bounding box center [437, 333] width 229 height 181
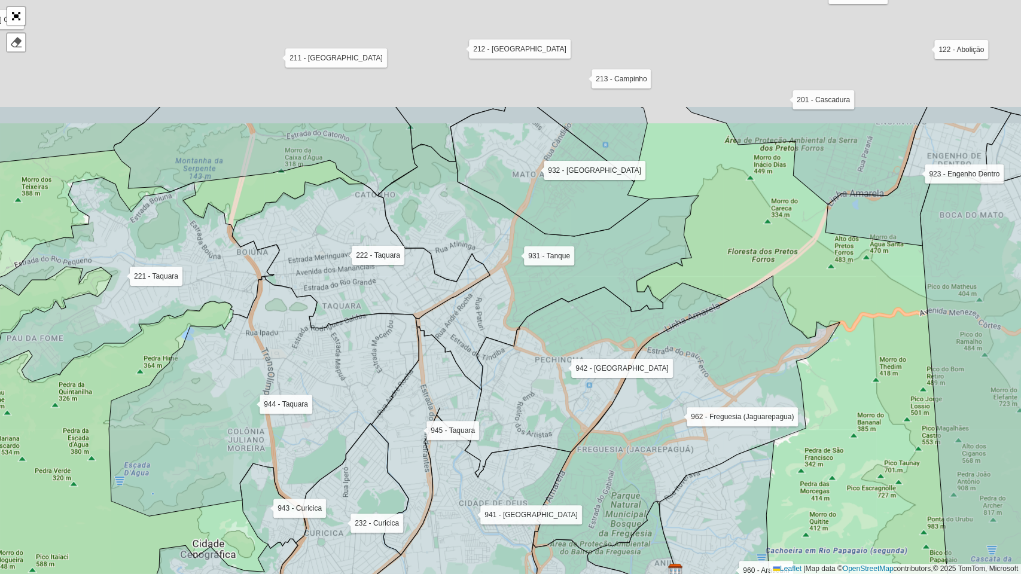
drag, startPoint x: 495, startPoint y: 212, endPoint x: 506, endPoint y: 364, distance: 152.3
click at [506, 364] on icon at bounding box center [597, 380] width 264 height 194
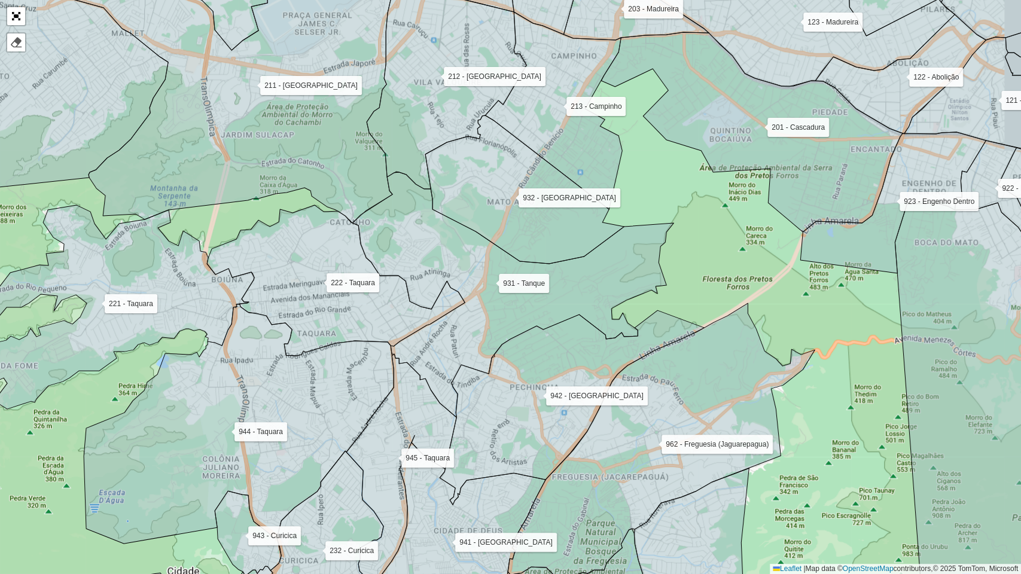
drag, startPoint x: 489, startPoint y: 298, endPoint x: 464, endPoint y: 325, distance: 36.8
click at [464, 325] on icon at bounding box center [512, 294] width 321 height 245
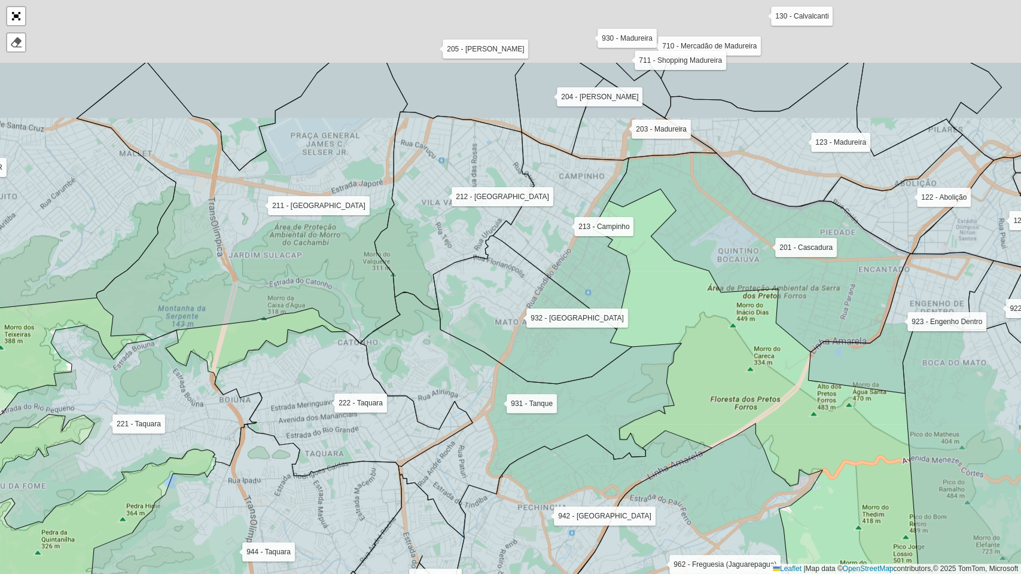
drag, startPoint x: 462, startPoint y: 286, endPoint x: 469, endPoint y: 407, distance: 120.4
click at [469, 407] on icon at bounding box center [520, 414] width 321 height 245
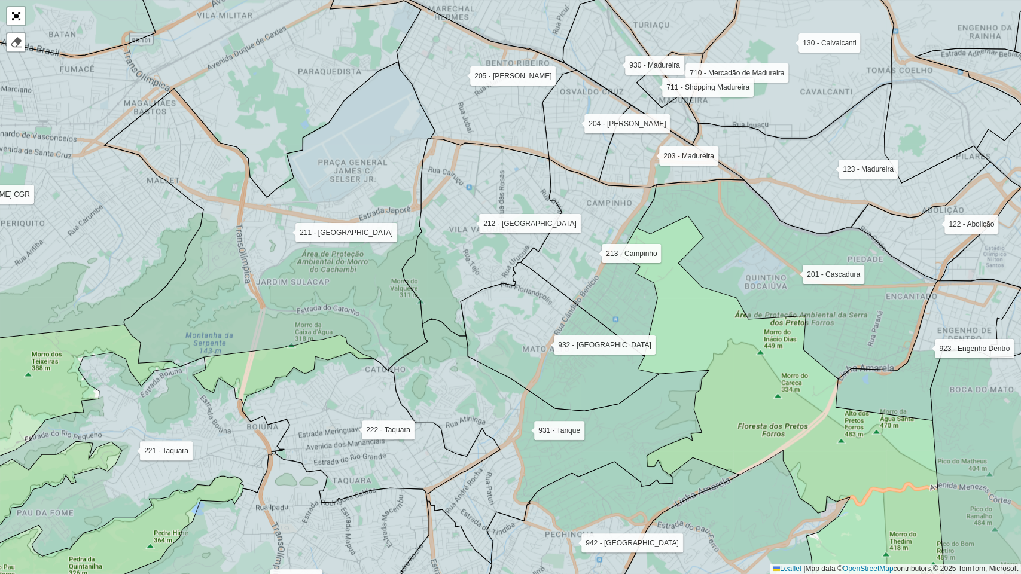
drag, startPoint x: 388, startPoint y: 248, endPoint x: 416, endPoint y: 275, distance: 38.5
click at [416, 275] on icon at bounding box center [482, 237] width 160 height 197
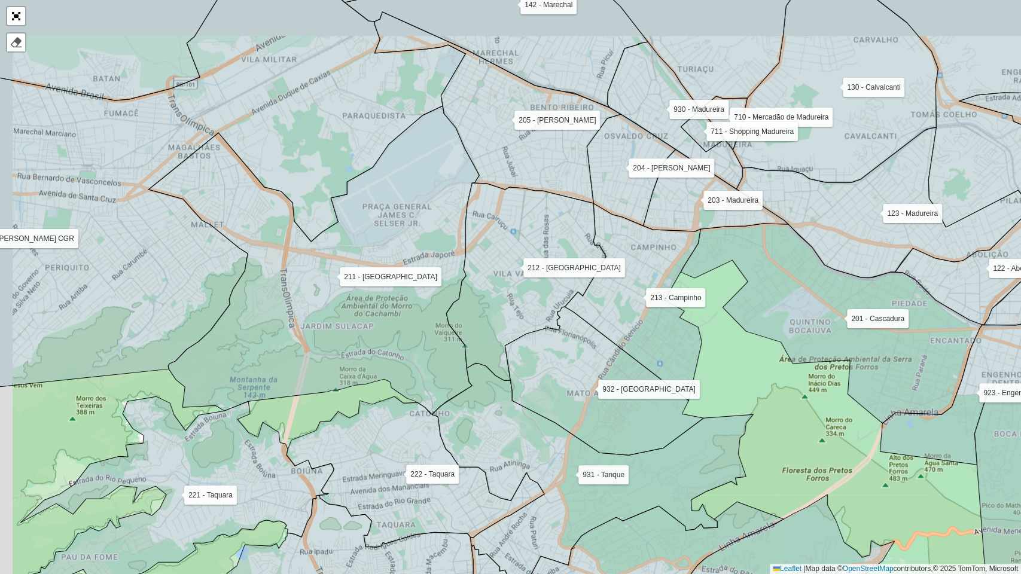
drag, startPoint x: 437, startPoint y: 297, endPoint x: 476, endPoint y: 338, distance: 57.5
click at [476, 338] on icon at bounding box center [526, 281] width 160 height 197
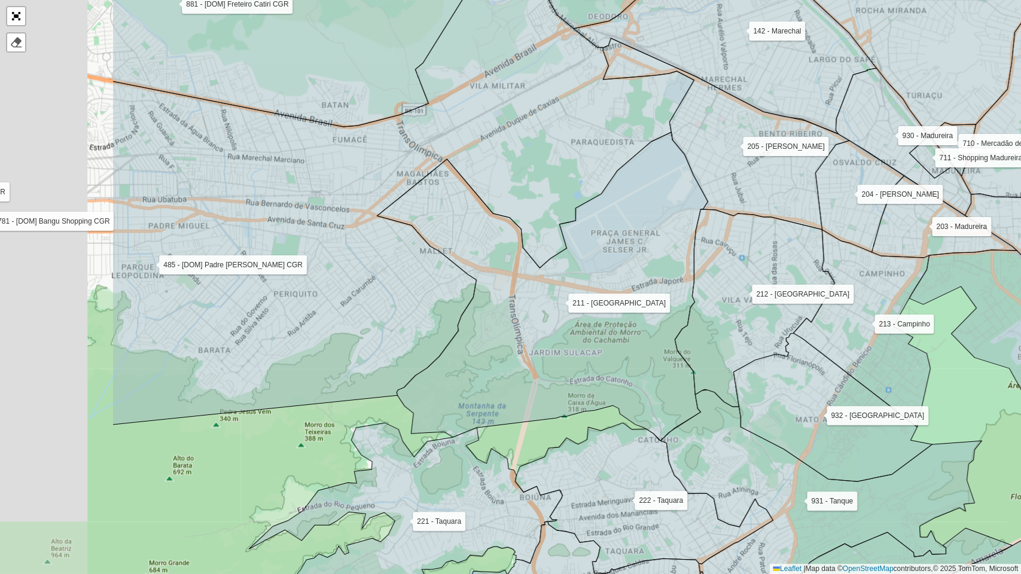
drag, startPoint x: 462, startPoint y: 370, endPoint x: 644, endPoint y: 377, distance: 182.5
click at [644, 377] on icon at bounding box center [542, 286] width 331 height 309
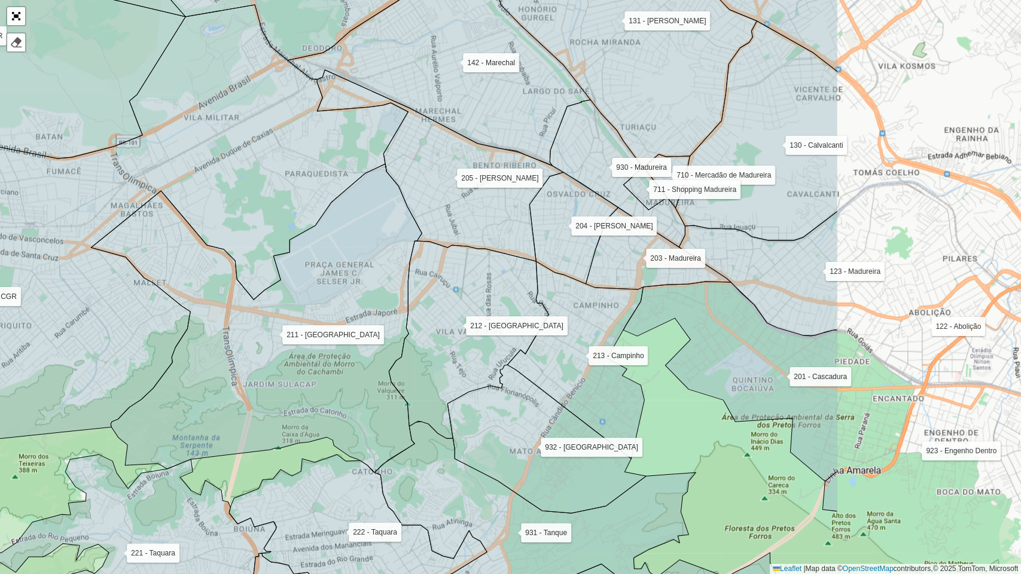
drag, startPoint x: 562, startPoint y: 383, endPoint x: 345, endPoint y: 405, distance: 217.6
click at [345, 405] on icon at bounding box center [256, 318] width 331 height 309
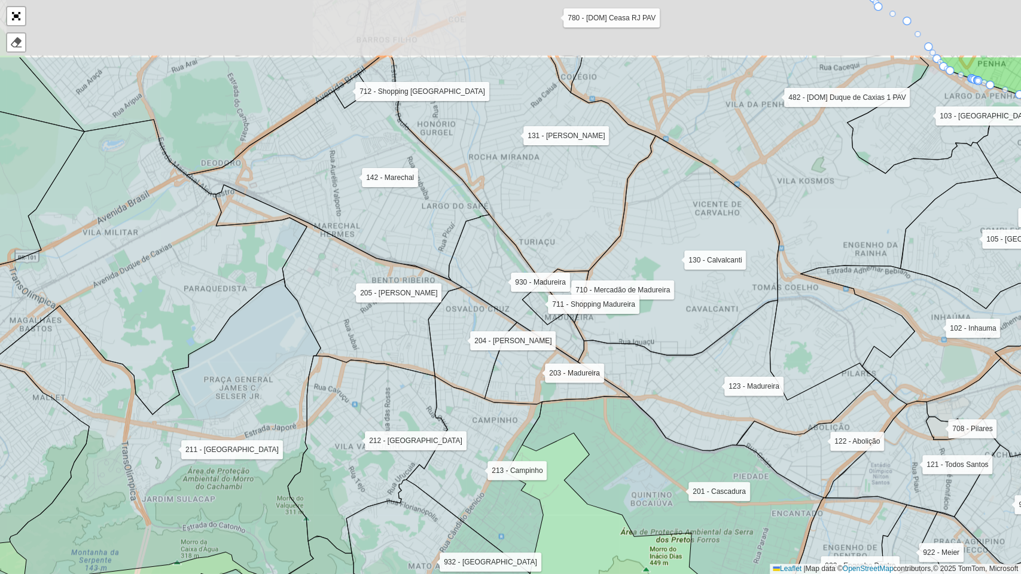
drag, startPoint x: 453, startPoint y: 335, endPoint x: 352, endPoint y: 450, distance: 153.4
click at [352, 450] on icon at bounding box center [368, 454] width 160 height 197
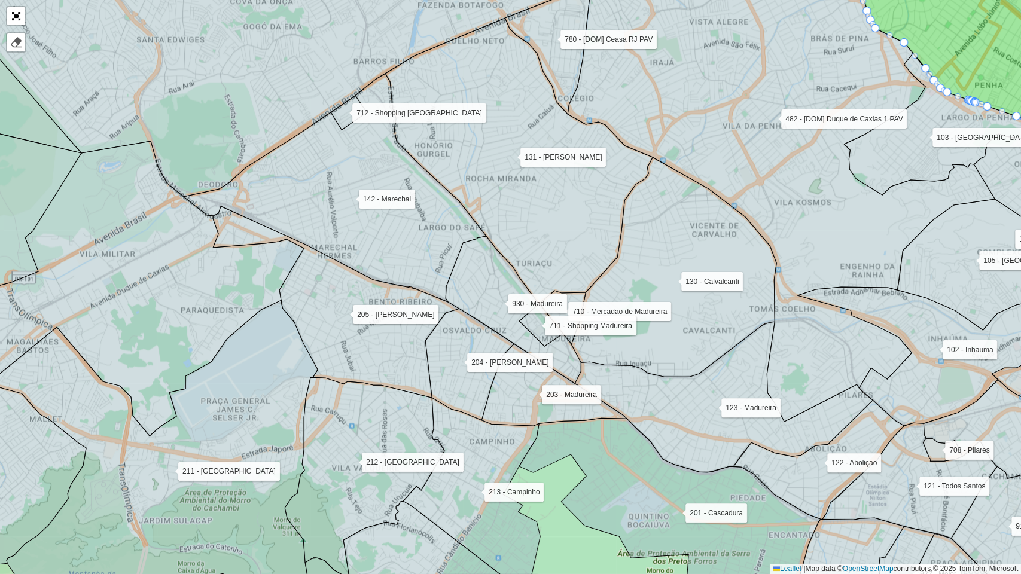
drag, startPoint x: 341, startPoint y: 377, endPoint x: 337, endPoint y: 397, distance: 20.6
click at [337, 397] on icon at bounding box center [365, 475] width 160 height 197
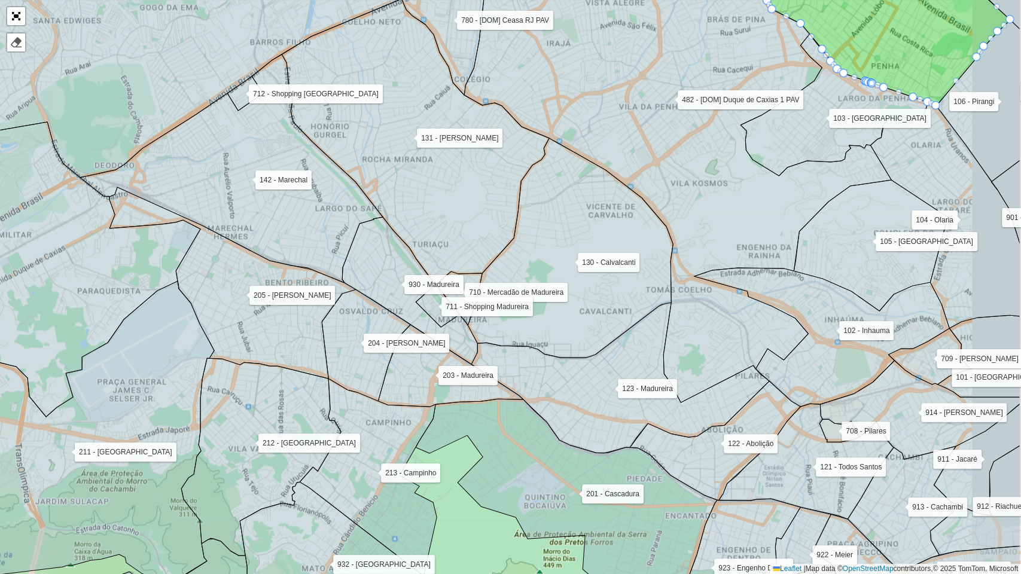
drag, startPoint x: 477, startPoint y: 268, endPoint x: 358, endPoint y: 243, distance: 121.6
click at [358, 243] on icon at bounding box center [404, 290] width 146 height 147
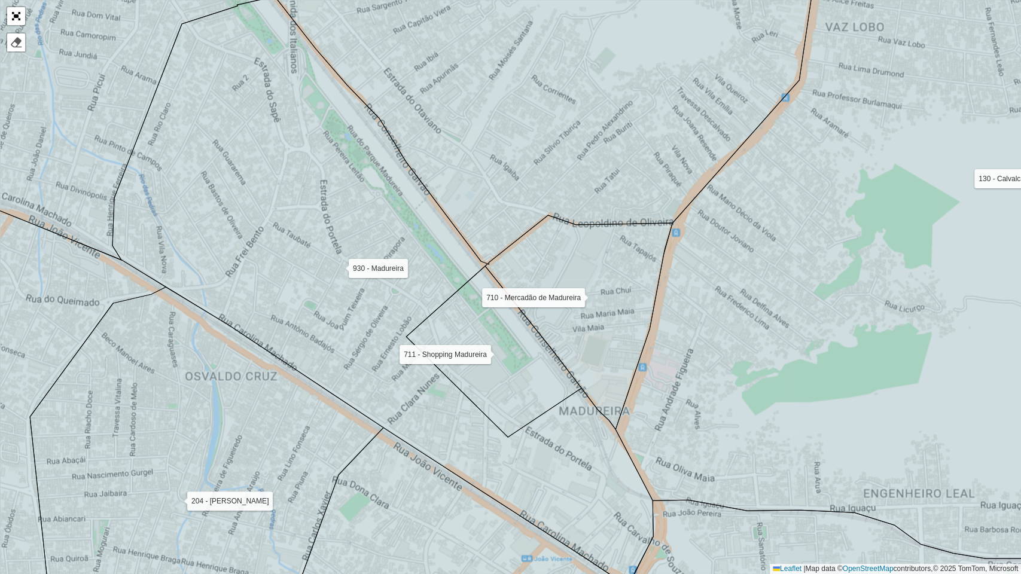
drag, startPoint x: 489, startPoint y: 337, endPoint x: 460, endPoint y: 321, distance: 33.7
click at [460, 321] on icon at bounding box center [493, 351] width 175 height 171
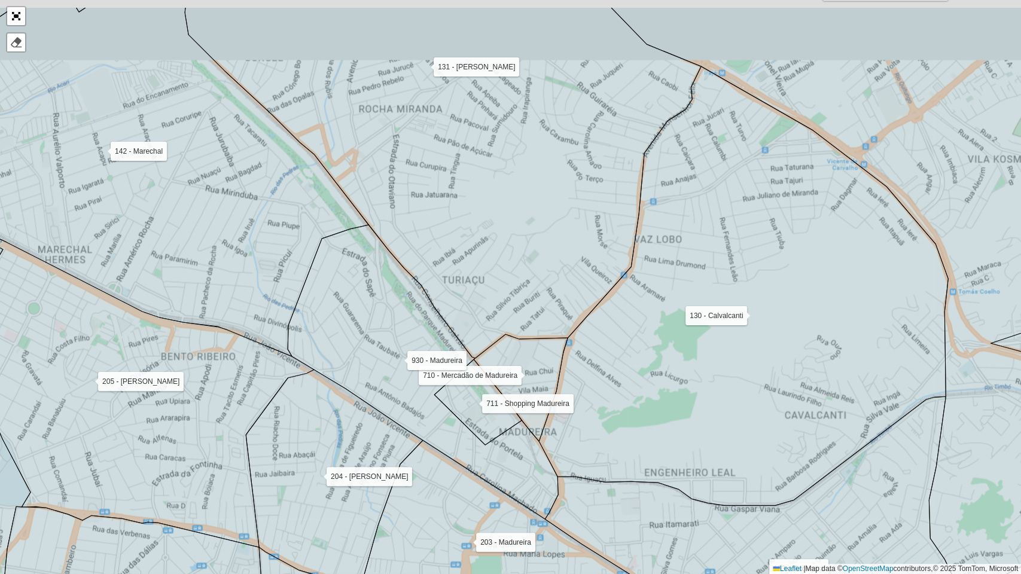
drag, startPoint x: 483, startPoint y: 211, endPoint x: 489, endPoint y: 276, distance: 65.4
click at [489, 276] on icon at bounding box center [443, 182] width 516 height 351
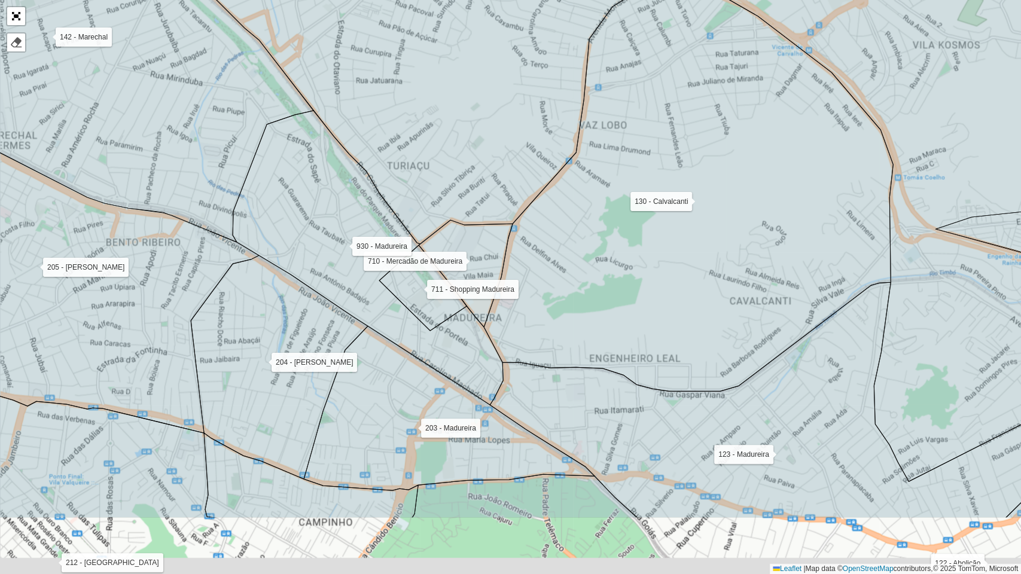
drag, startPoint x: 553, startPoint y: 310, endPoint x: 498, endPoint y: 196, distance: 126.2
click at [498, 196] on icon at bounding box center [384, 36] width 521 height 416
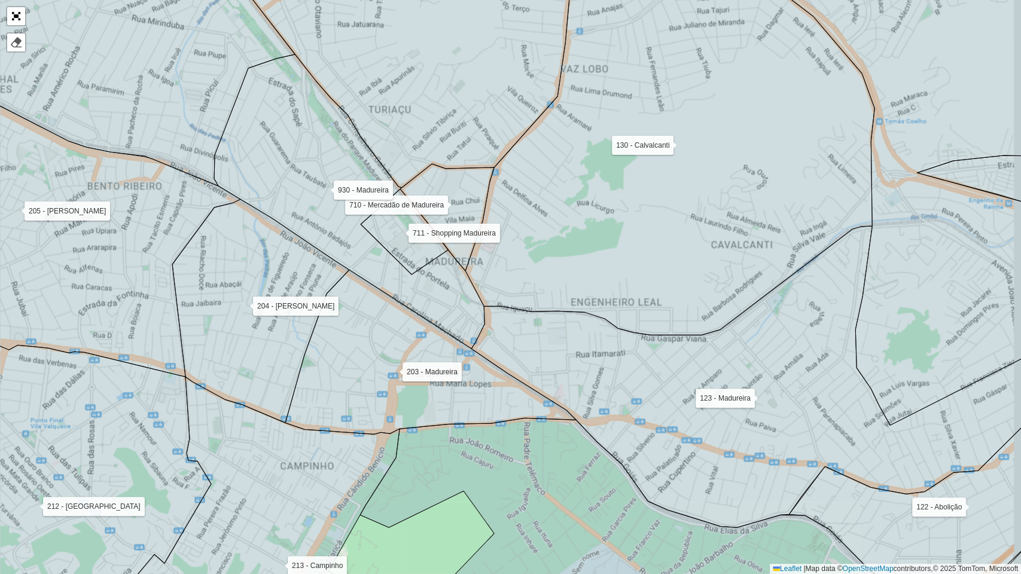
drag, startPoint x: 593, startPoint y: 350, endPoint x: 562, endPoint y: 263, distance: 92.3
click at [564, 272] on icon at bounding box center [669, 115] width 409 height 439
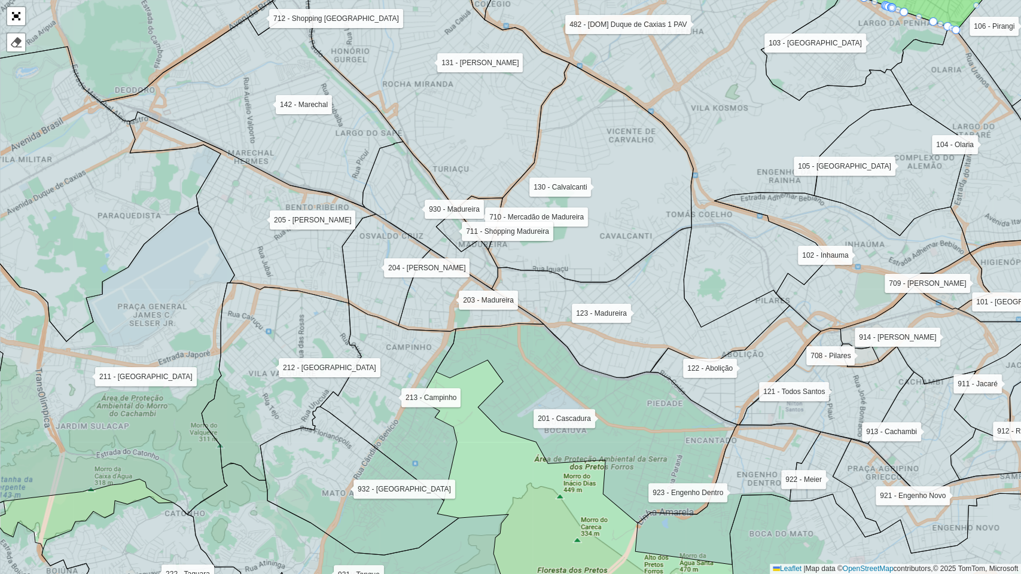
drag, startPoint x: 542, startPoint y: 340, endPoint x: 523, endPoint y: 334, distance: 20.6
click at [523, 334] on icon at bounding box center [586, 424] width 301 height 200
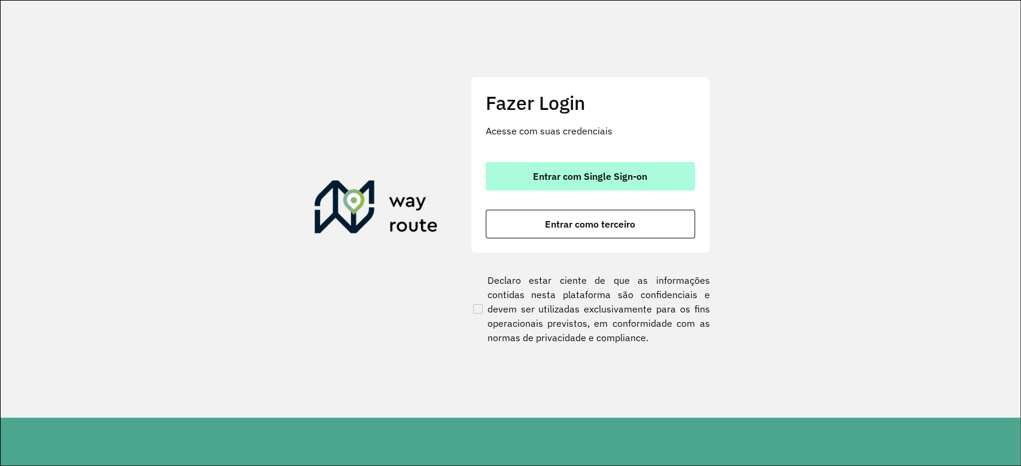
click at [593, 173] on span "Entrar com Single Sign-on" at bounding box center [590, 177] width 114 height 10
